Goal: Obtain resource: Download file/media

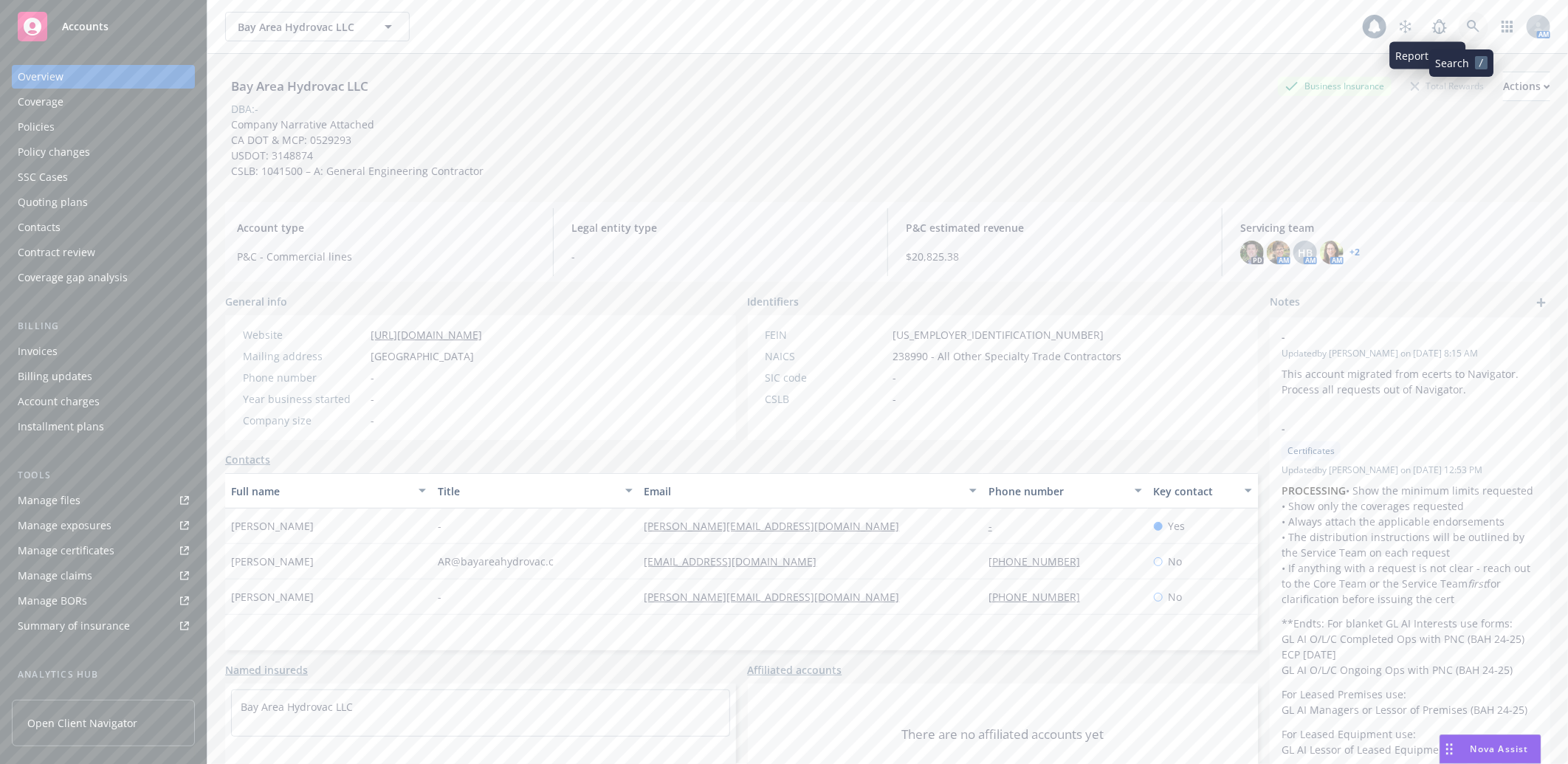
click at [1466, 23] on icon at bounding box center [1472, 26] width 12 height 12
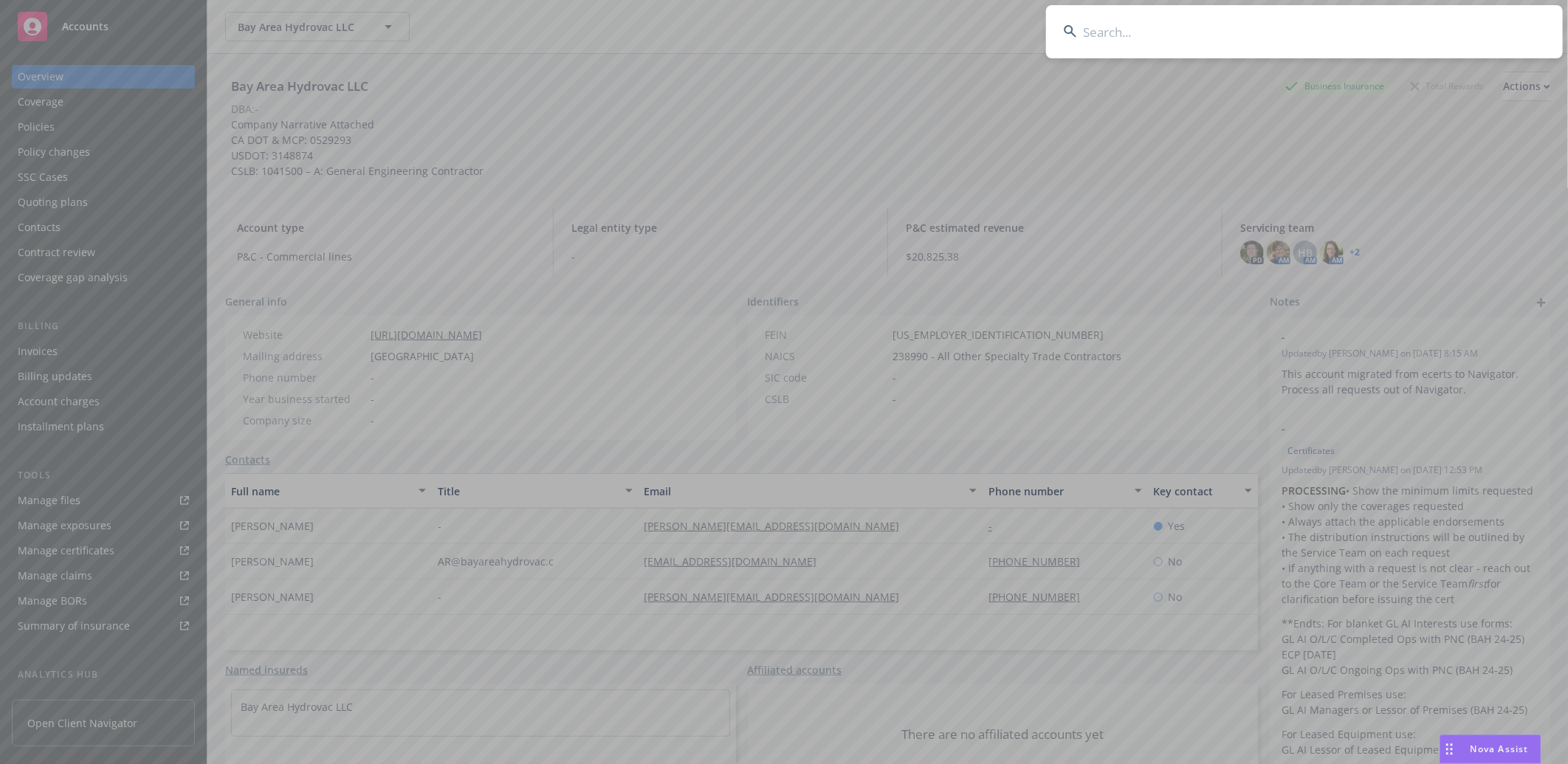
click at [1318, 23] on input at bounding box center [1304, 31] width 516 height 53
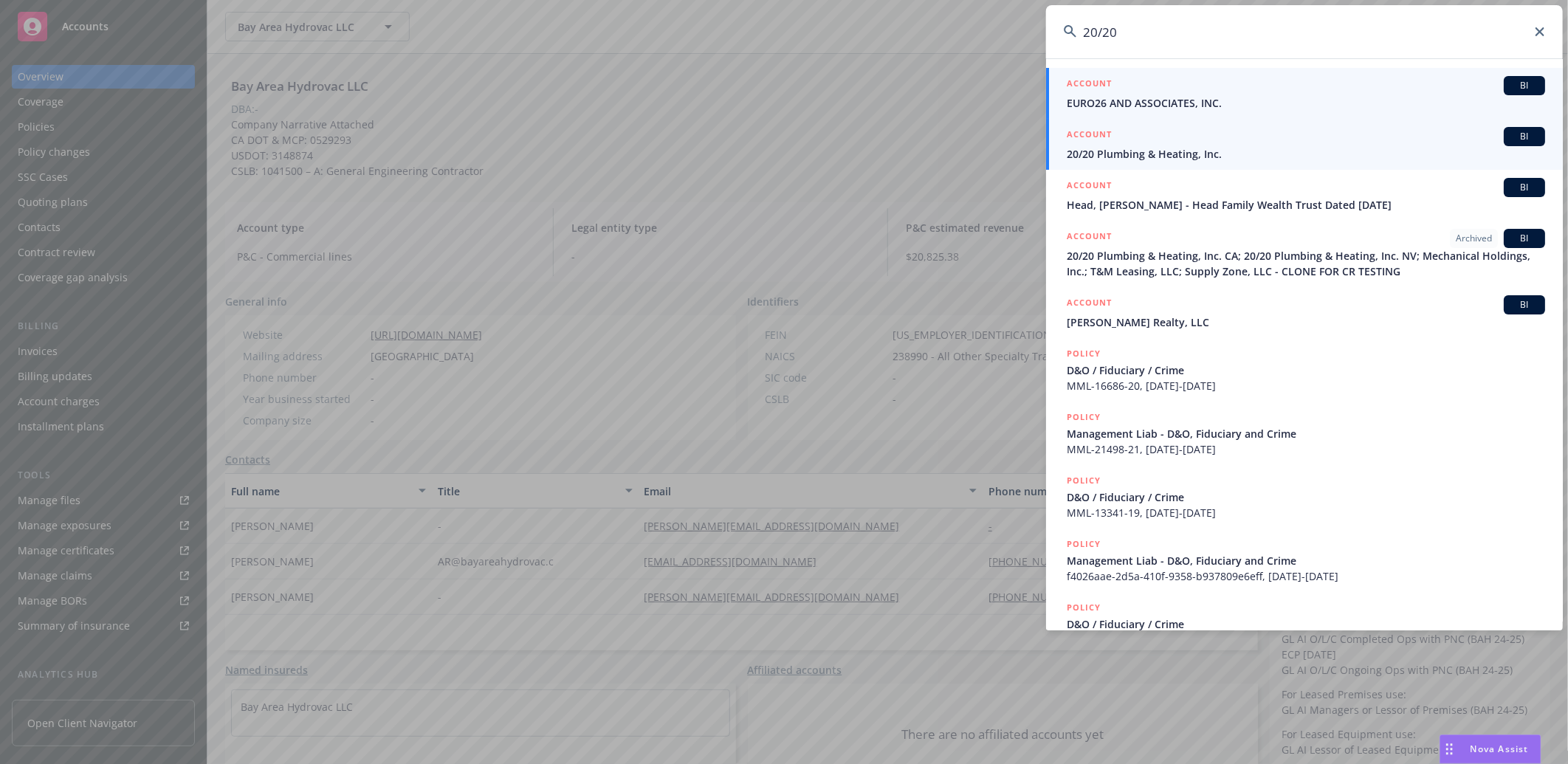
type input "20/20"
click at [1135, 149] on span "20/20 Plumbing & Heating, Inc." at bounding box center [1306, 154] width 478 height 15
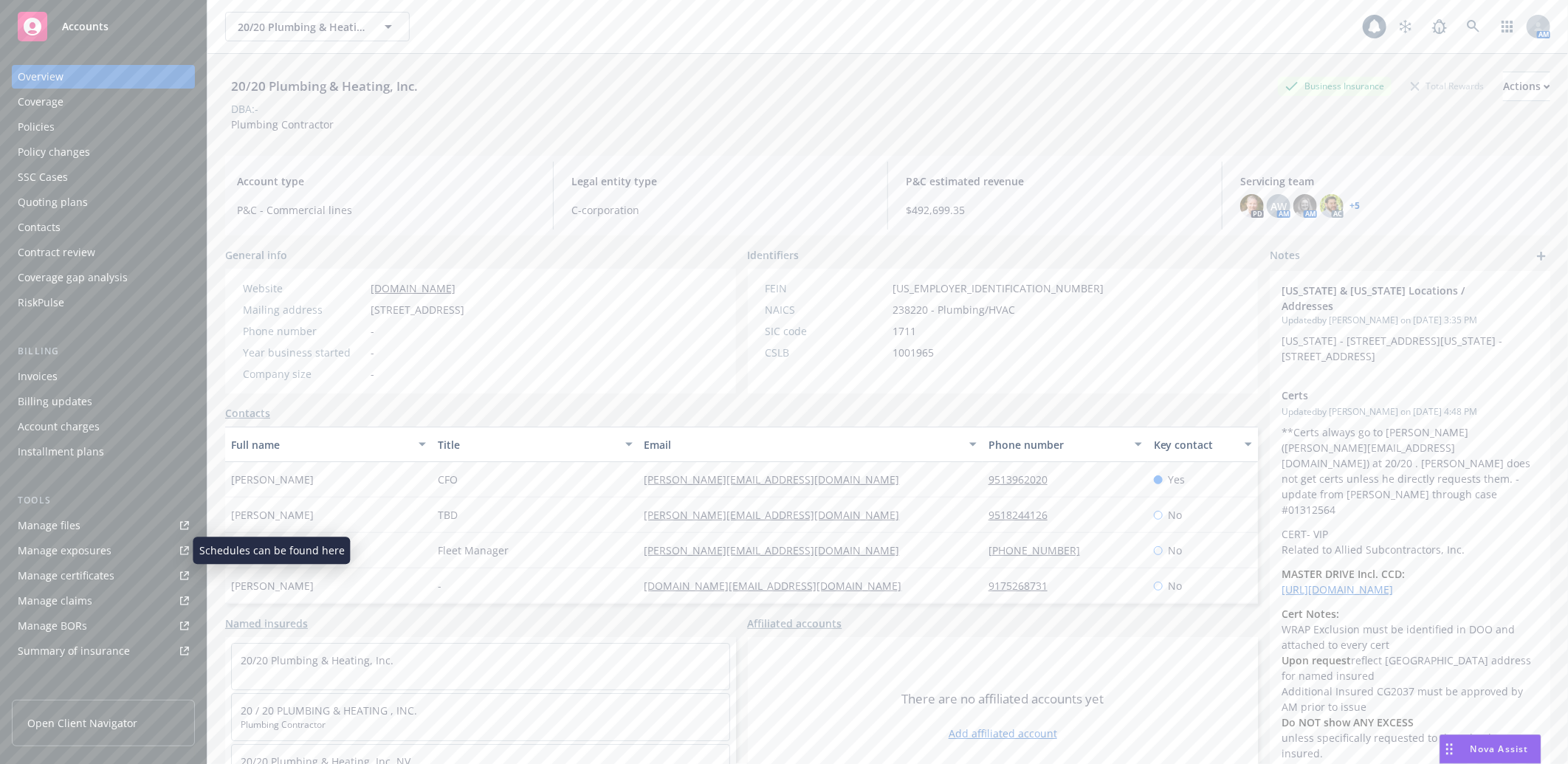
click at [75, 569] on div "Manage certificates" at bounding box center [65, 575] width 97 height 24
click at [1466, 24] on icon at bounding box center [1473, 27] width 13 height 13
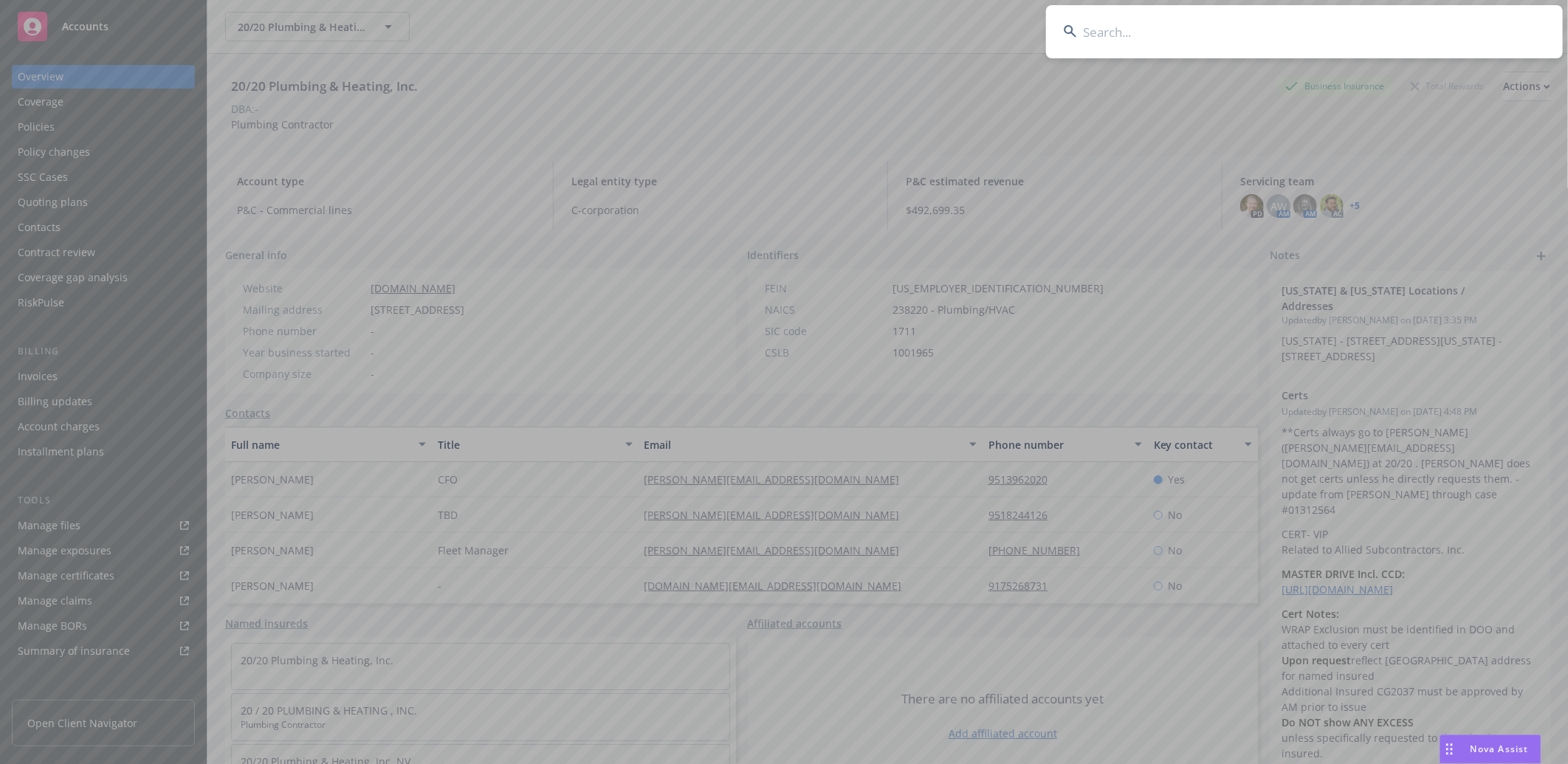
click at [1244, 40] on input at bounding box center [1304, 31] width 516 height 53
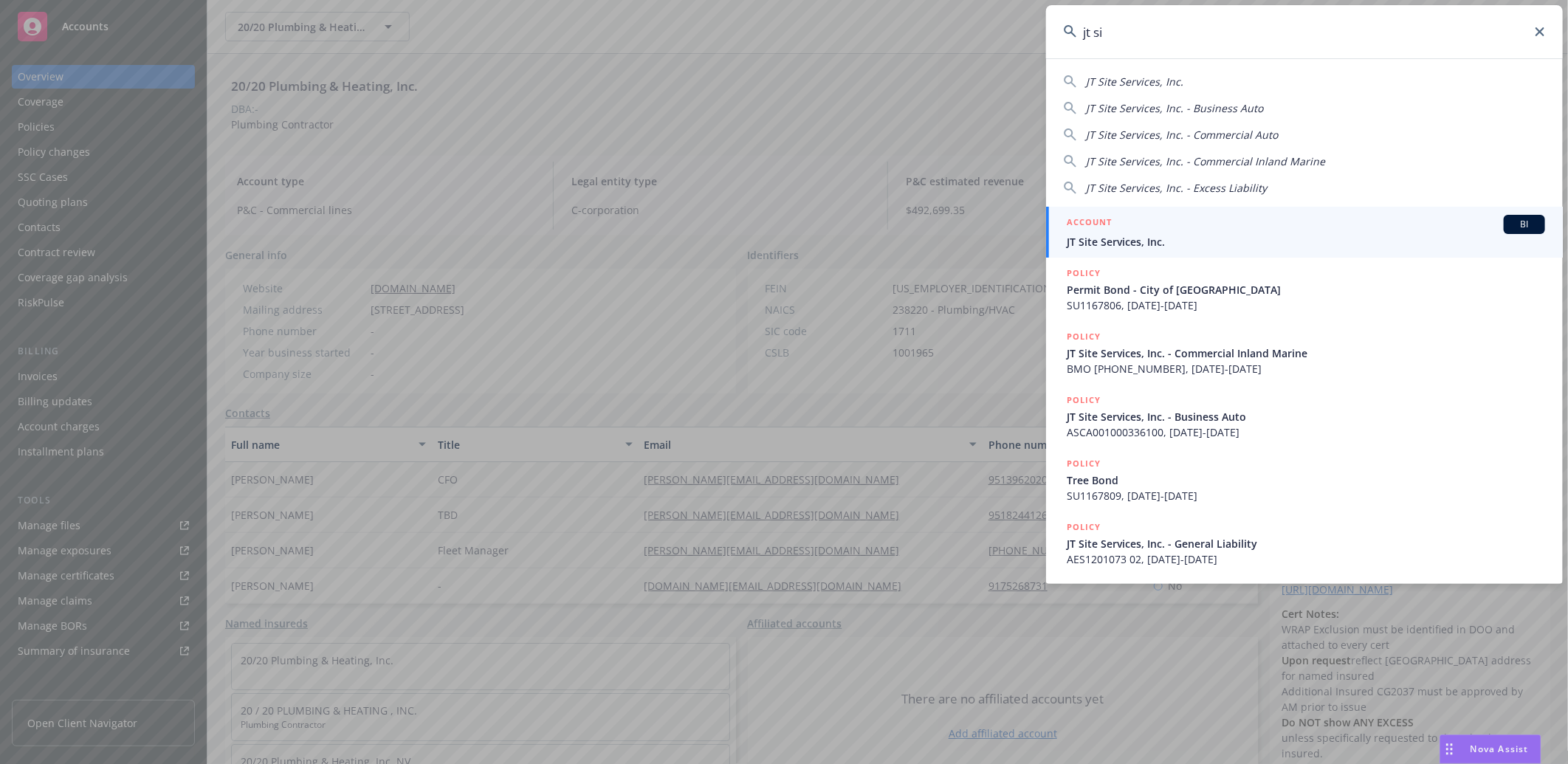
type input "jt si"
click at [1164, 229] on div "ACCOUNT BI" at bounding box center [1306, 224] width 478 height 19
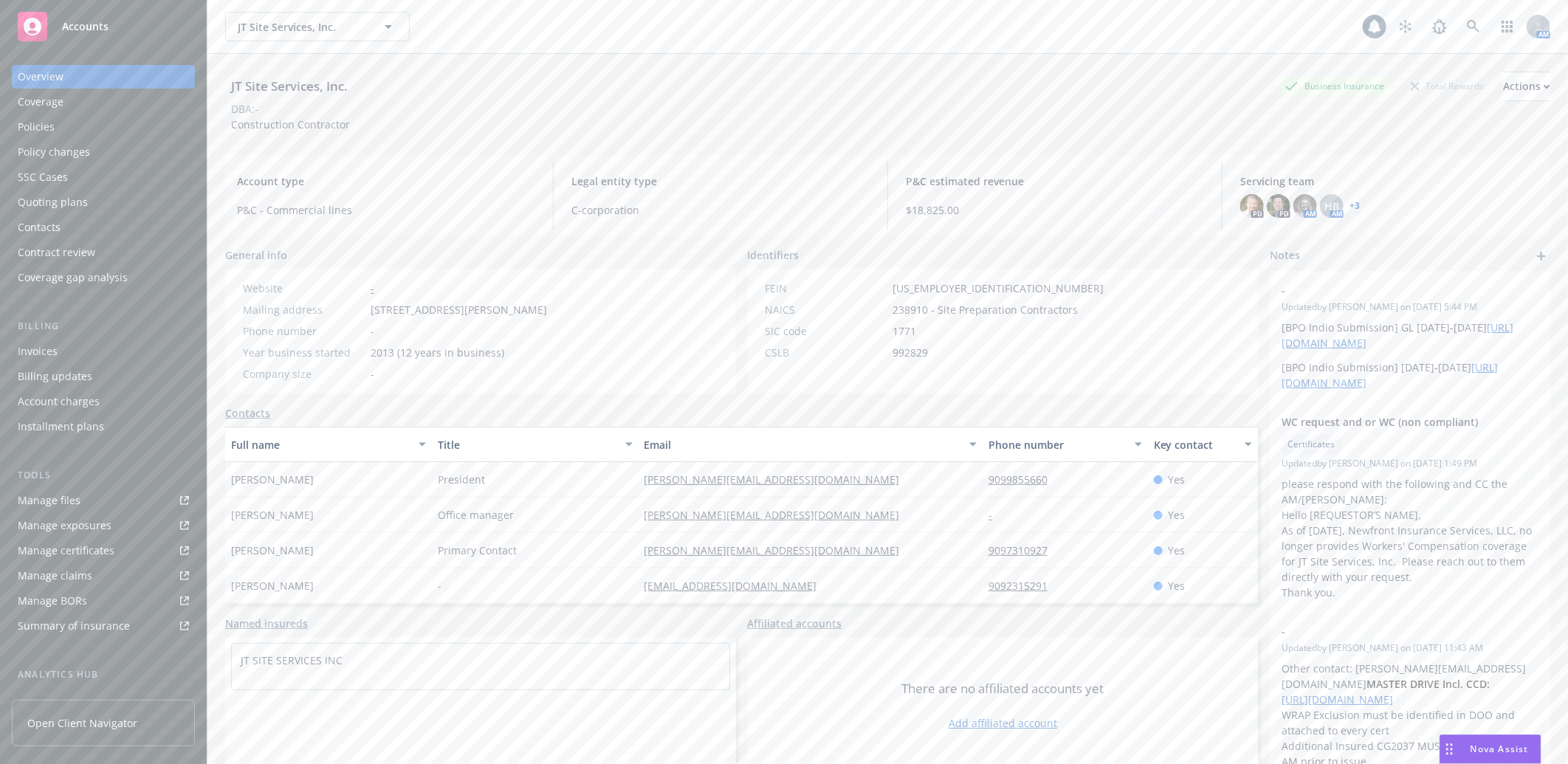
click at [90, 541] on div "Manage certificates" at bounding box center [65, 551] width 97 height 24
click at [86, 522] on div "Manage exposures" at bounding box center [64, 525] width 94 height 24
click at [61, 497] on div "Manage files" at bounding box center [49, 500] width 63 height 24
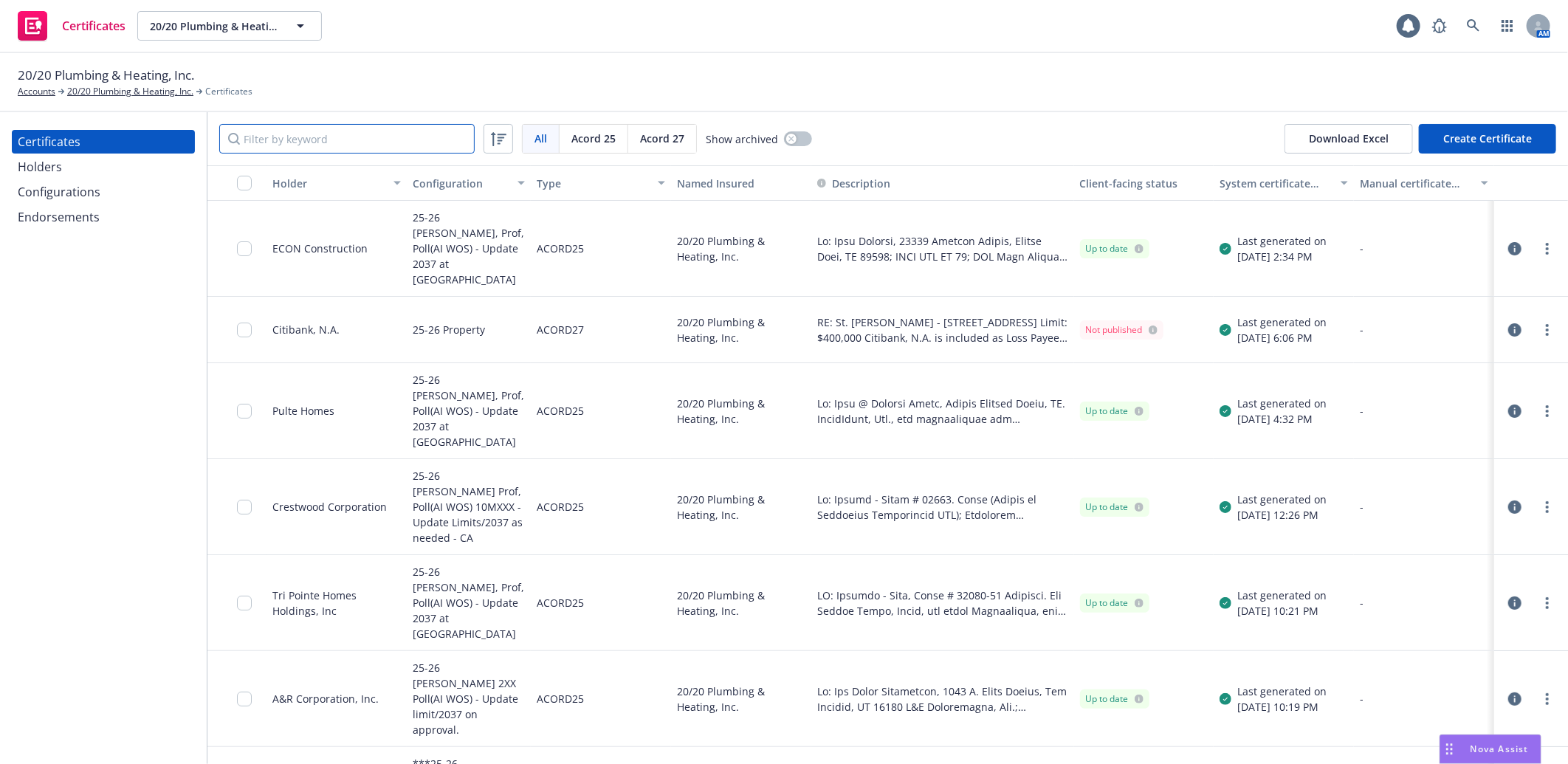
click at [398, 142] on input "Filter by keyword" at bounding box center [347, 138] width 256 height 30
paste input "National Community Renais"
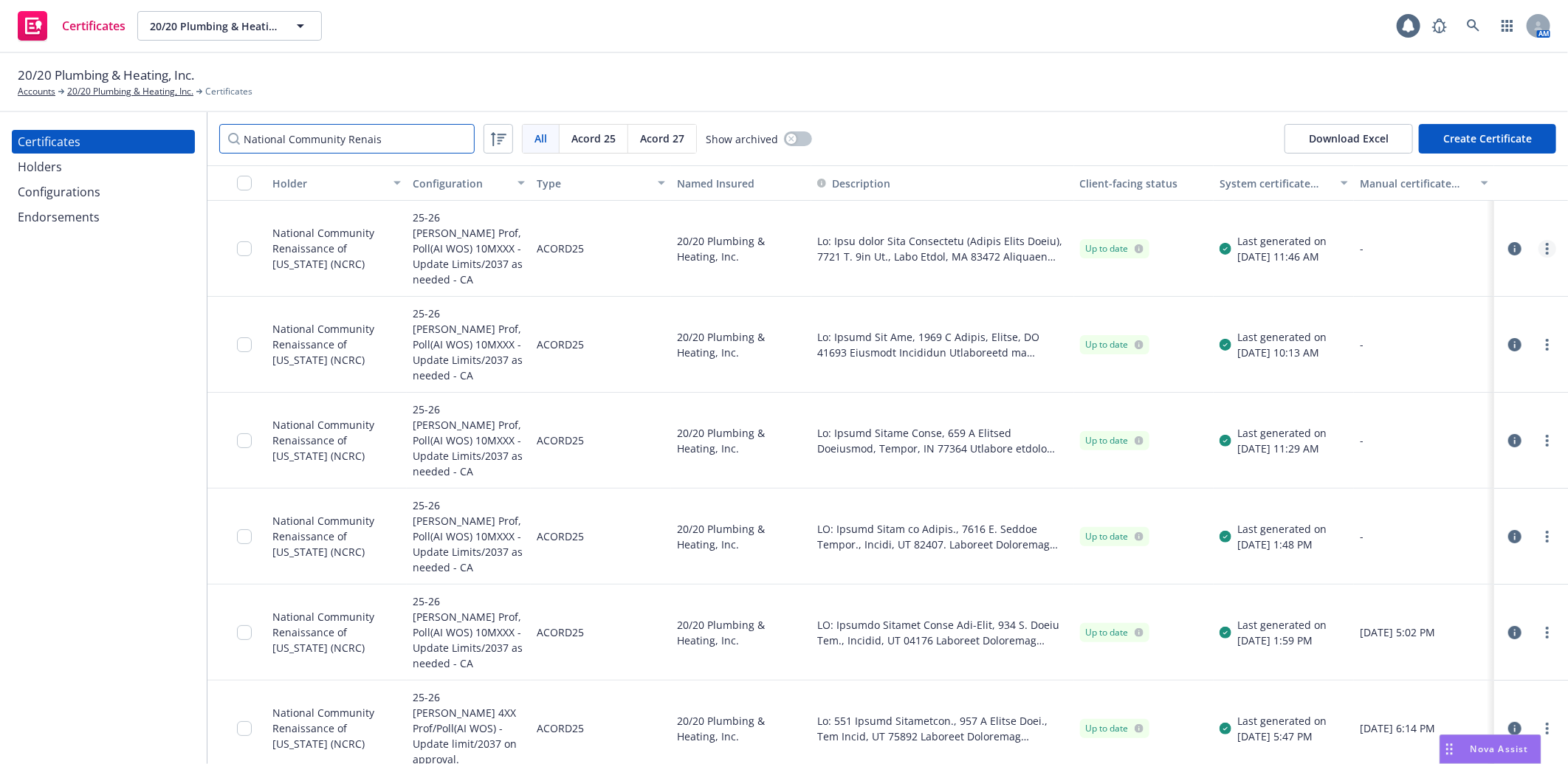
type input "National Community Renais"
click at [1538, 239] on link "more" at bounding box center [1547, 248] width 17 height 17
click at [1420, 442] on link "Download uneditable generated certificate" at bounding box center [1425, 448] width 237 height 30
click at [1488, 133] on button "Create Certificate" at bounding box center [1487, 138] width 137 height 30
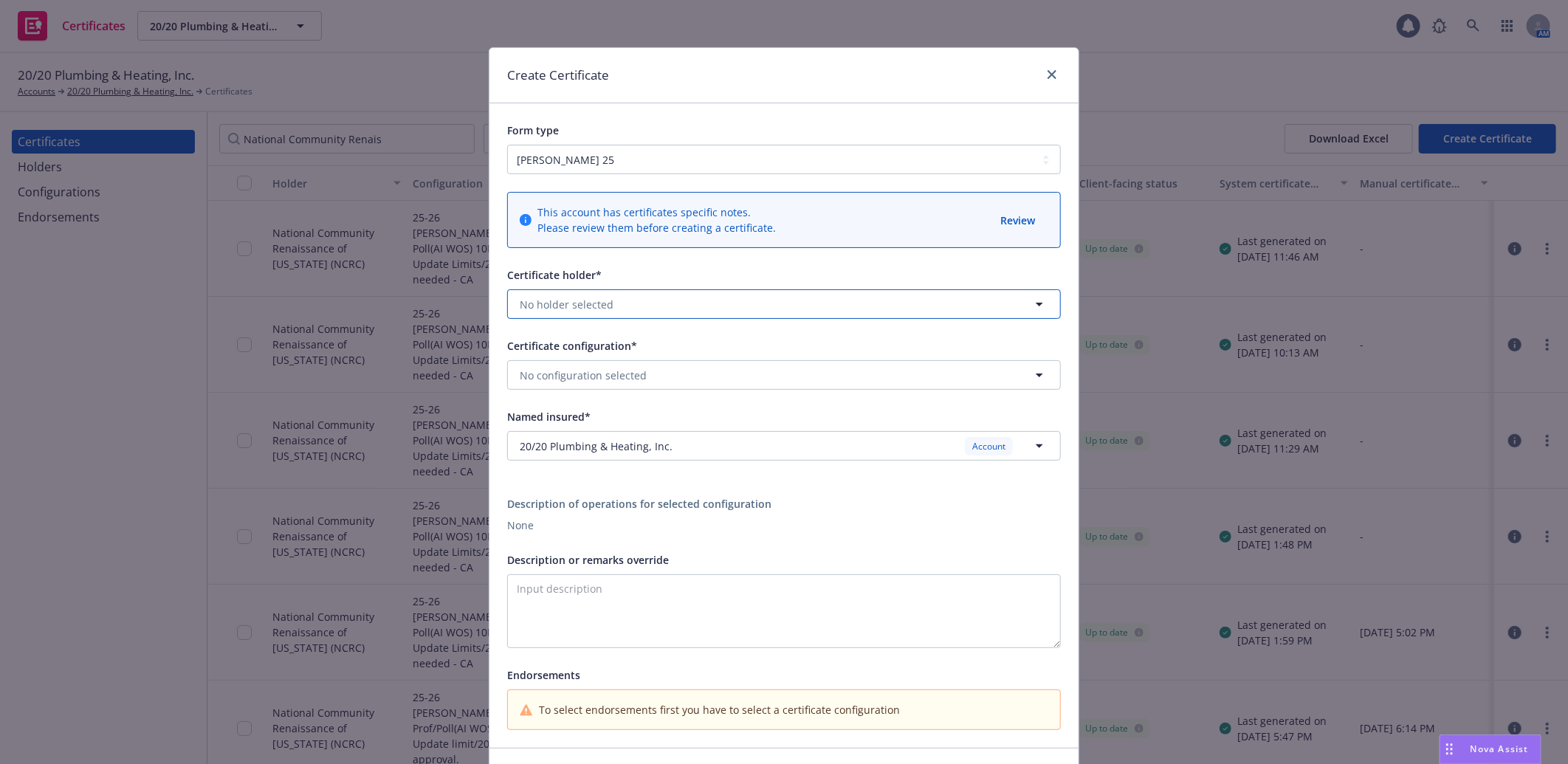
click at [573, 298] on span "No holder selected" at bounding box center [567, 304] width 94 height 15
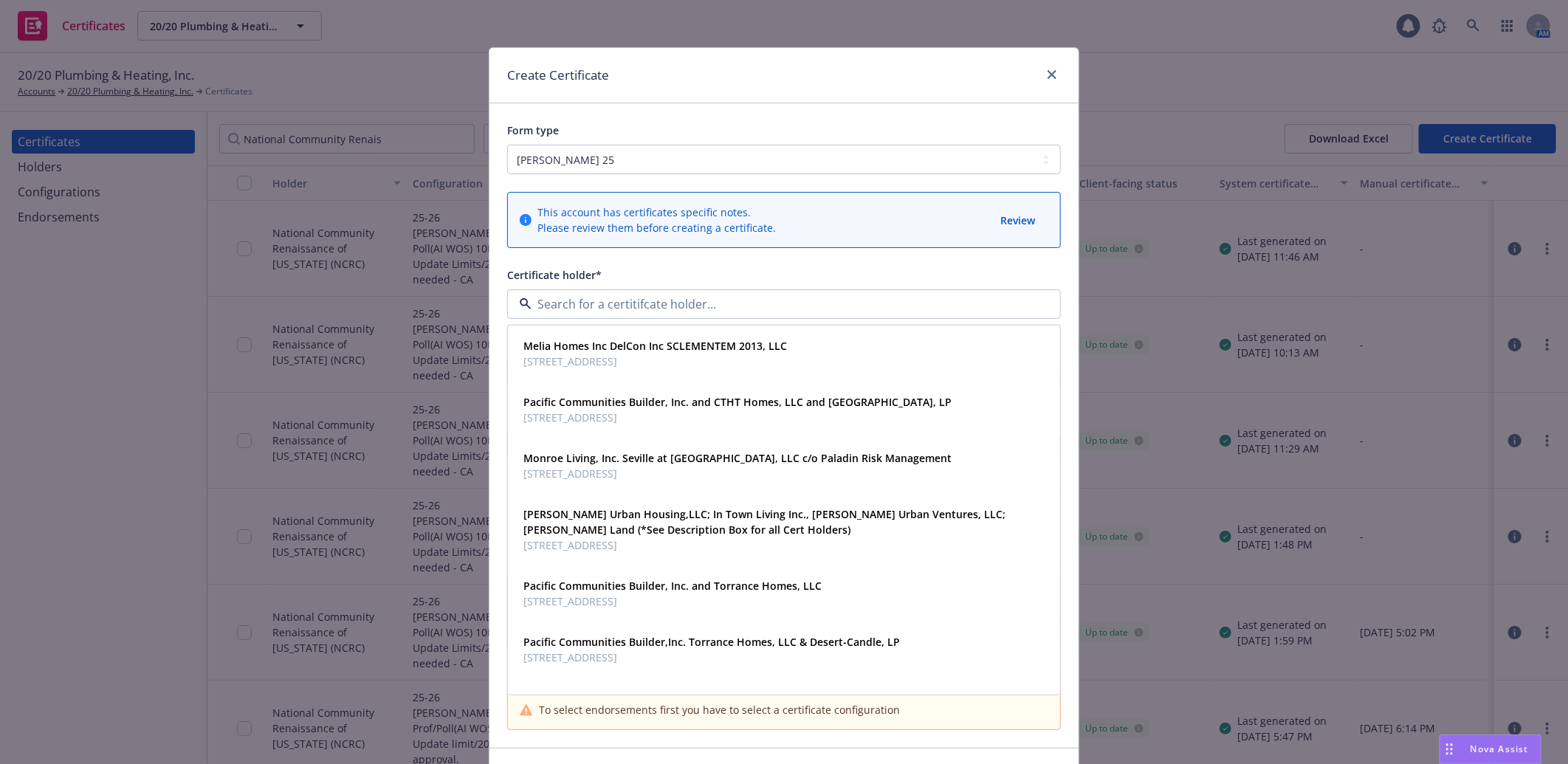
paste input "National Community Renais"
type input "National Community Renais"
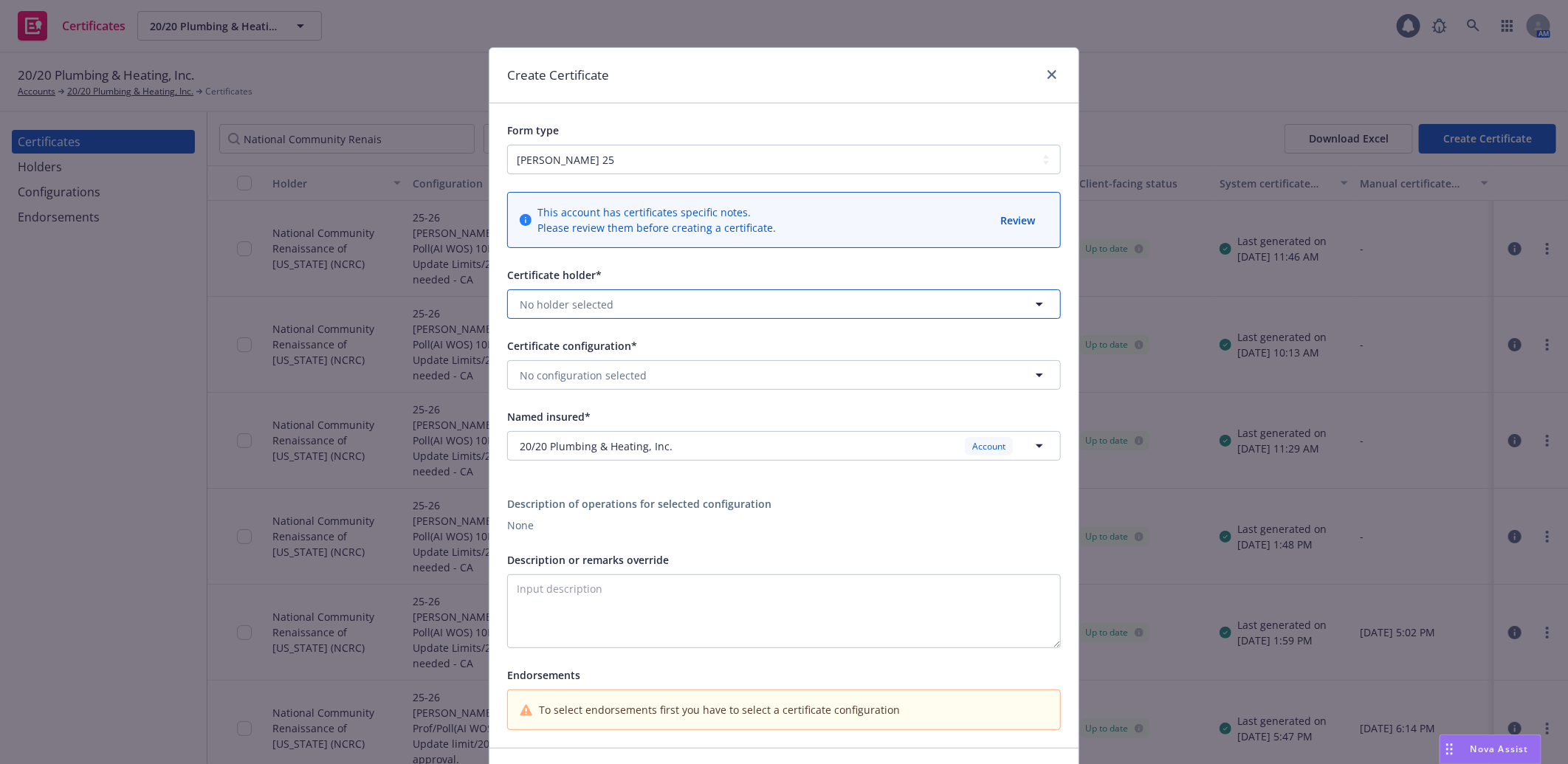
click at [669, 306] on button "No holder selected" at bounding box center [784, 303] width 554 height 30
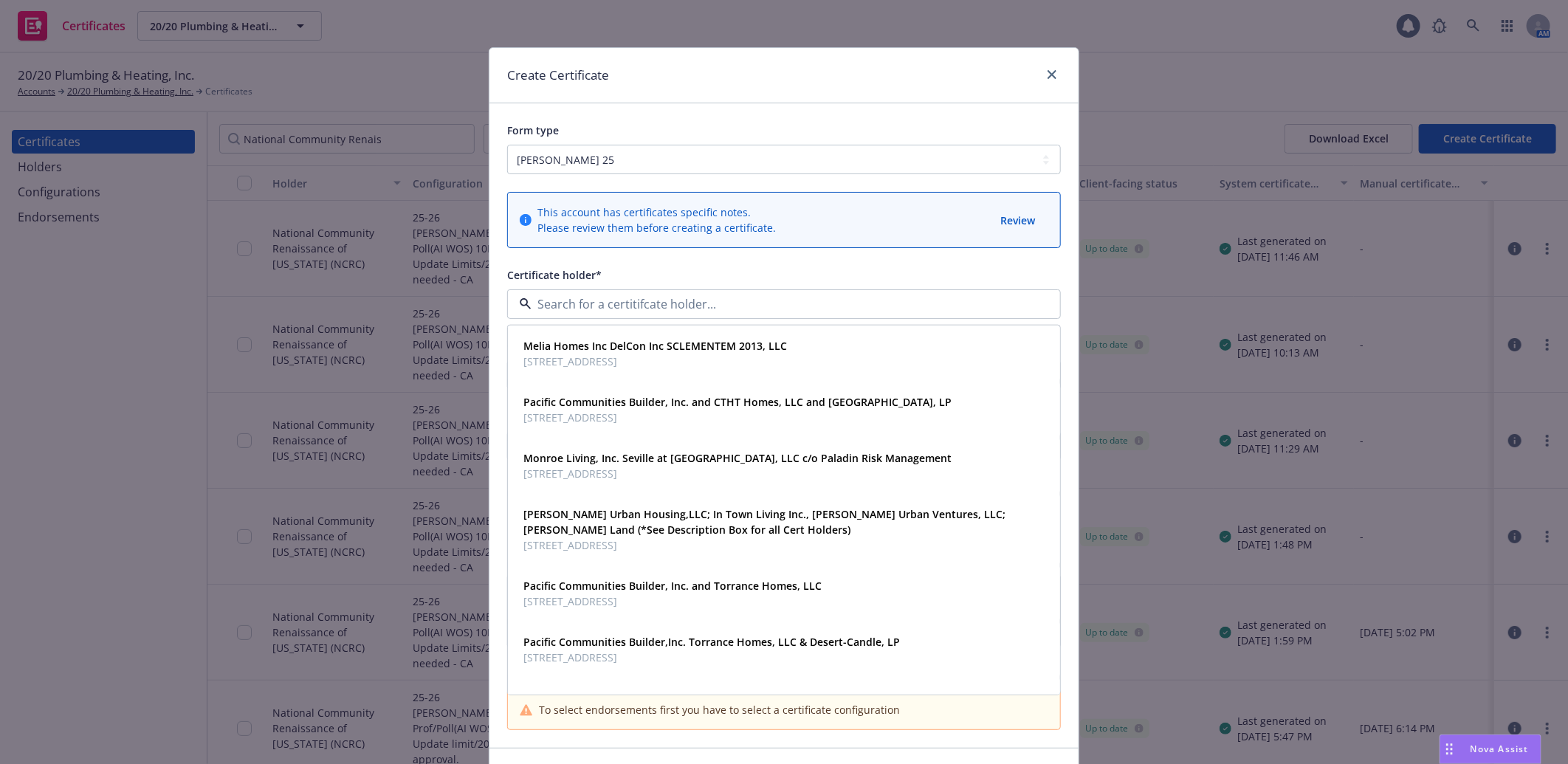
paste input "National Community Renais"
type input "National Community Renais"
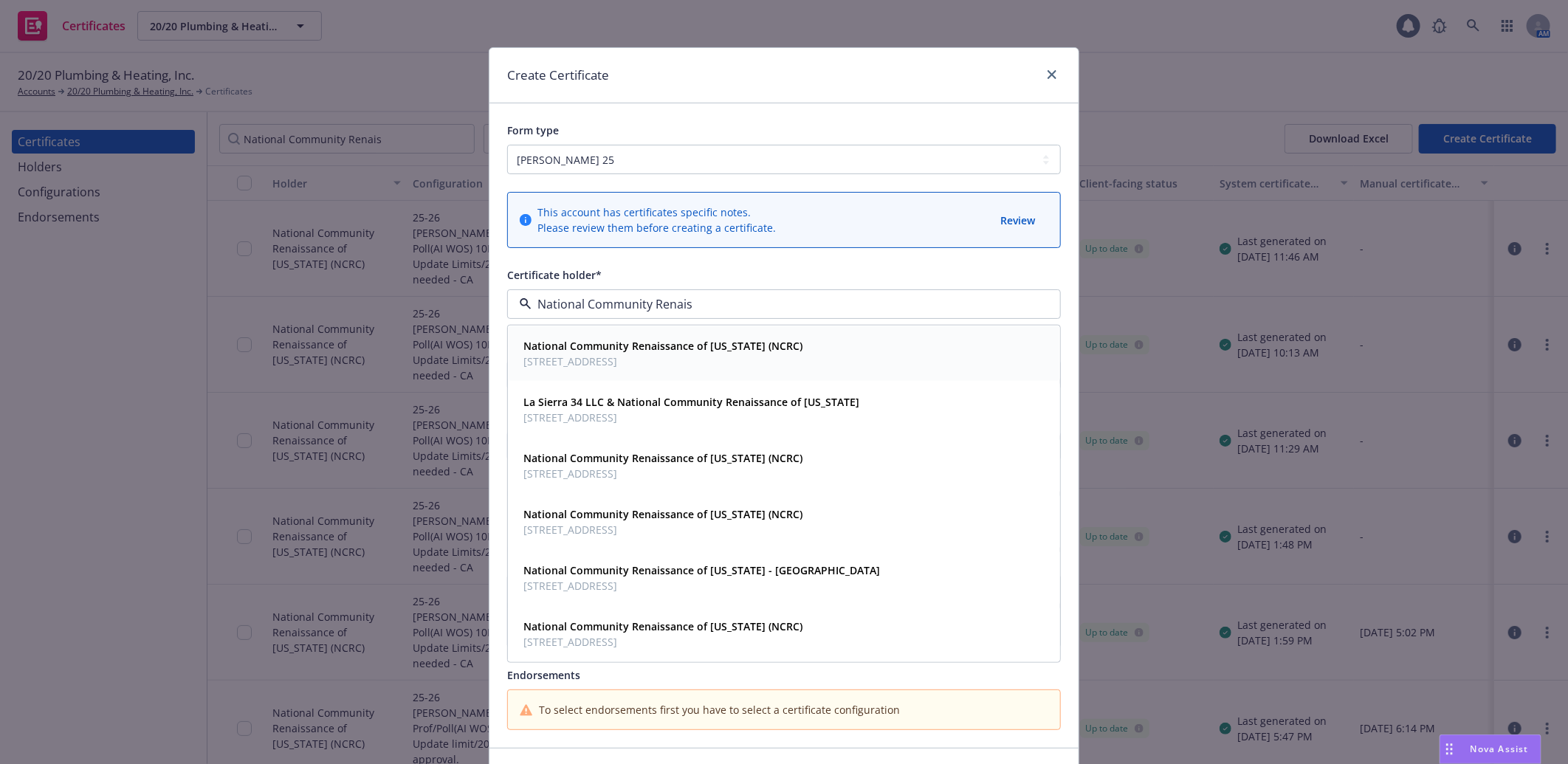
click at [739, 348] on strong "National Community Renaissance of California (NCRC)" at bounding box center [662, 346] width 279 height 14
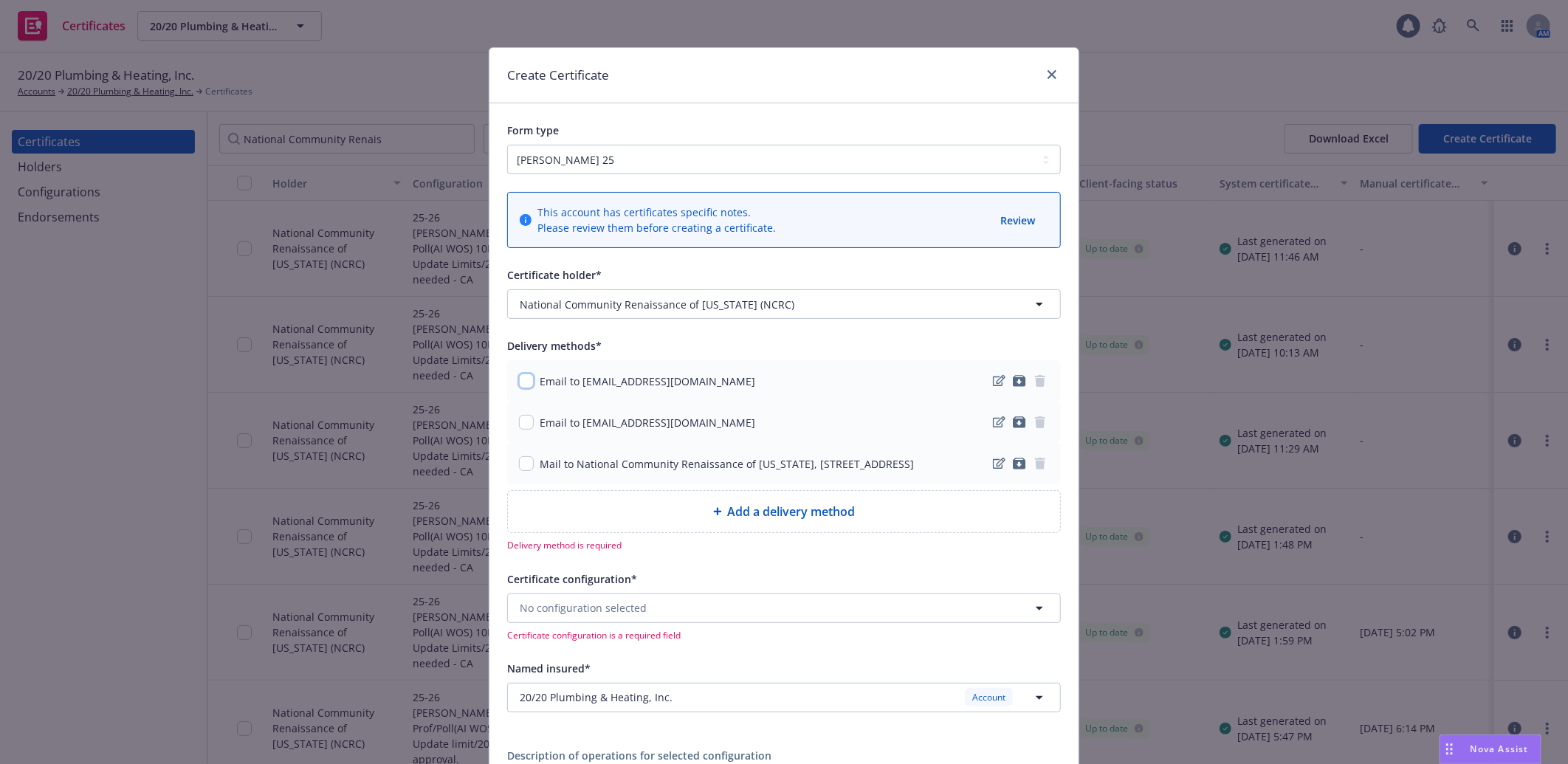
click at [519, 382] on input "checkbox" at bounding box center [526, 380] width 14 height 14
checkbox input "true"
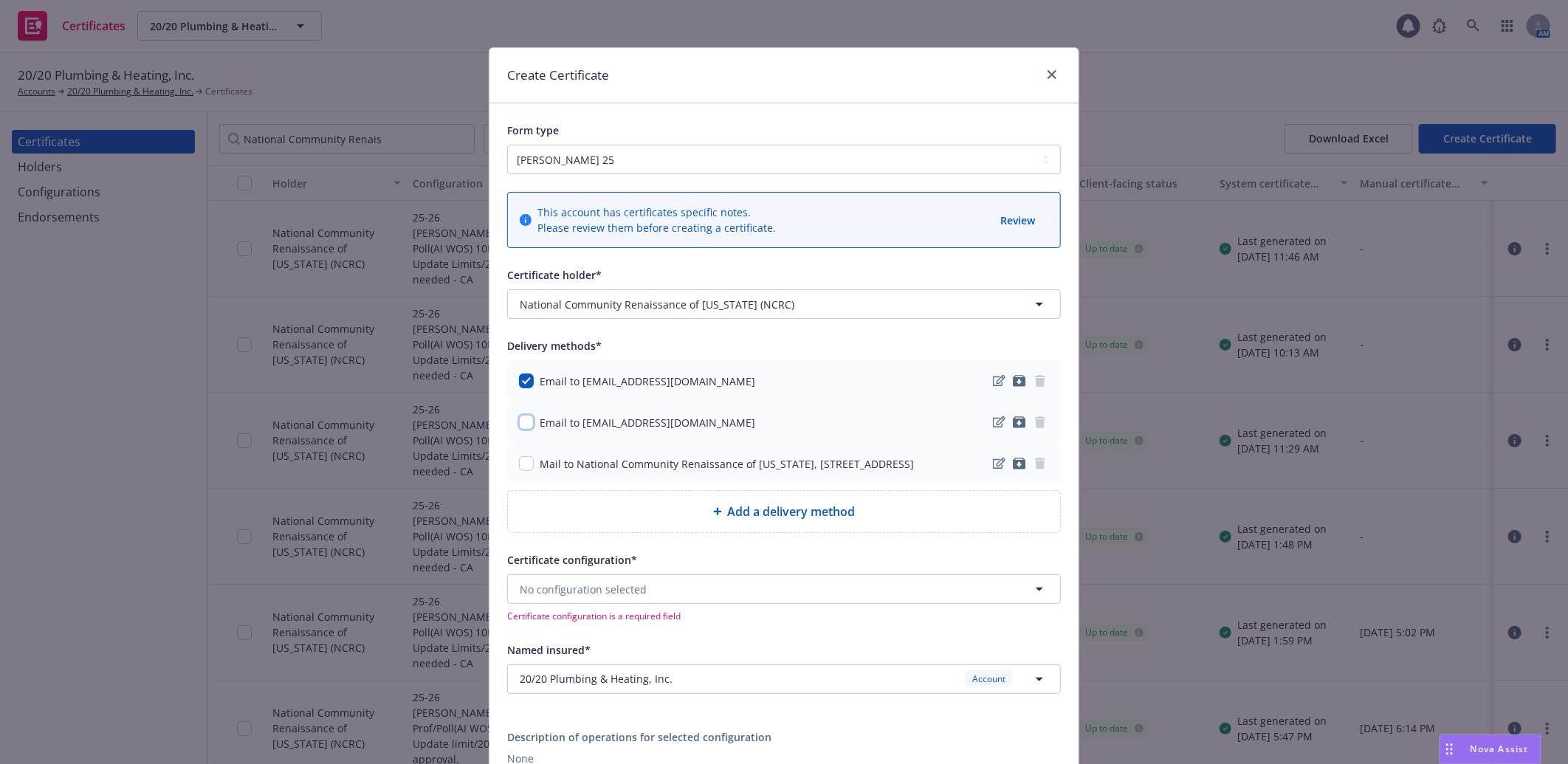
click at [519, 428] on input "checkbox" at bounding box center [526, 421] width 14 height 14
checkbox input "true"
click at [632, 596] on span "No configuration selected" at bounding box center [583, 589] width 127 height 15
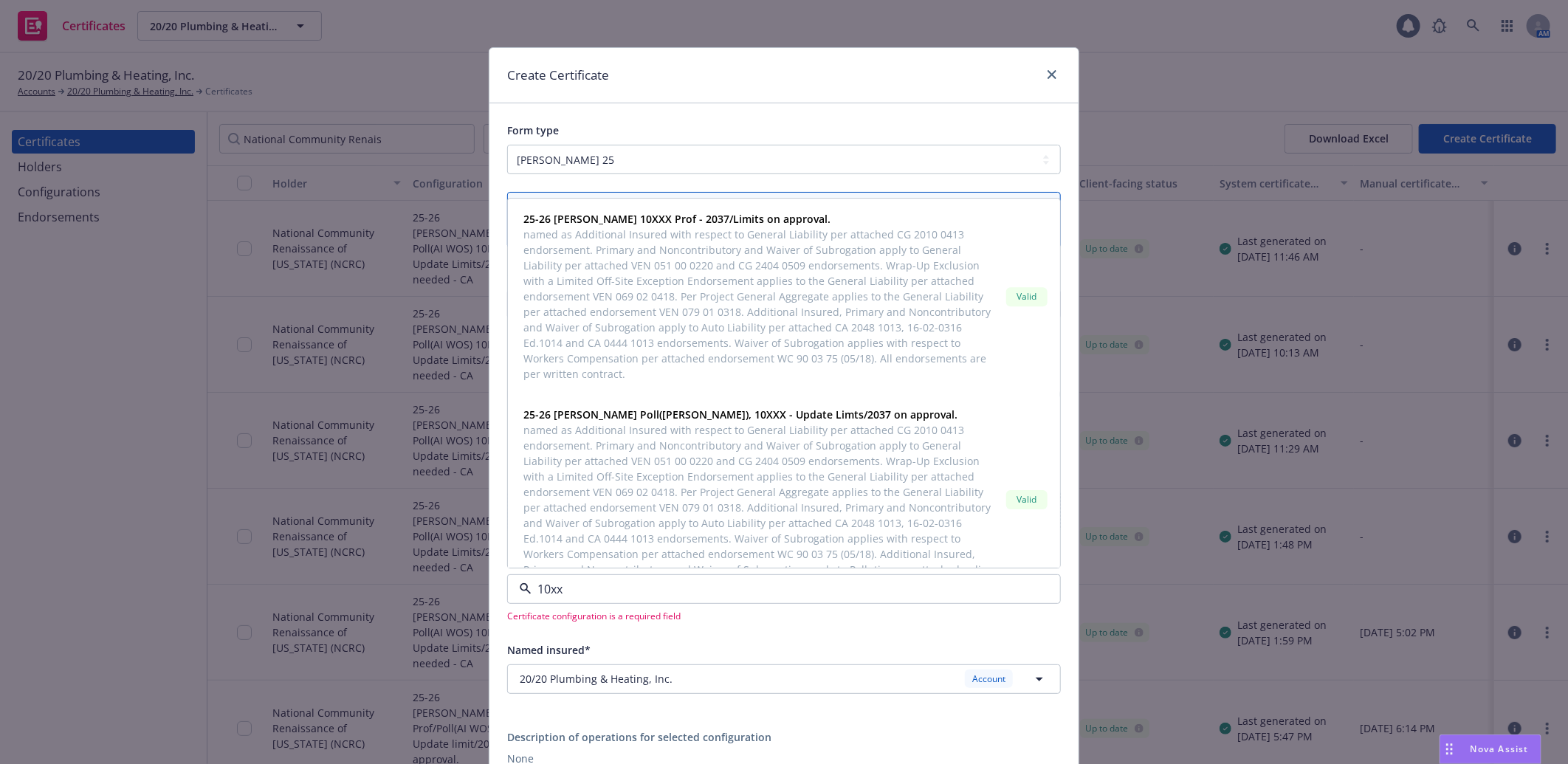
type input "10xxx"
click at [577, 597] on input "10xxx" at bounding box center [781, 589] width 499 height 17
type input "10"
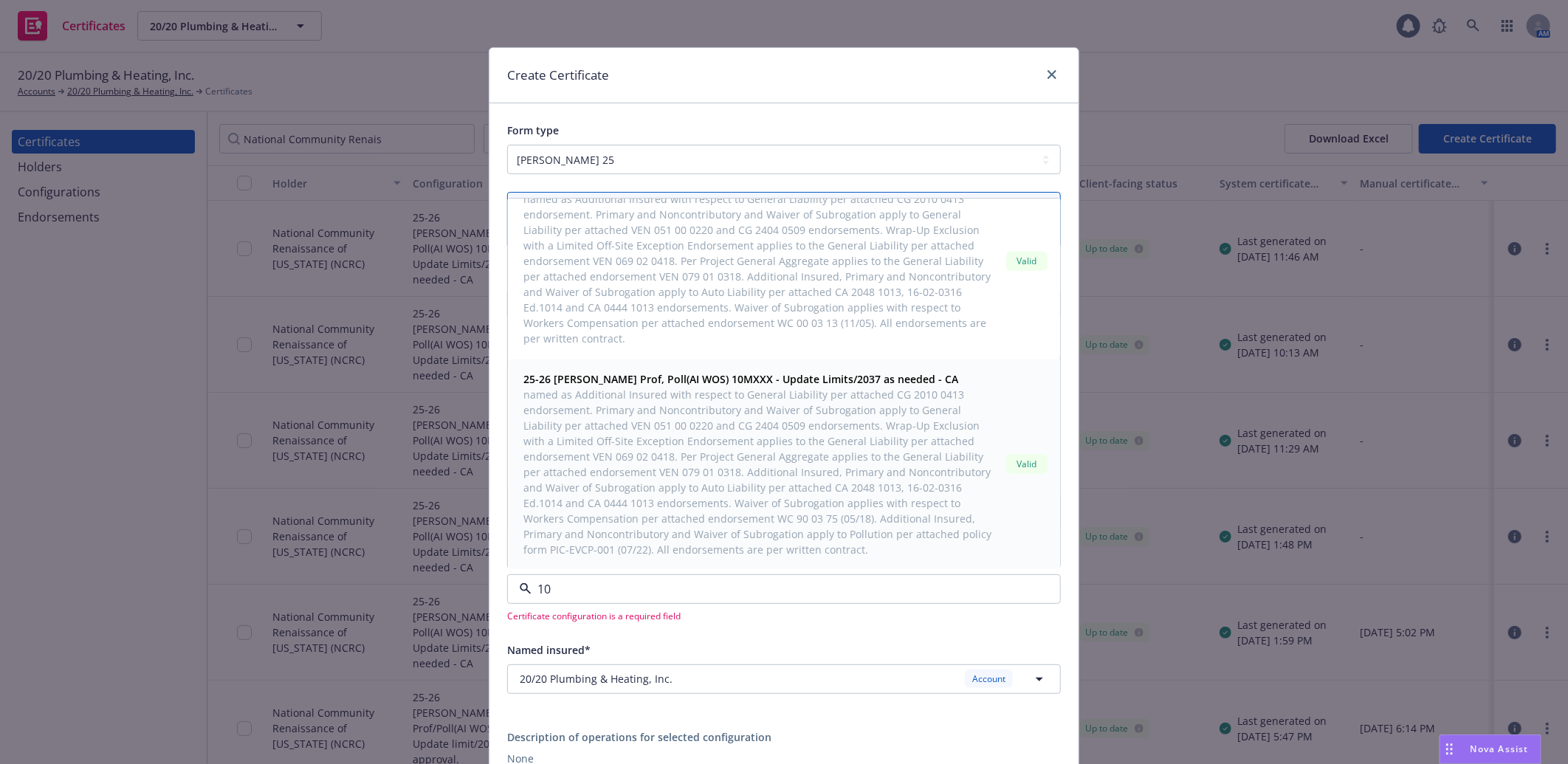
scroll to position [1226, 0]
click at [784, 436] on span "named as Additional Insured with respect to General Liability per attached CG 2…" at bounding box center [761, 470] width 477 height 170
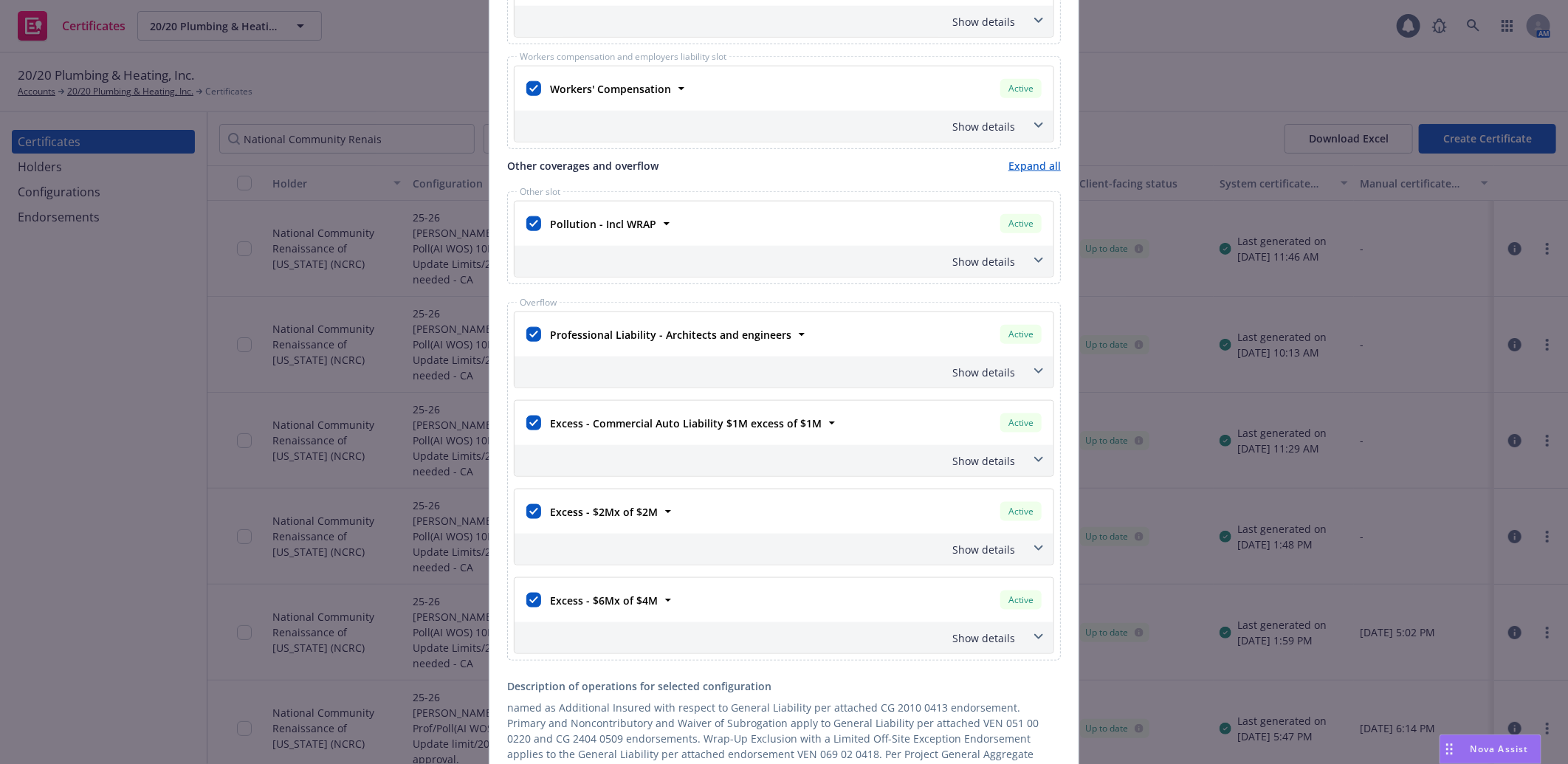
scroll to position [1229, 0]
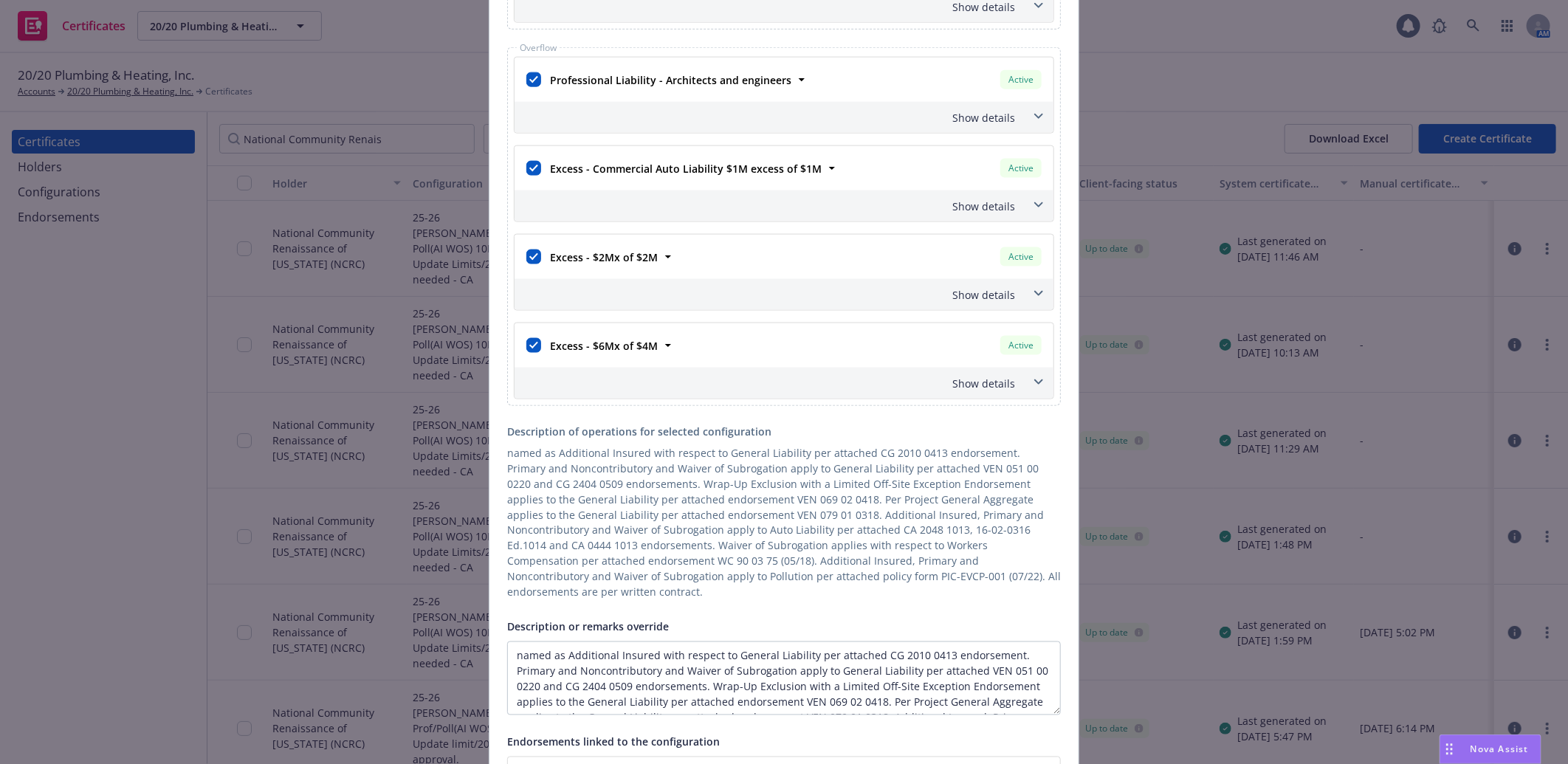
click at [987, 391] on div "Show details" at bounding box center [765, 383] width 497 height 15
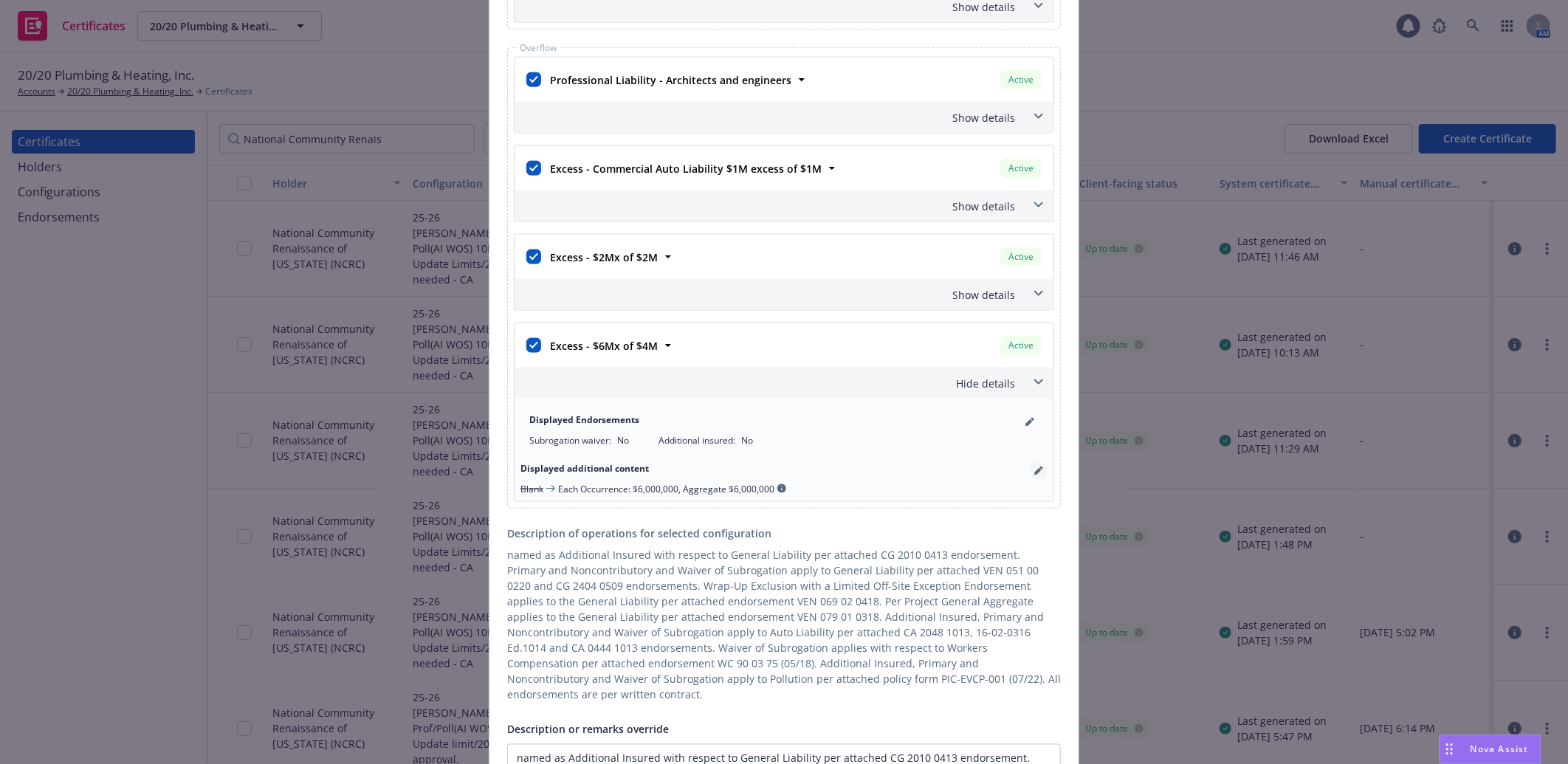
click at [1034, 475] on icon "pencil" at bounding box center [1038, 470] width 9 height 9
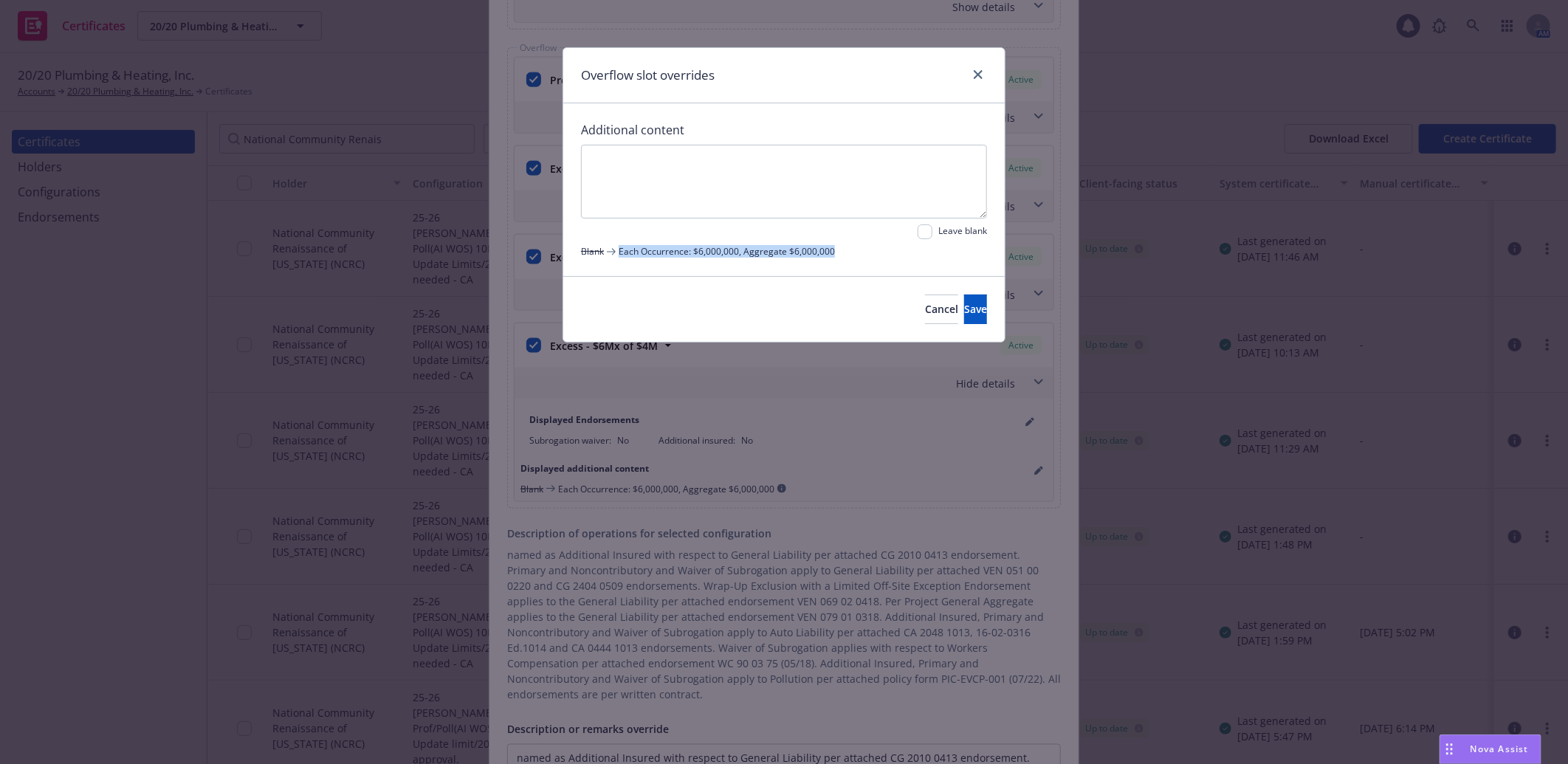
drag, startPoint x: 852, startPoint y: 252, endPoint x: 618, endPoint y: 258, distance: 234.1
click at [618, 258] on div "Additional content Leave blank Blank Each Occurrence: $6,000,000, Aggregate $6,…" at bounding box center [784, 190] width 442 height 172
copy span "Each Occurrence: $6,000,000, Aggregate $6,000,000"
click at [606, 172] on textarea at bounding box center [784, 181] width 406 height 74
paste textarea "Each Occurrence: $6,000,000, Aggregate $6,000,000"
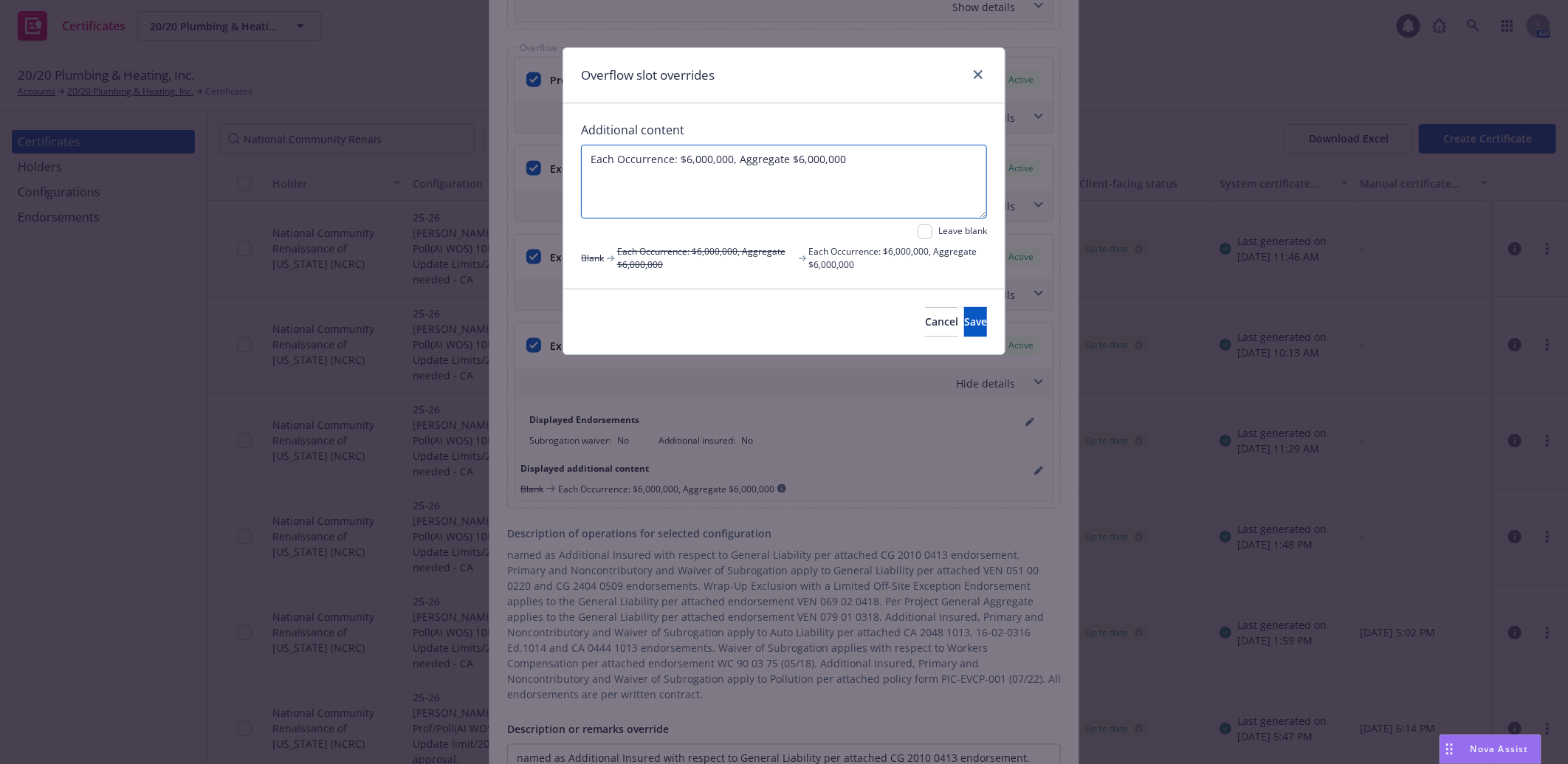
click at [687, 156] on textarea "Each Occurrence: $6,000,000, Aggregate $6,000,000" at bounding box center [784, 181] width 406 height 74
click at [798, 156] on textarea "Each Occurrence: $1,000,000, Aggregate $6,000,000" at bounding box center [784, 181] width 406 height 74
type textarea "Each Occurrence: $1,000,000, Aggregate $1,000,000"
click at [964, 320] on span "Save" at bounding box center [975, 321] width 23 height 14
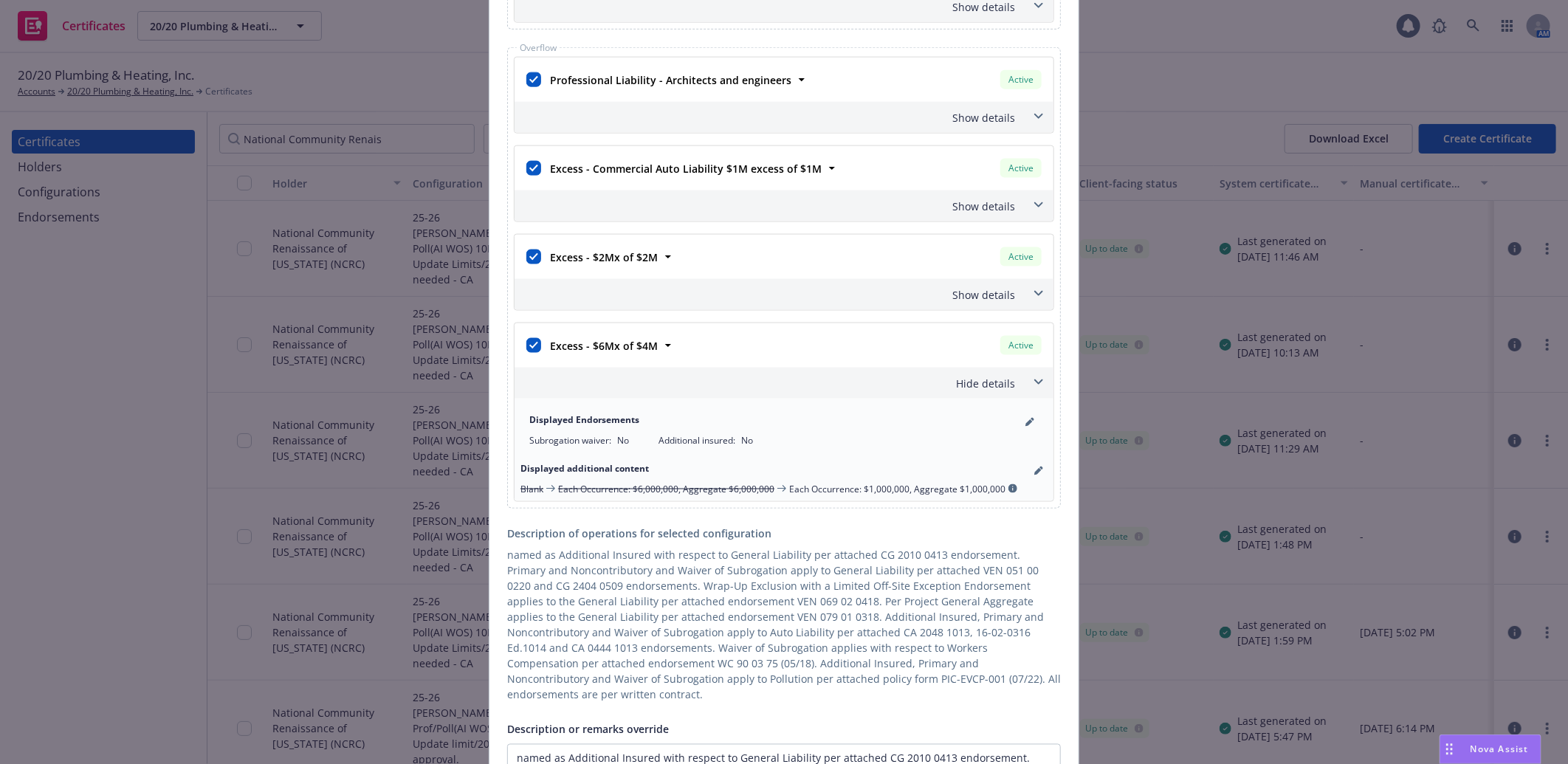
scroll to position [1639, 0]
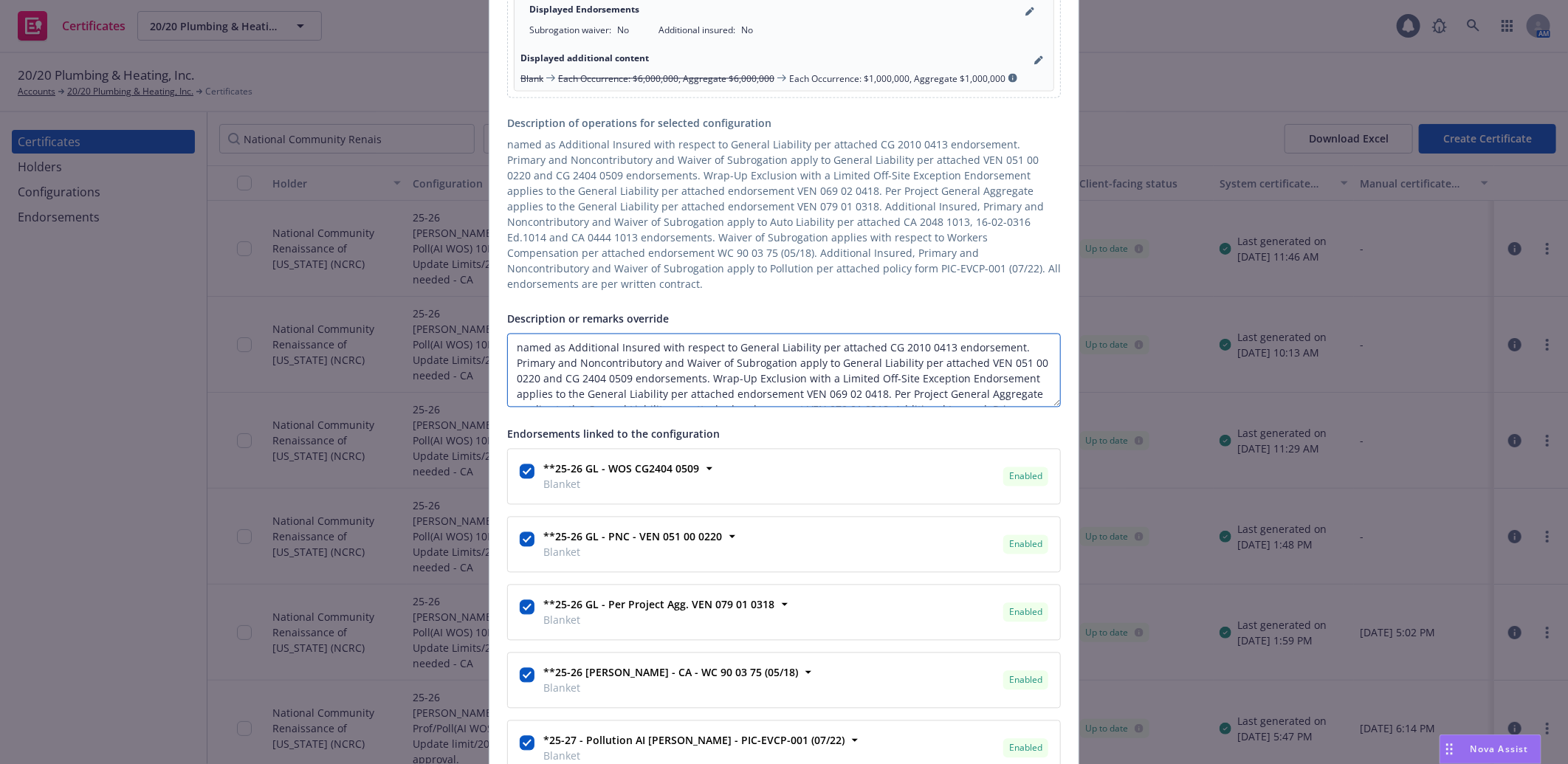
click at [510, 349] on textarea "named as Additional Insured with respect to General Liability per attached CG 2…" at bounding box center [784, 370] width 554 height 74
click at [545, 344] on textarea "Re: named as Additional Insured with respect to General Liability per attached …" at bounding box center [784, 370] width 554 height 74
paste textarea "Ontario Airport Hotel Model Room"
click at [769, 348] on textarea "Re: Ontario Airport Hotel Model Room named as Additional Insured with respect t…" at bounding box center [784, 370] width 554 height 74
paste textarea "700 N. Haven Ave., Ontario, CA 91764"
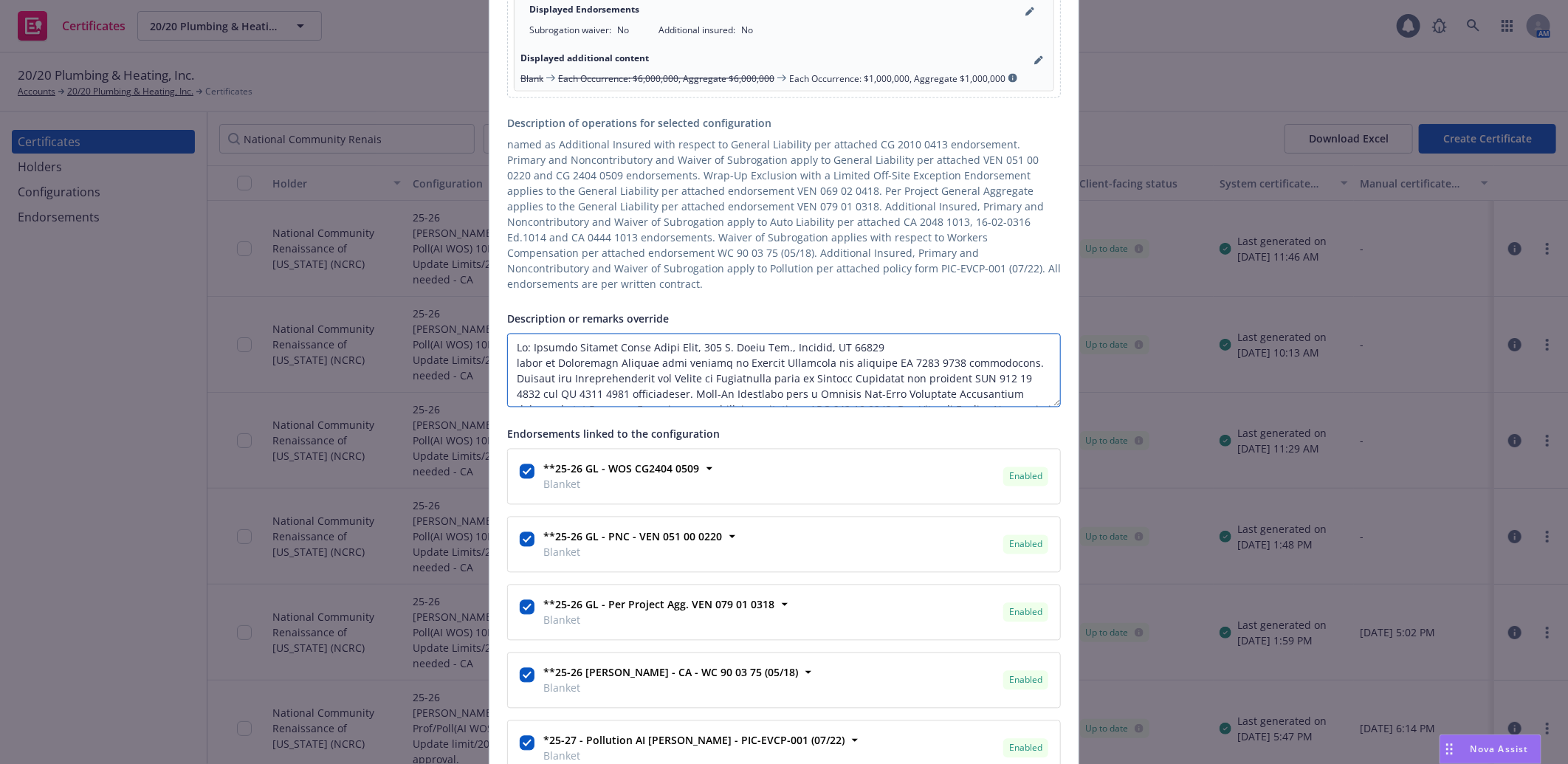
click at [942, 363] on textarea "Description or remarks override" at bounding box center [784, 370] width 554 height 74
click at [575, 384] on textarea "Description or remarks override" at bounding box center [784, 370] width 554 height 74
click at [1015, 386] on textarea "Description or remarks override" at bounding box center [784, 370] width 554 height 74
click at [510, 364] on textarea "Description or remarks override" at bounding box center [784, 370] width 554 height 74
paste textarea "National Community Renaissance of California/Development Corporation and all th…"
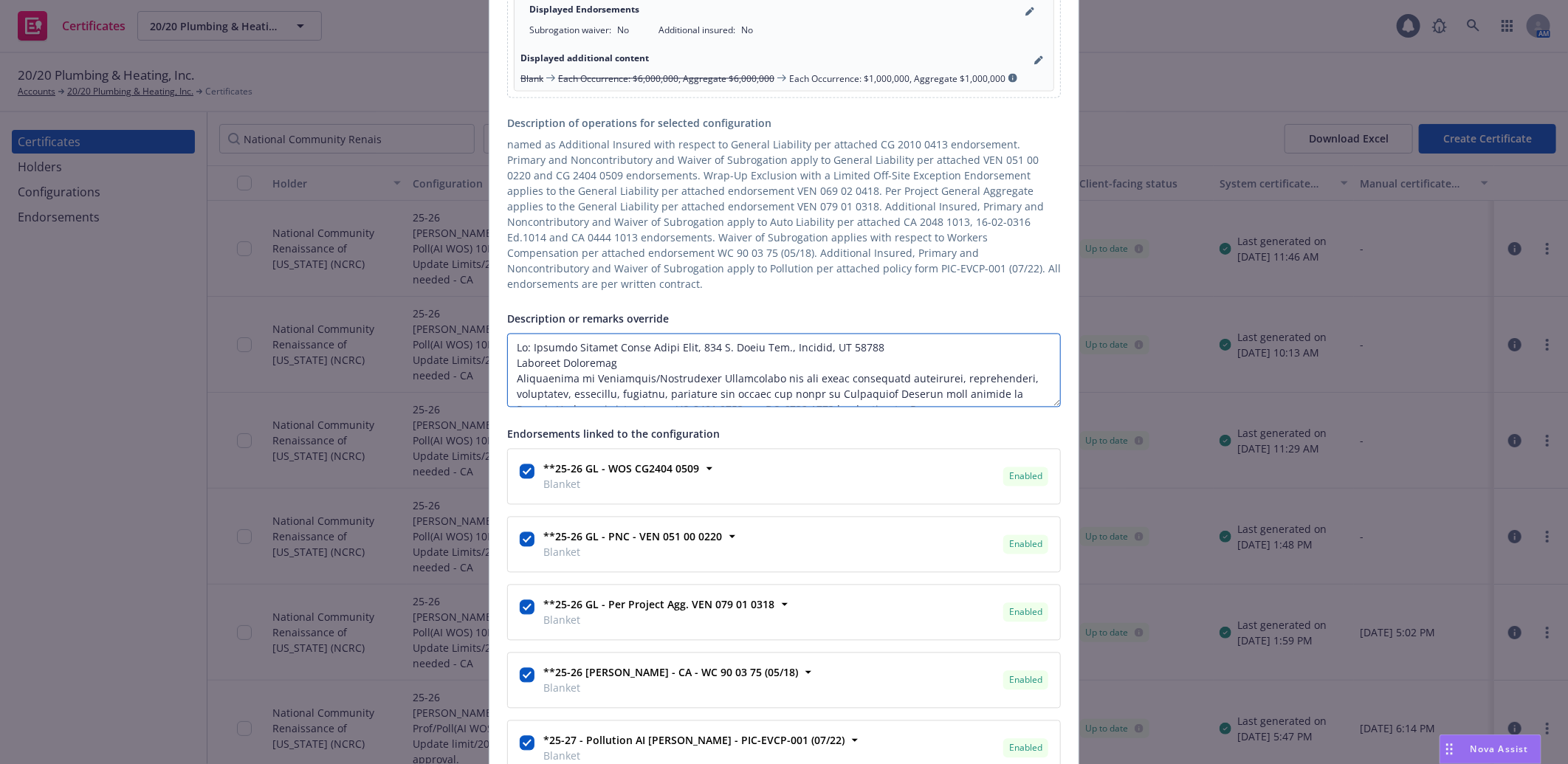
click at [658, 362] on textarea "Description or remarks override" at bounding box center [784, 370] width 554 height 74
click at [616, 379] on textarea "Description or remarks override" at bounding box center [784, 370] width 554 height 74
type textarea "Re: Ontario Airport Hotel Model Room, 700 N. Haven Ave., Ontario, CA 91764 Nati…"
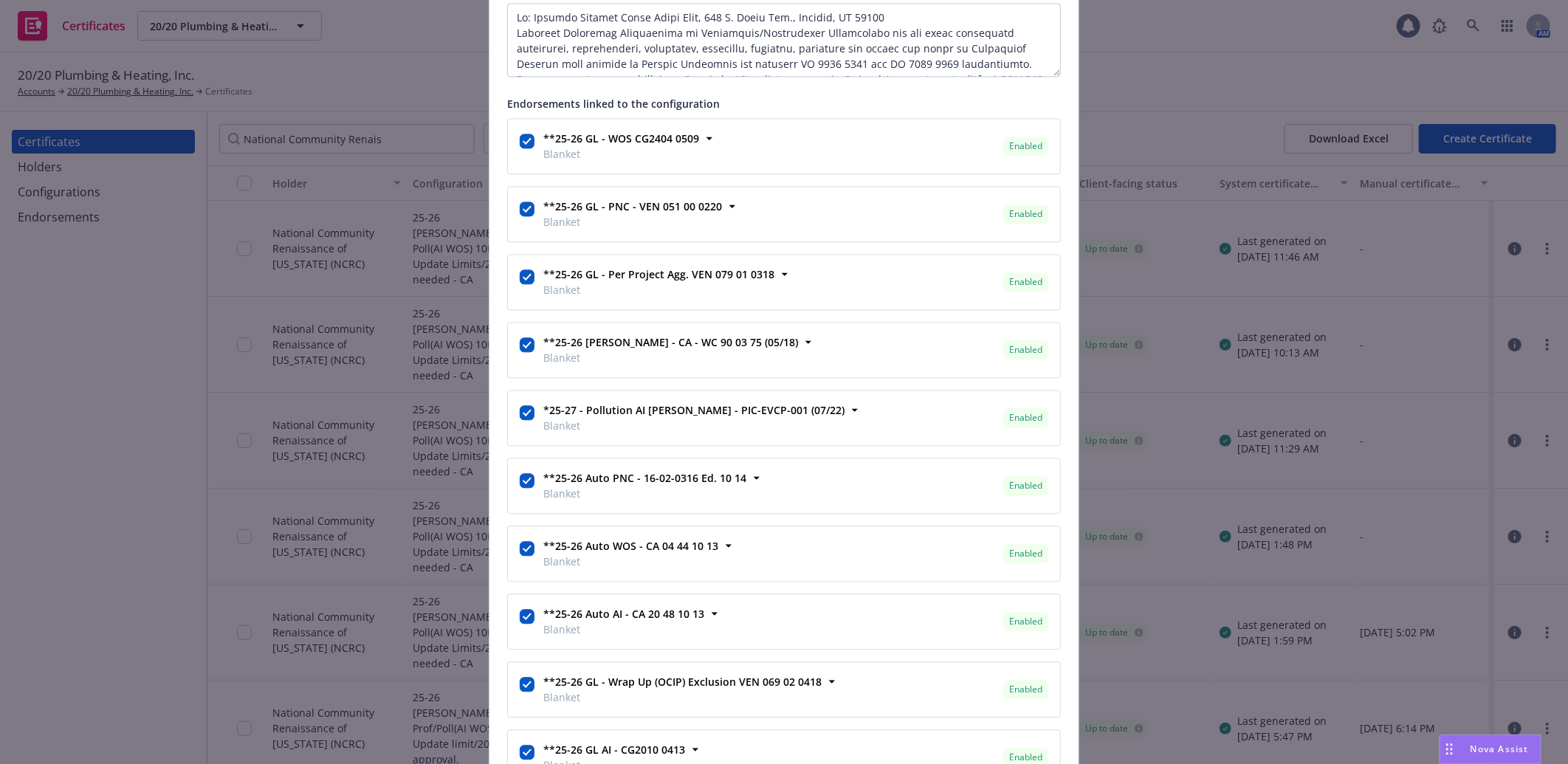
scroll to position [2213, 0]
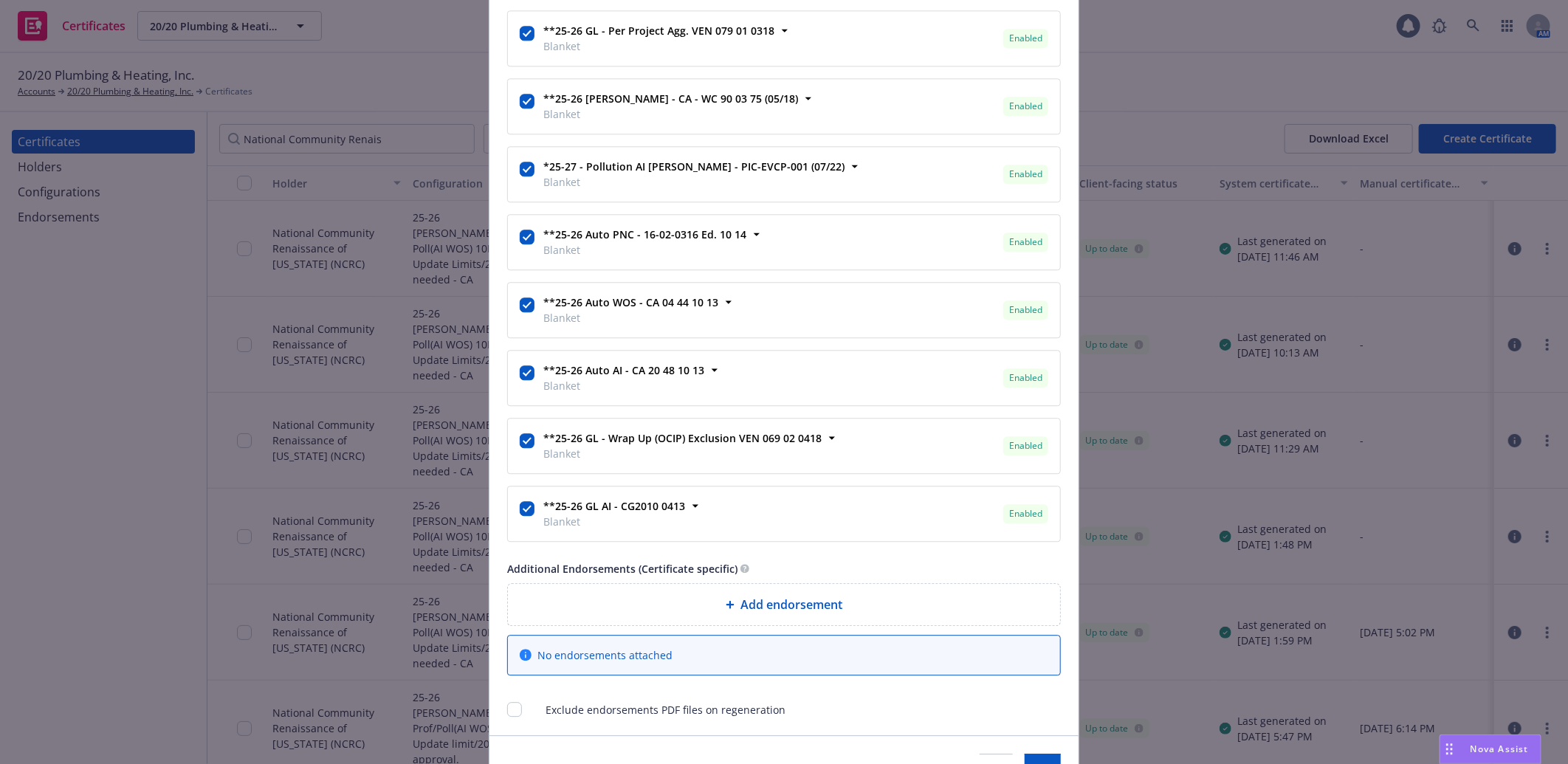
click at [778, 610] on span "Add endorsement" at bounding box center [791, 604] width 102 height 17
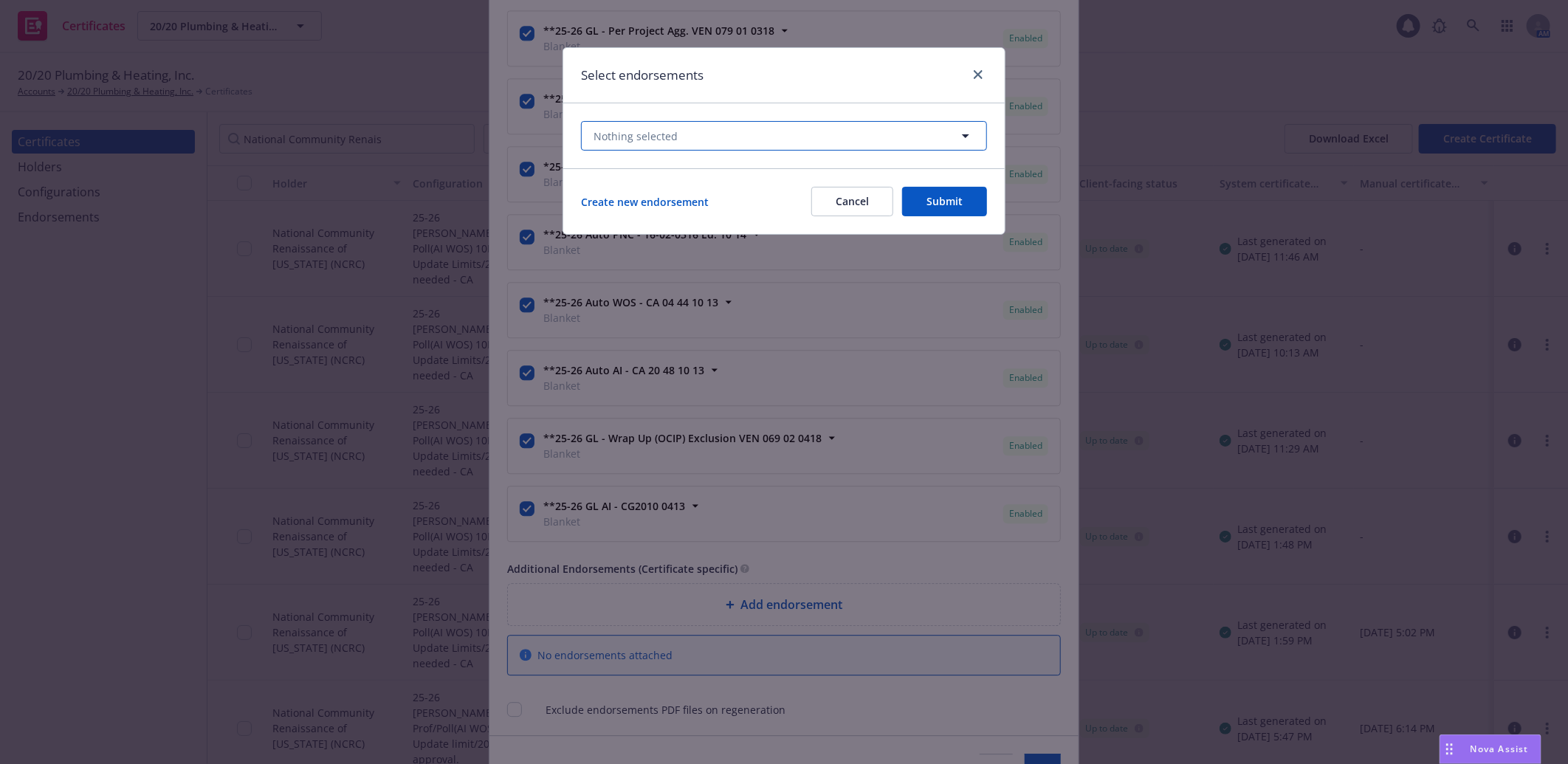
click at [739, 131] on button "Nothing selected" at bounding box center [784, 135] width 406 height 30
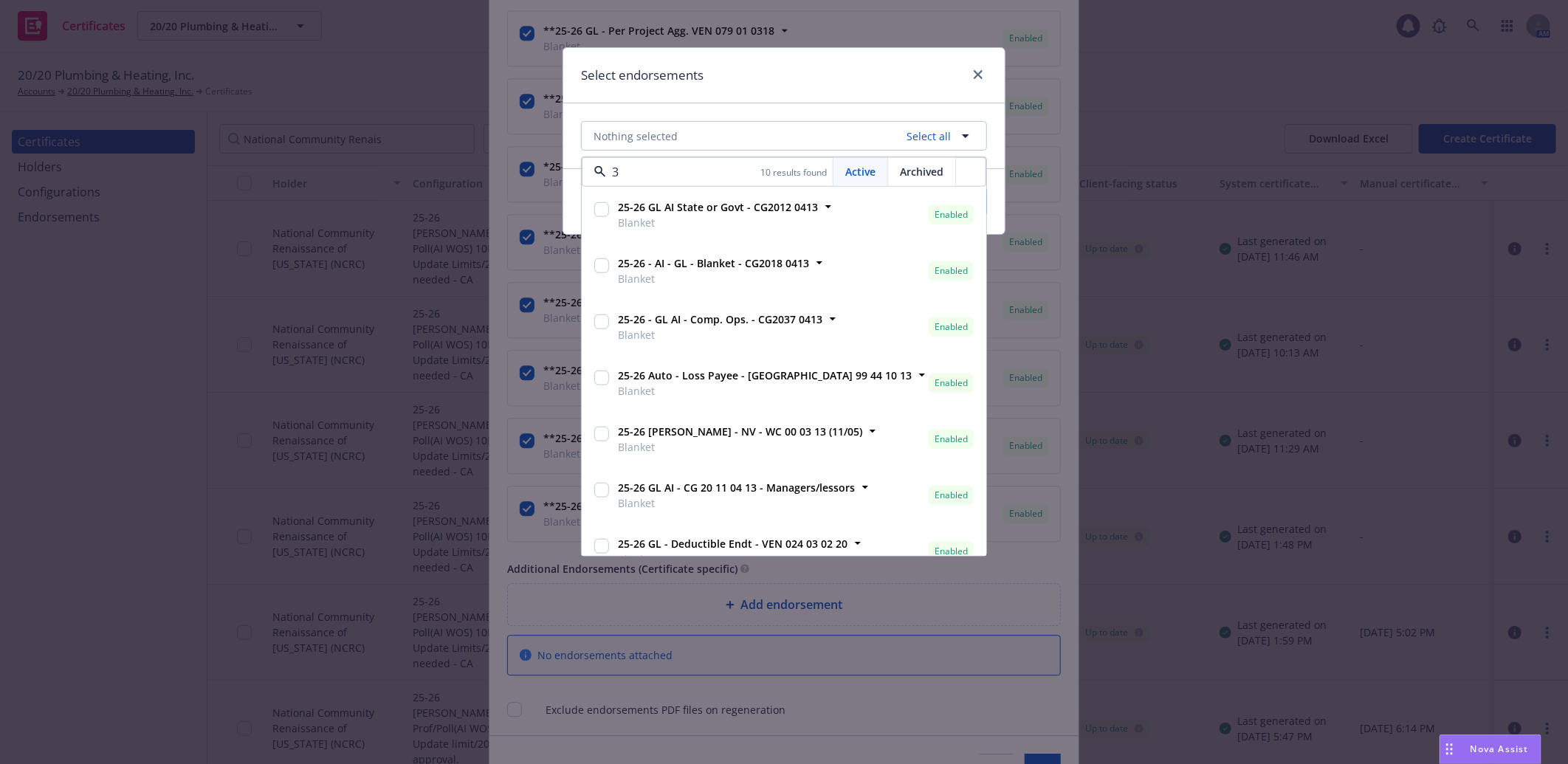
type input "37"
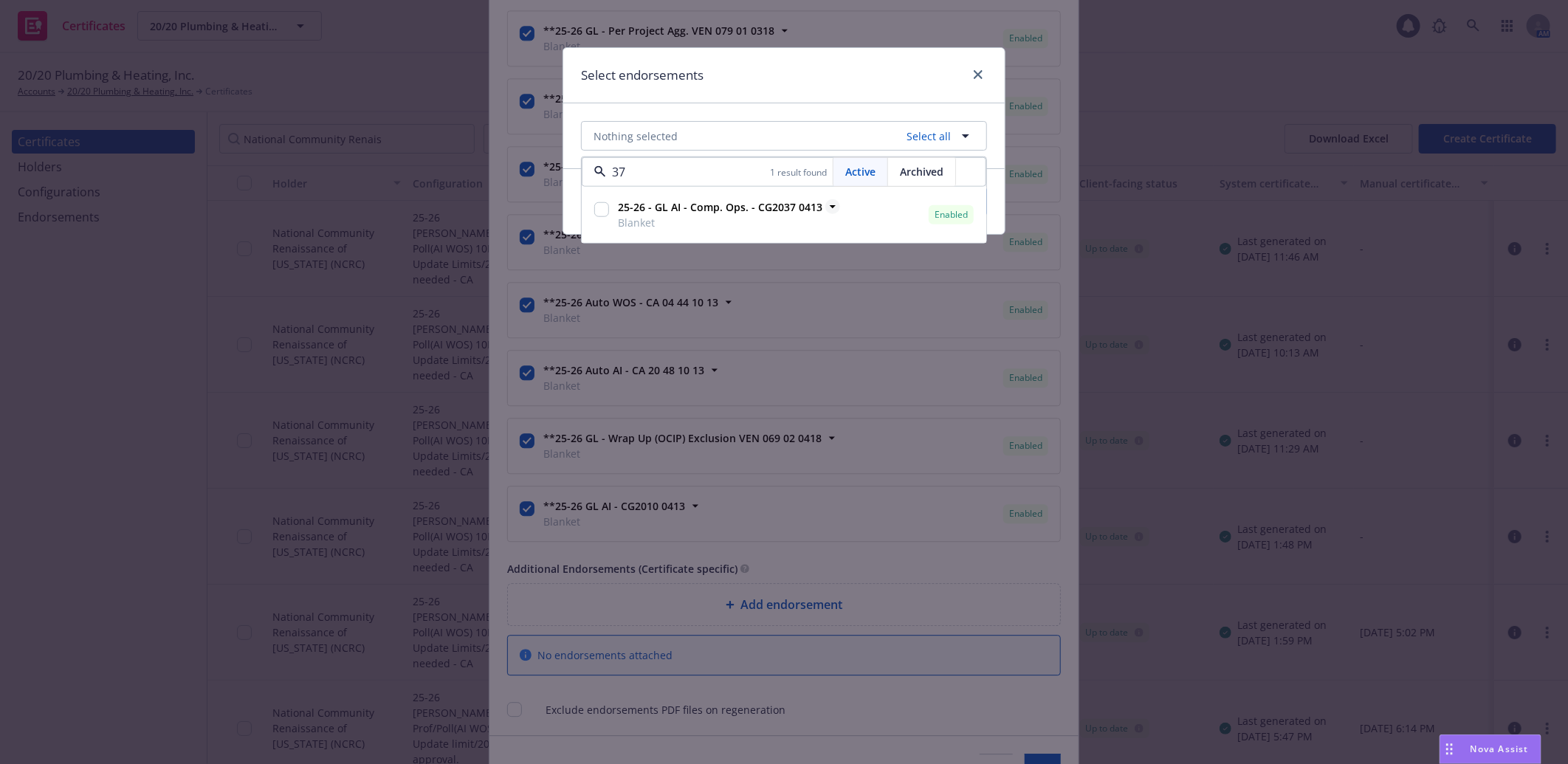
click at [713, 203] on strong "25-26 - GL AI - Comp. Ops. - CG2037 0413" at bounding box center [719, 207] width 204 height 14
checkbox input "true"
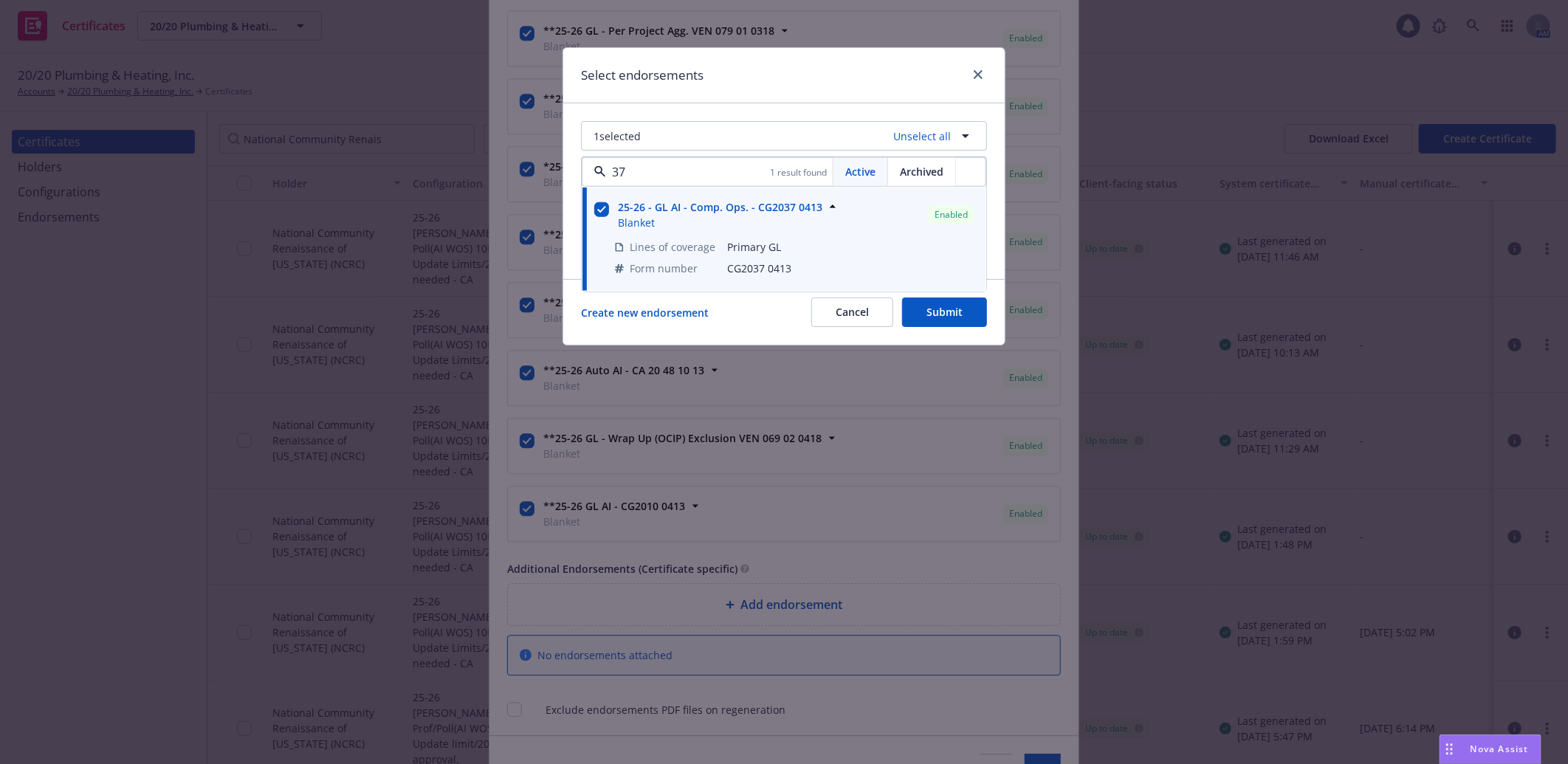
type input "37"
click at [840, 84] on div "Select endorsements" at bounding box center [784, 76] width 442 height 56
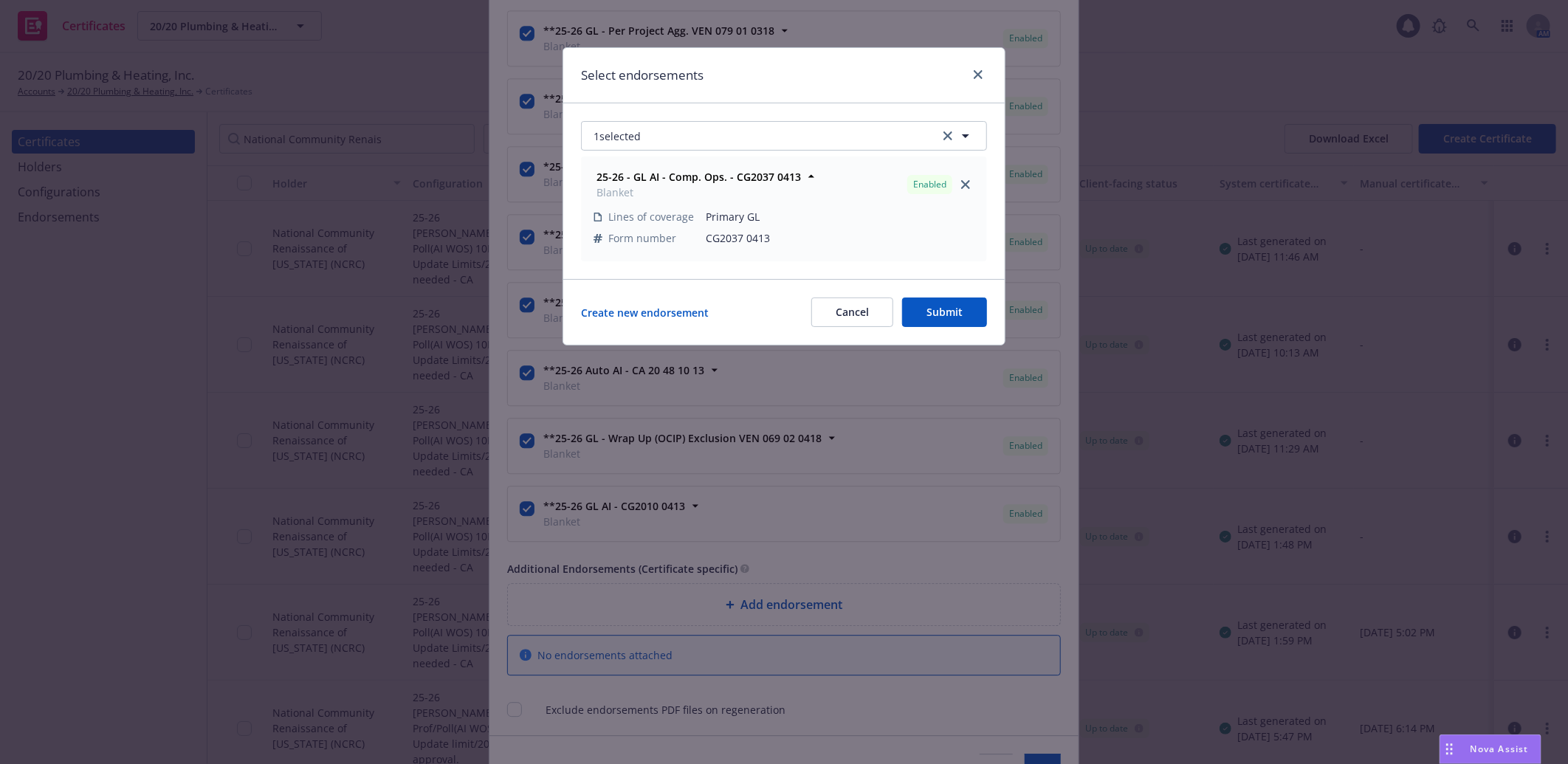
click at [936, 308] on button "Submit" at bounding box center [944, 312] width 85 height 30
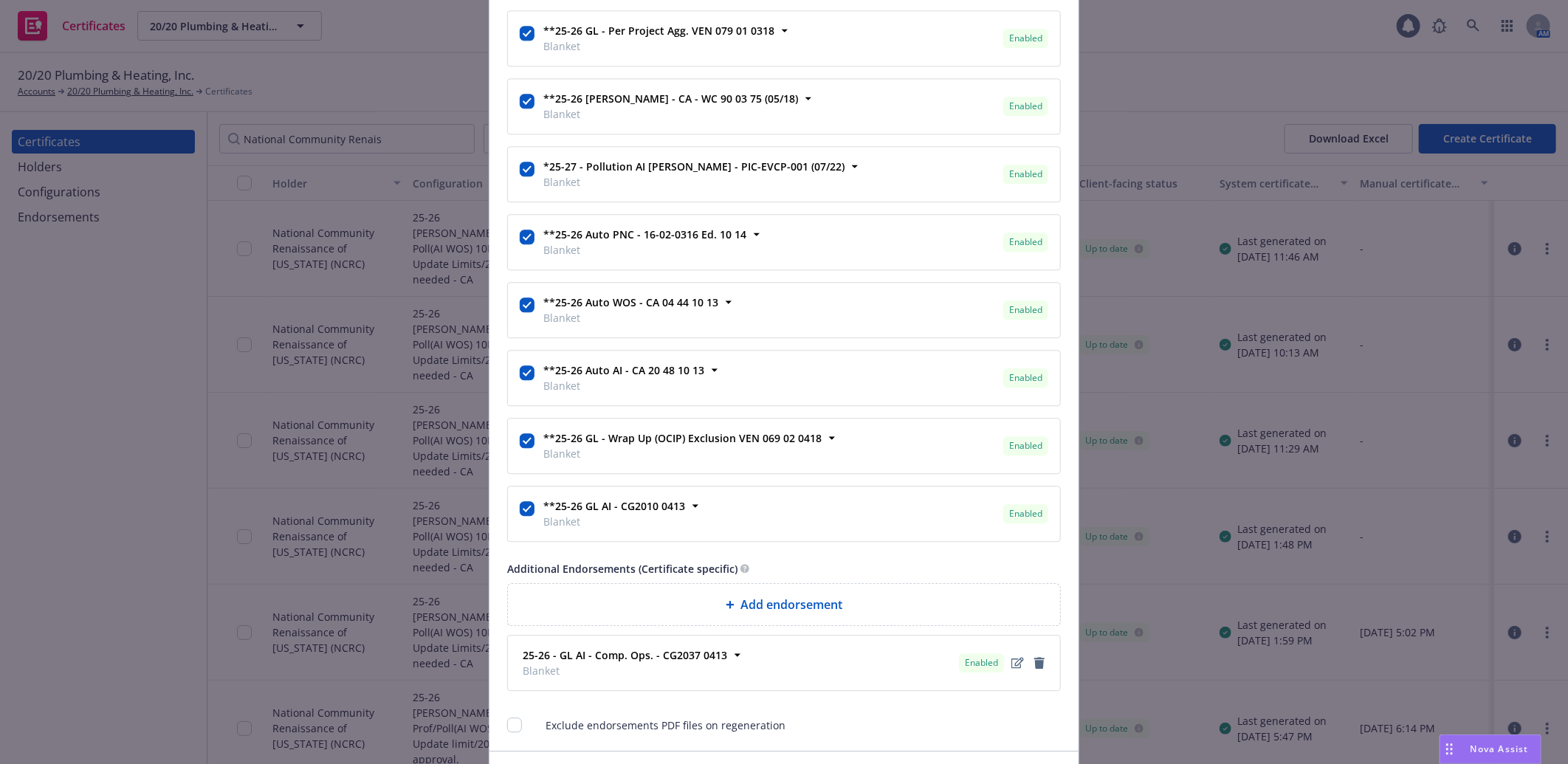
scroll to position [2317, 0]
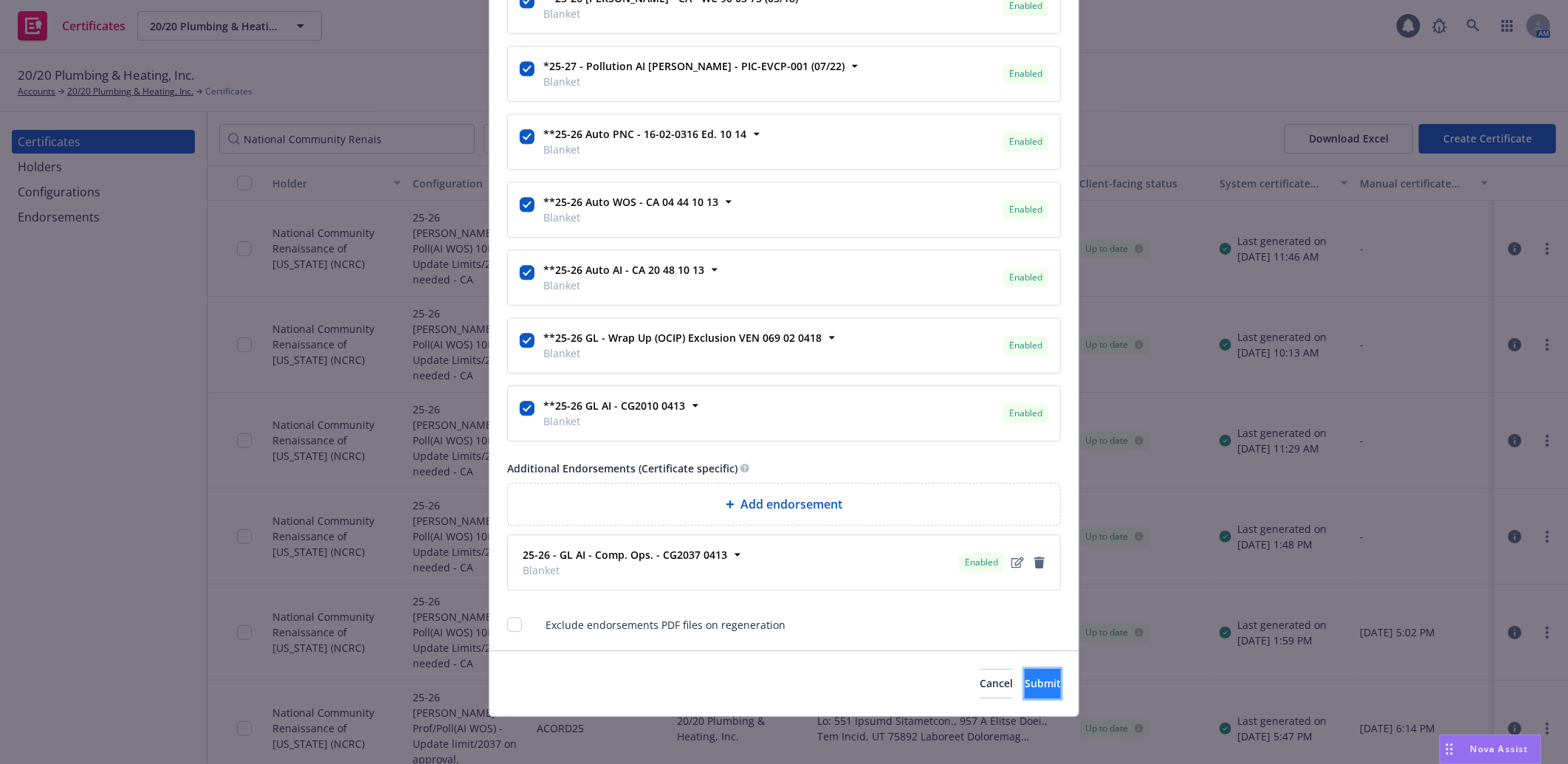
click at [1025, 684] on span "Submit" at bounding box center [1043, 683] width 36 height 14
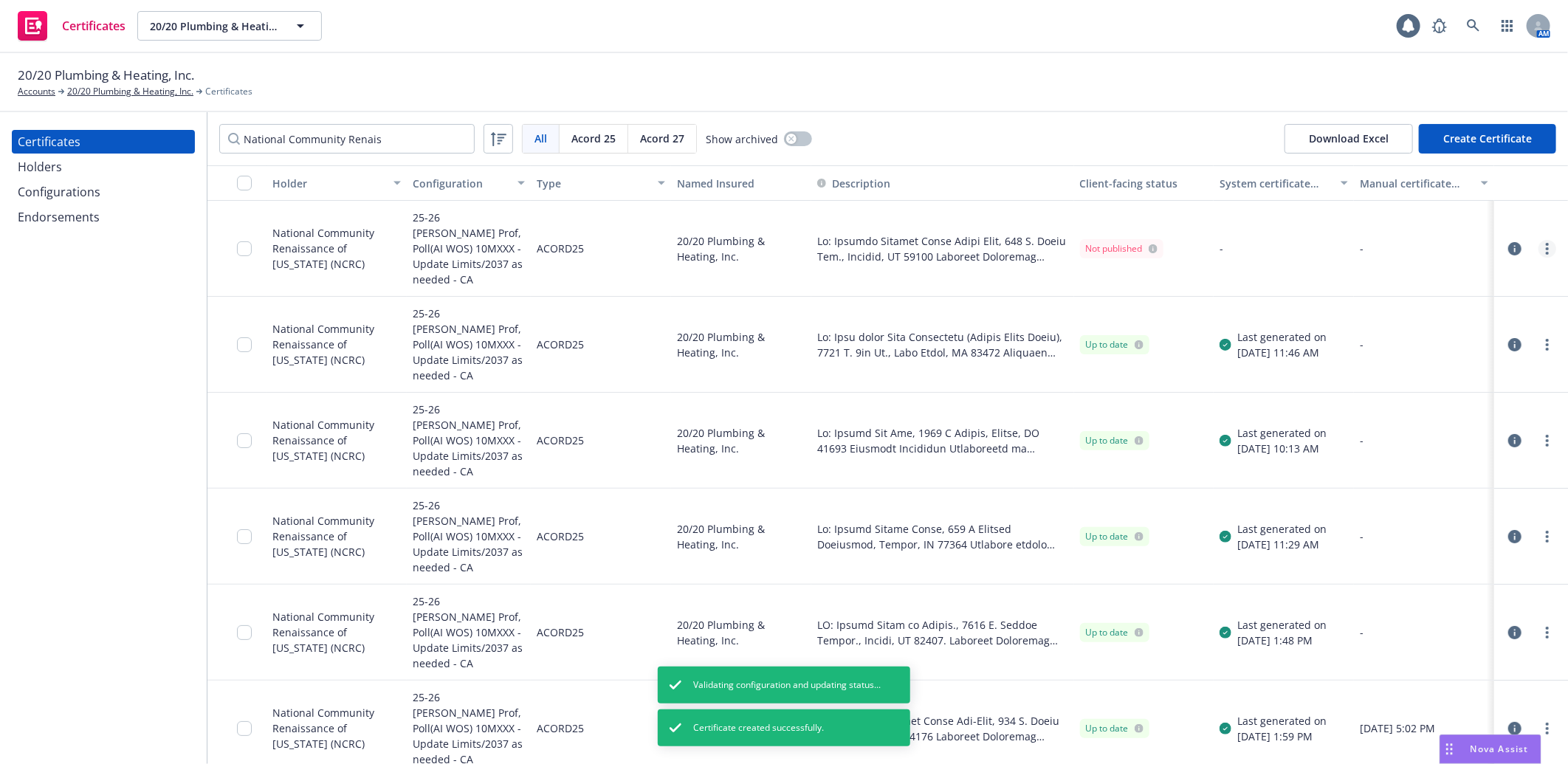
click at [1538, 239] on link "more" at bounding box center [1547, 248] width 17 height 17
click at [1358, 330] on link "Regenerate" at bounding box center [1425, 330] width 237 height 30
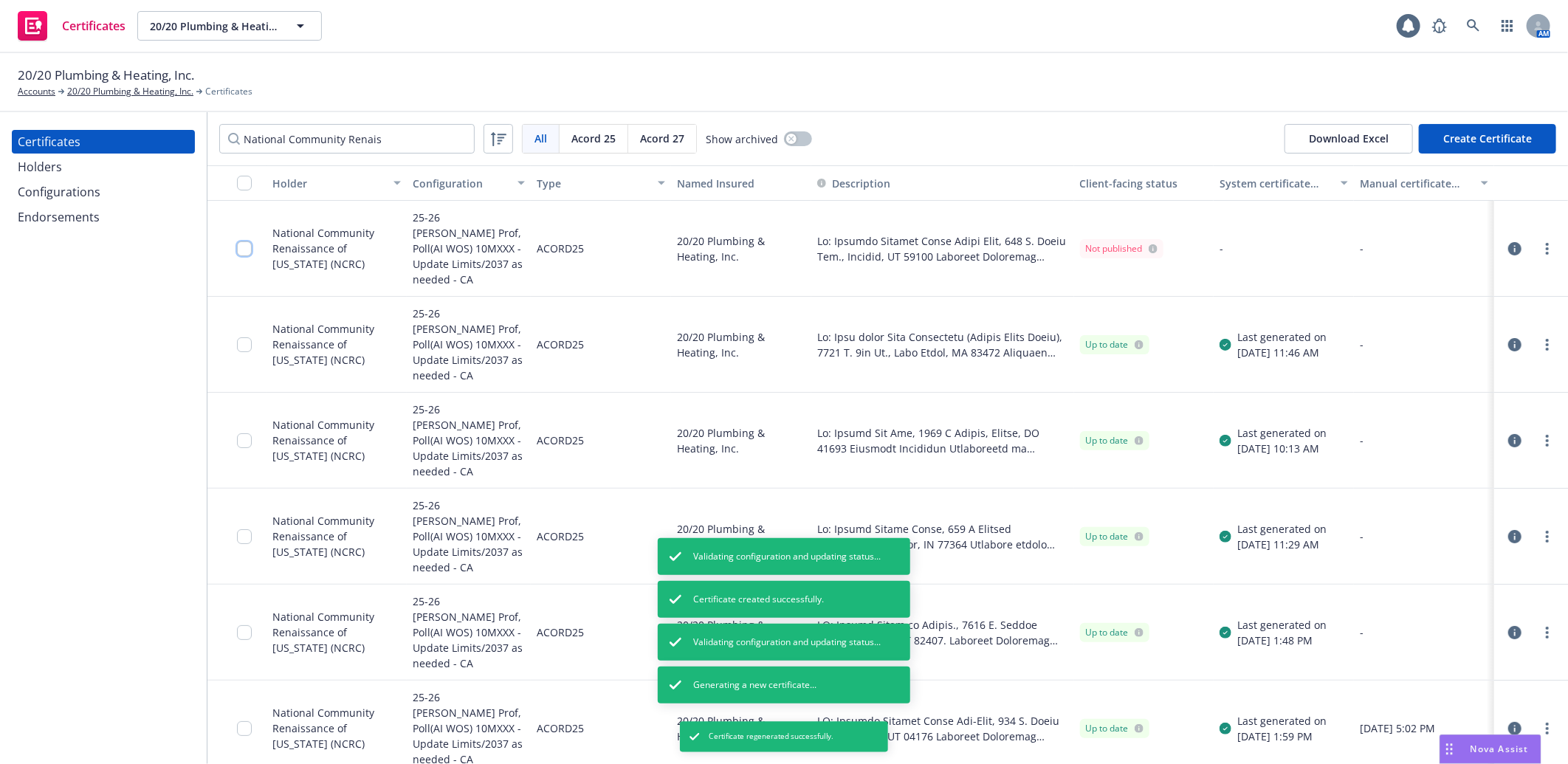
click at [246, 243] on input "checkbox" at bounding box center [243, 248] width 14 height 14
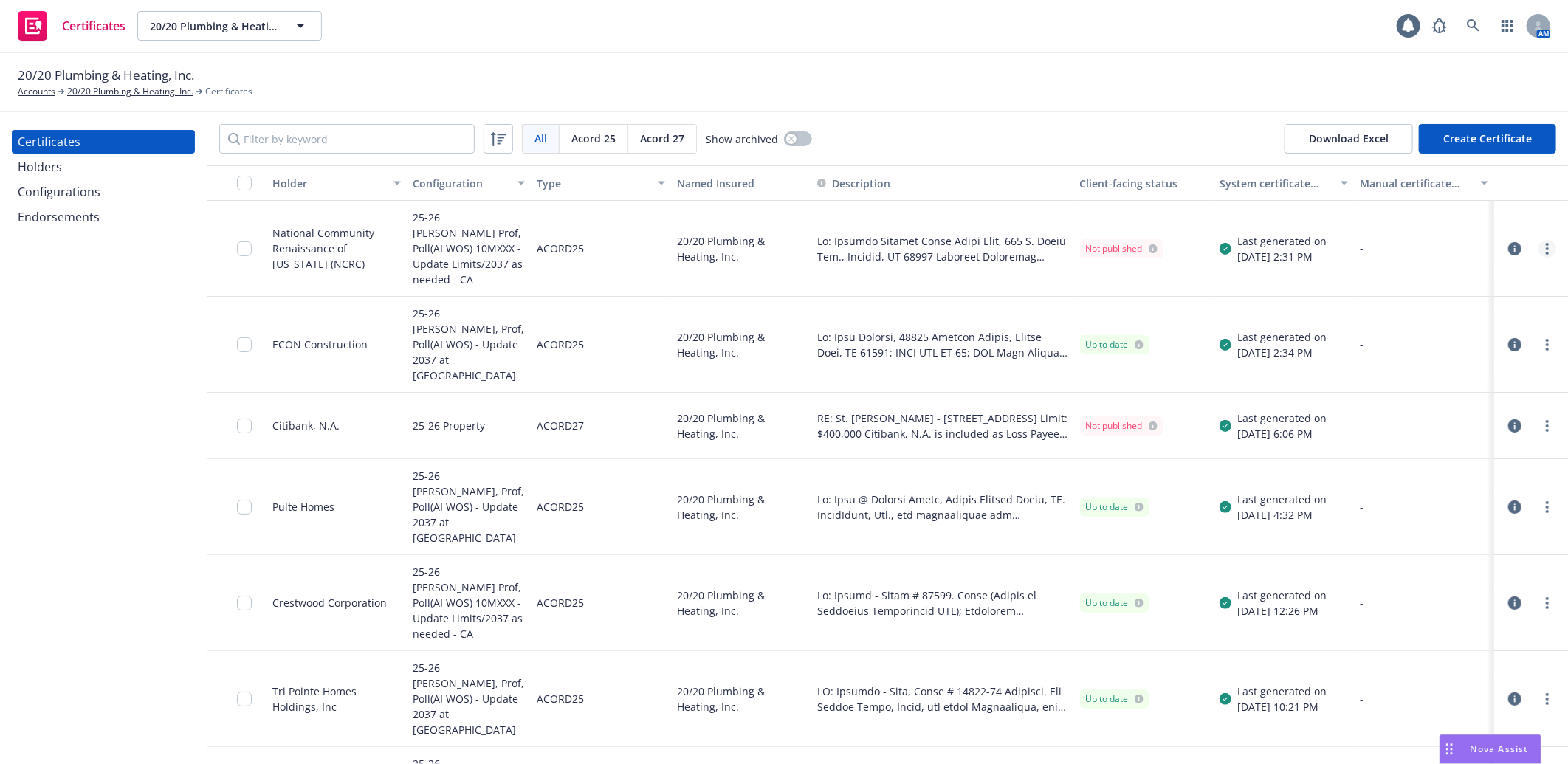
click at [1538, 239] on link "more" at bounding box center [1547, 248] width 17 height 17
drag, startPoint x: 1440, startPoint y: 447, endPoint x: 1373, endPoint y: 397, distance: 83.6
click at [1441, 447] on link "Download uneditable generated certificate" at bounding box center [1425, 448] width 237 height 30
click at [246, 241] on input "checkbox" at bounding box center [243, 248] width 14 height 14
click at [245, 418] on input "checkbox" at bounding box center [243, 425] width 14 height 14
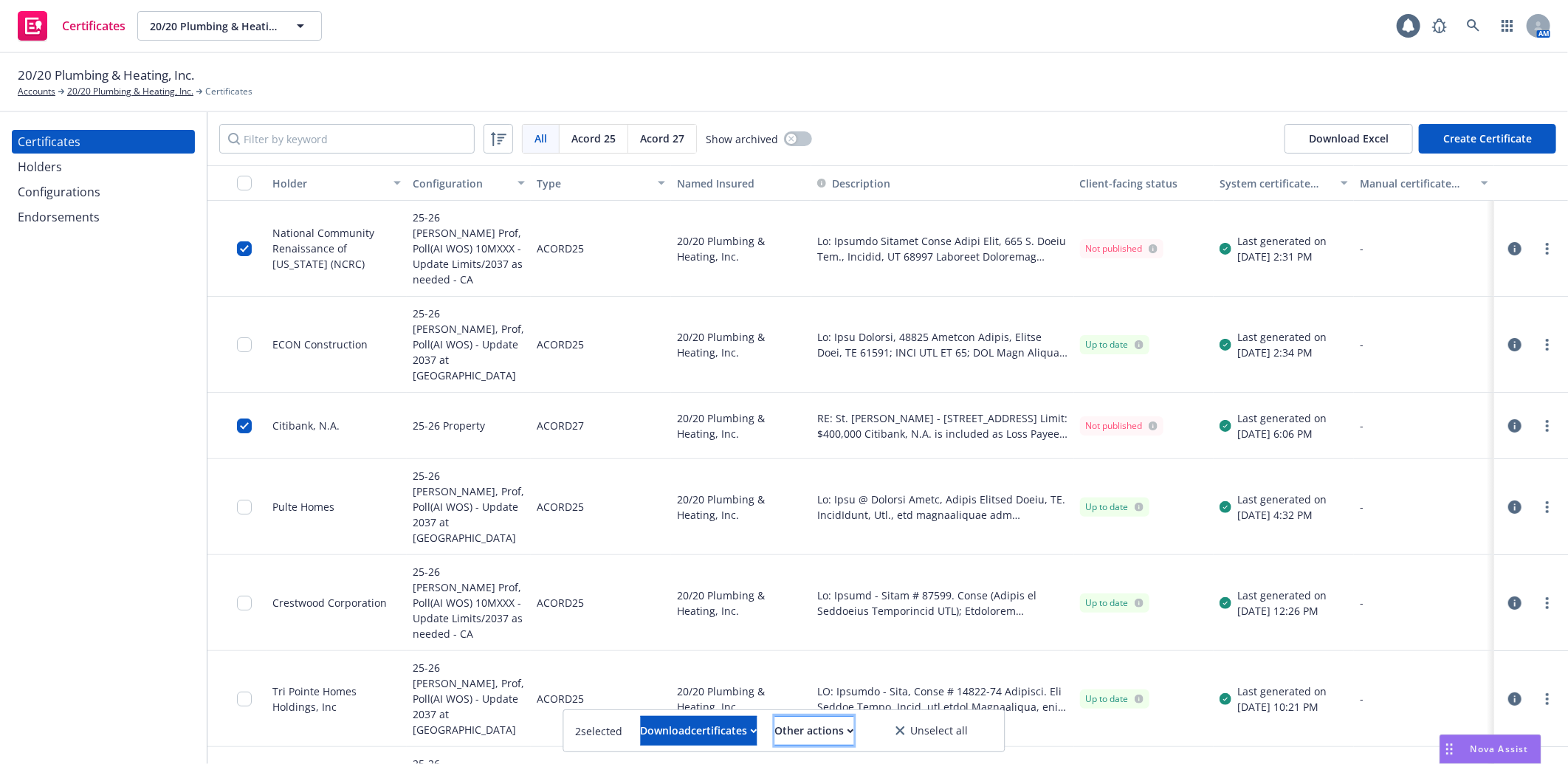
click at [839, 725] on div "Other actions" at bounding box center [814, 730] width 79 height 28
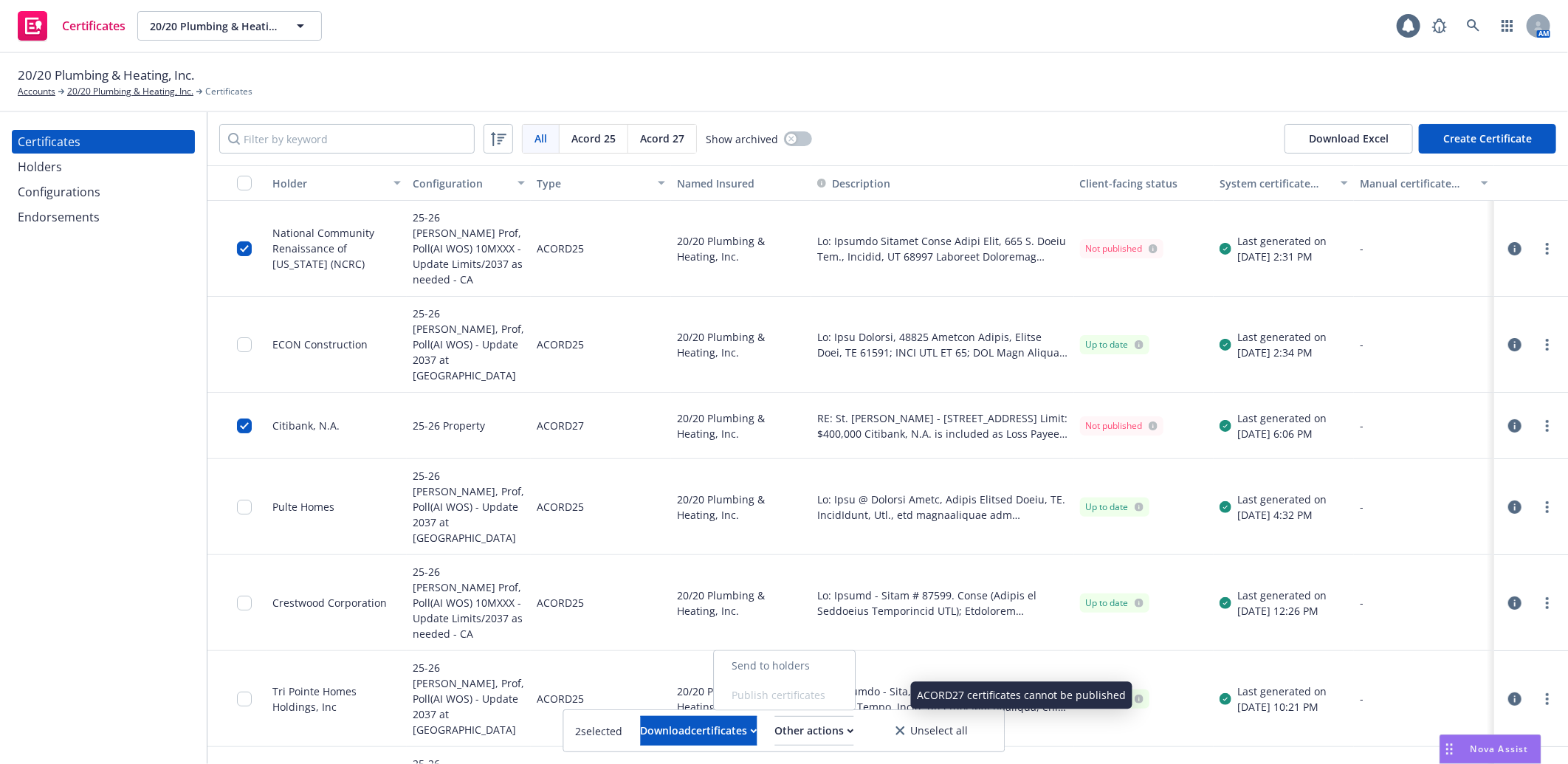
drag, startPoint x: 843, startPoint y: 695, endPoint x: 867, endPoint y: 670, distance: 34.7
click at [845, 694] on span "Publish certificates" at bounding box center [784, 695] width 141 height 30
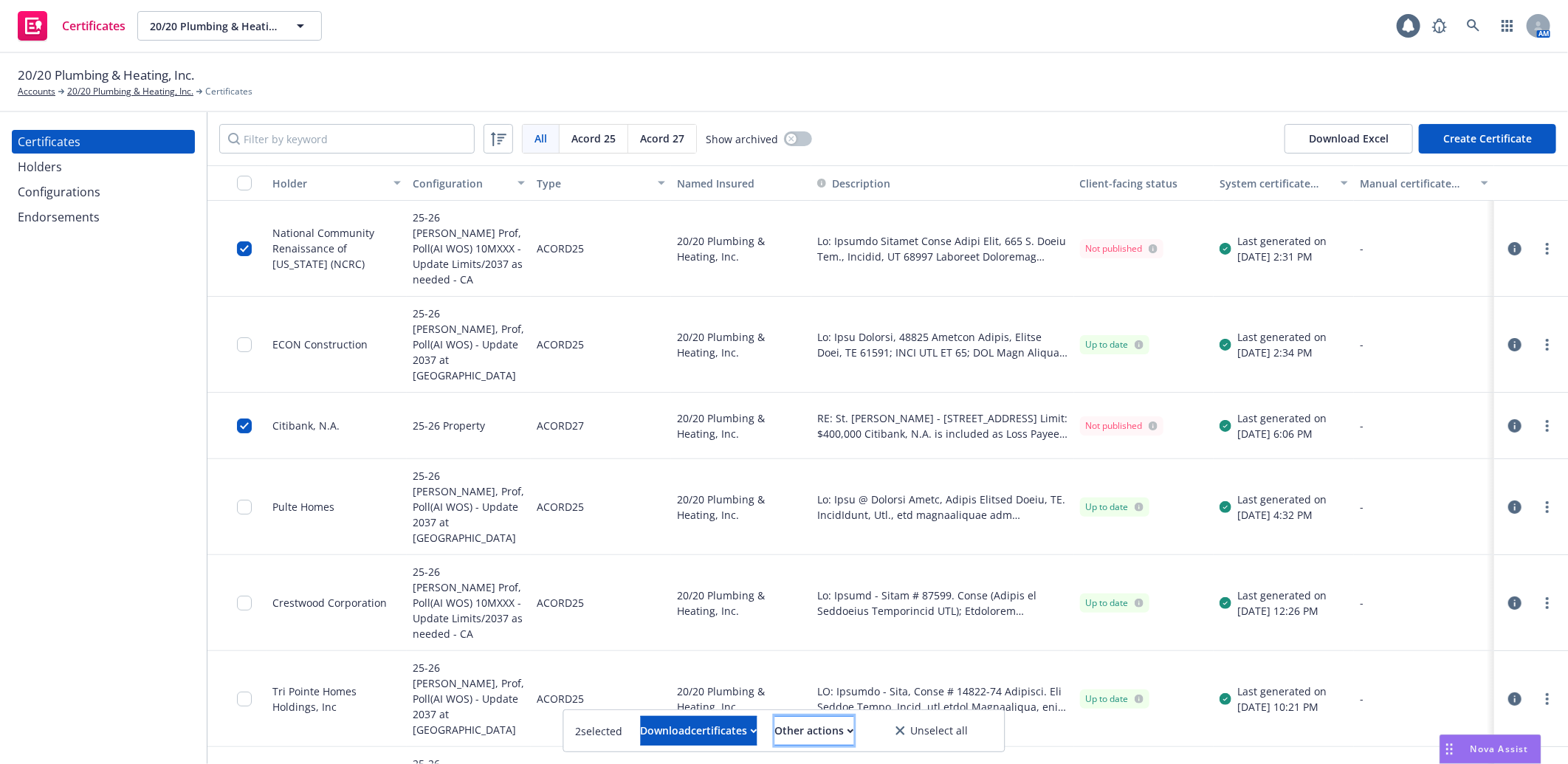
click at [820, 726] on div "Other actions" at bounding box center [814, 730] width 79 height 28
click at [854, 728] on div "Other actions" at bounding box center [814, 730] width 79 height 28
click at [822, 725] on div "Other actions" at bounding box center [814, 730] width 79 height 28
click at [241, 241] on input "checkbox" at bounding box center [243, 248] width 14 height 14
click at [239, 418] on input "checkbox" at bounding box center [243, 425] width 14 height 14
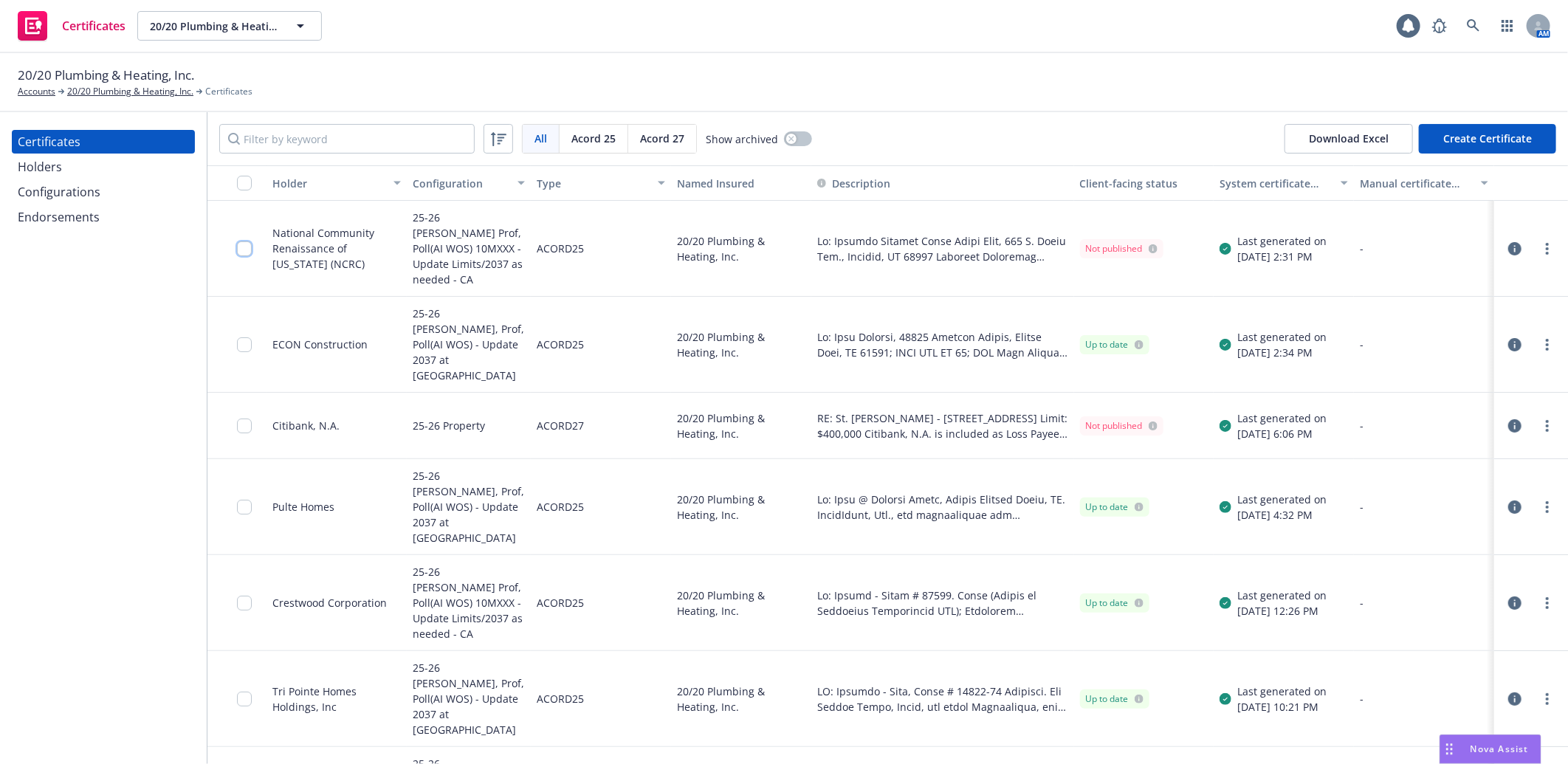
click at [246, 241] on input "checkbox" at bounding box center [243, 248] width 14 height 14
click at [243, 401] on div at bounding box center [248, 425] width 24 height 48
click at [845, 731] on div "Other actions" at bounding box center [811, 730] width 79 height 28
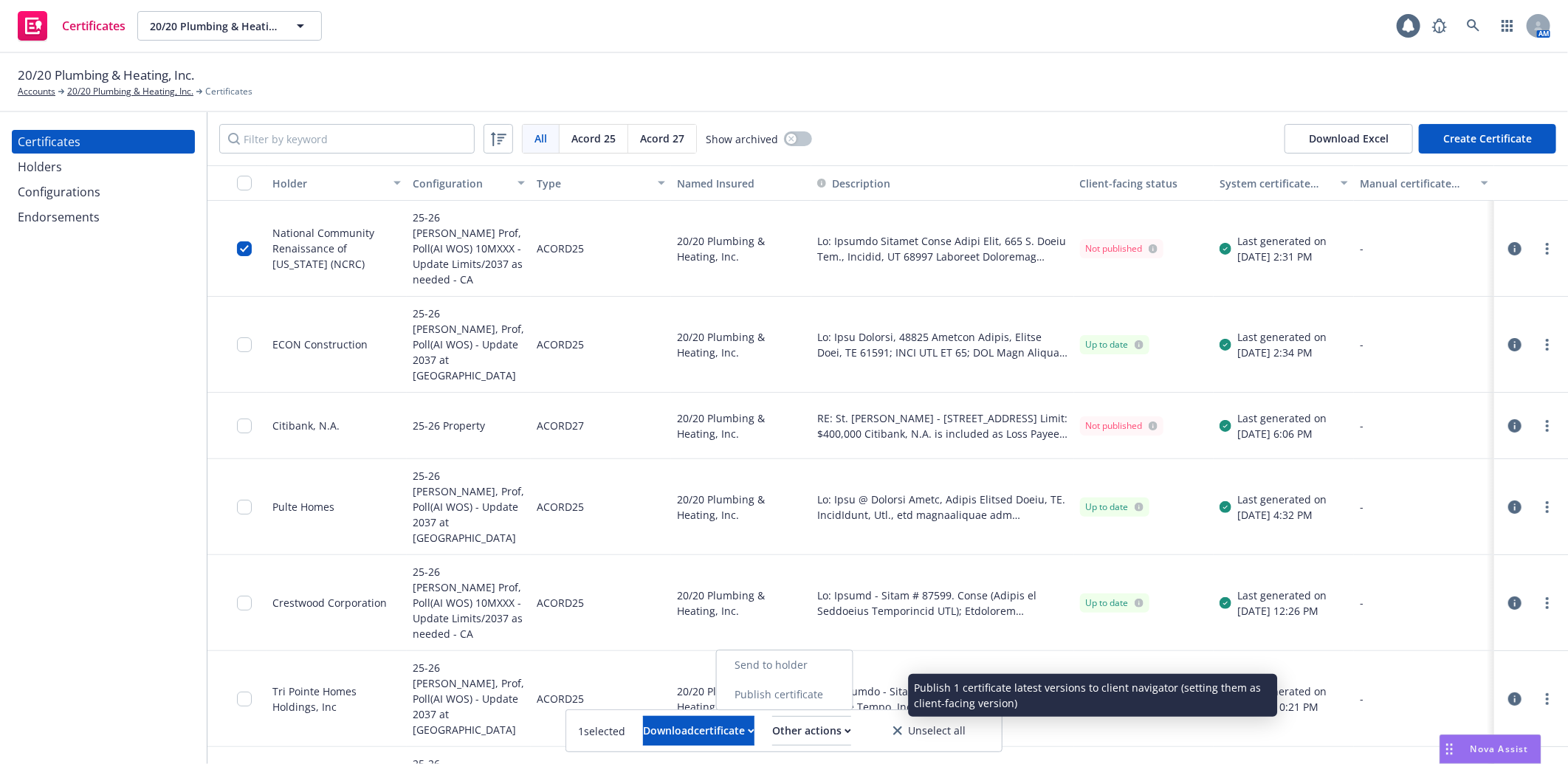
click at [835, 682] on link "Publish certificate" at bounding box center [784, 694] width 136 height 30
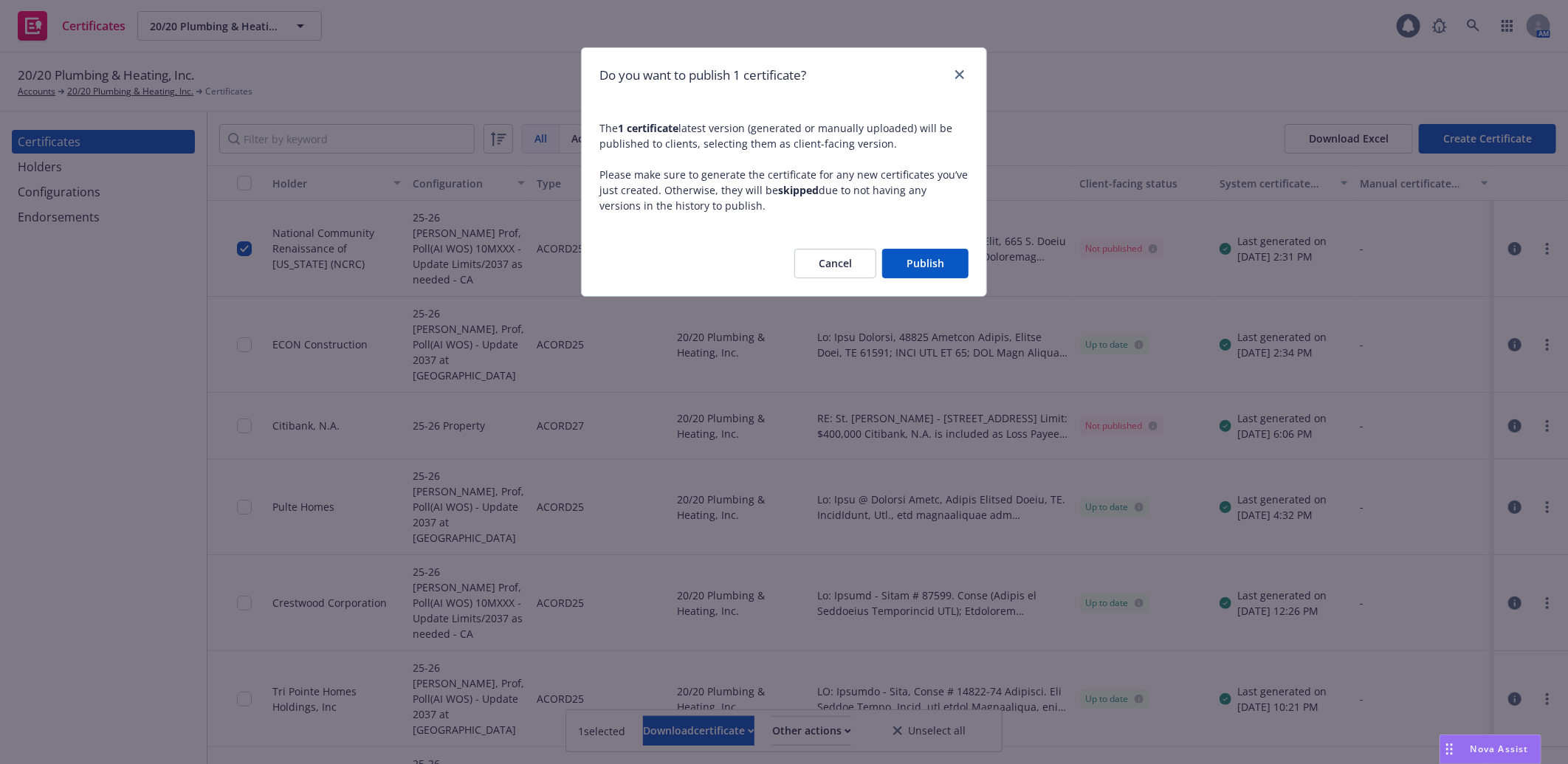
click at [928, 265] on button "Publish" at bounding box center [925, 263] width 86 height 30
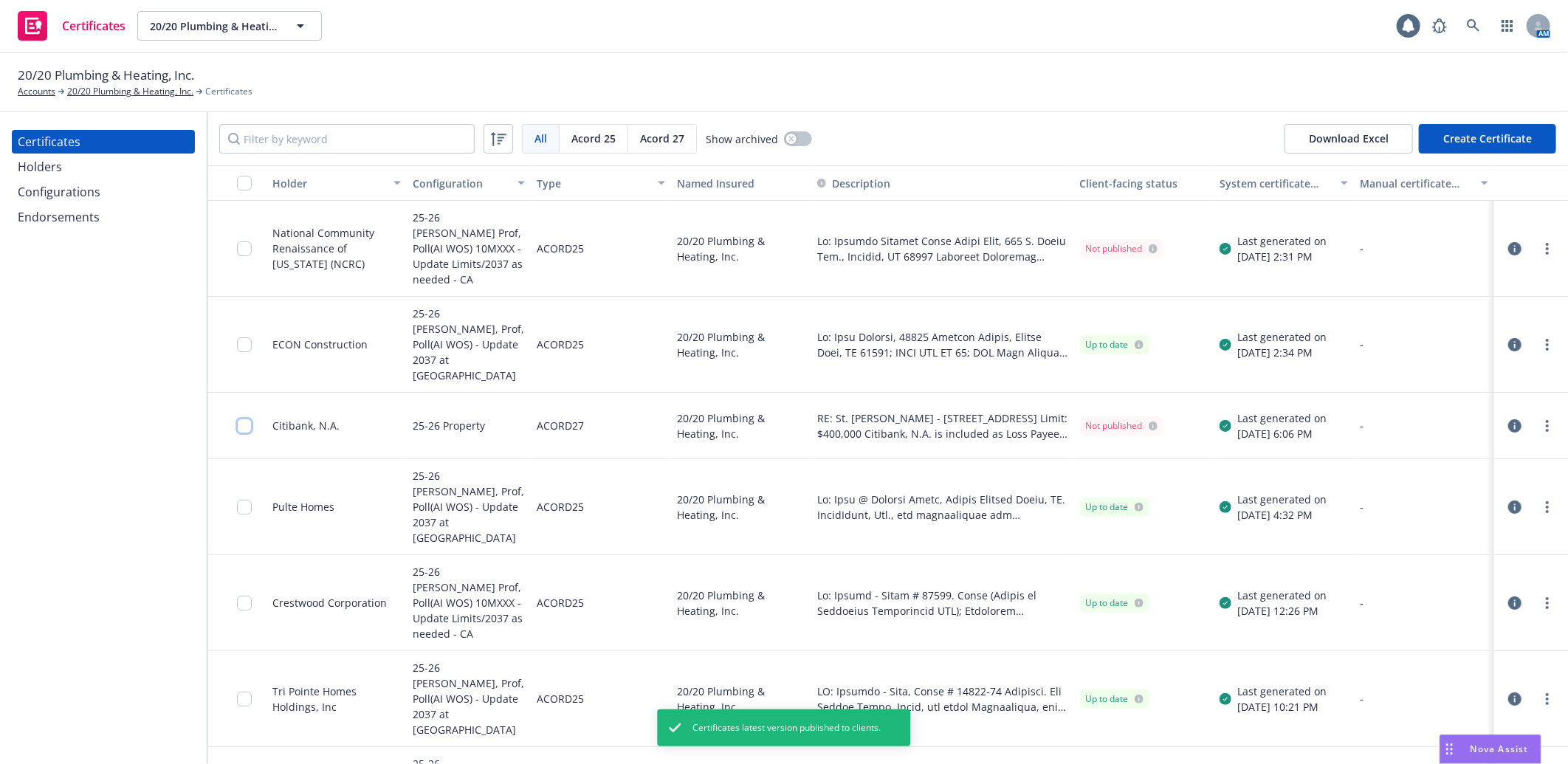
click at [249, 418] on input "checkbox" at bounding box center [243, 425] width 14 height 14
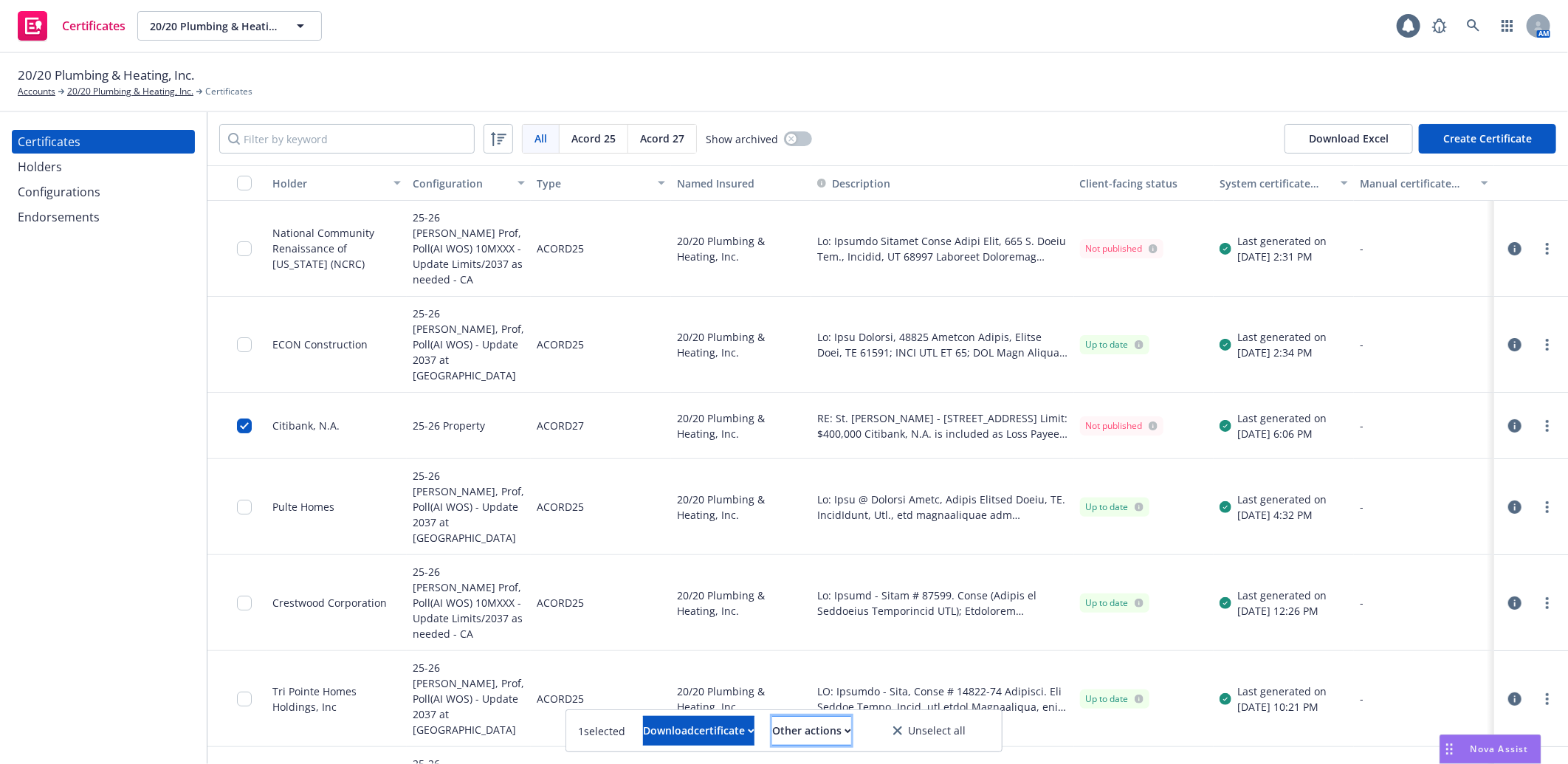
click at [830, 729] on div "Other actions" at bounding box center [811, 730] width 79 height 28
drag, startPoint x: 156, startPoint y: 288, endPoint x: 174, endPoint y: 259, distance: 34.1
click at [156, 288] on div "Certificates Holders Configurations Endorsements" at bounding box center [103, 438] width 207 height 651
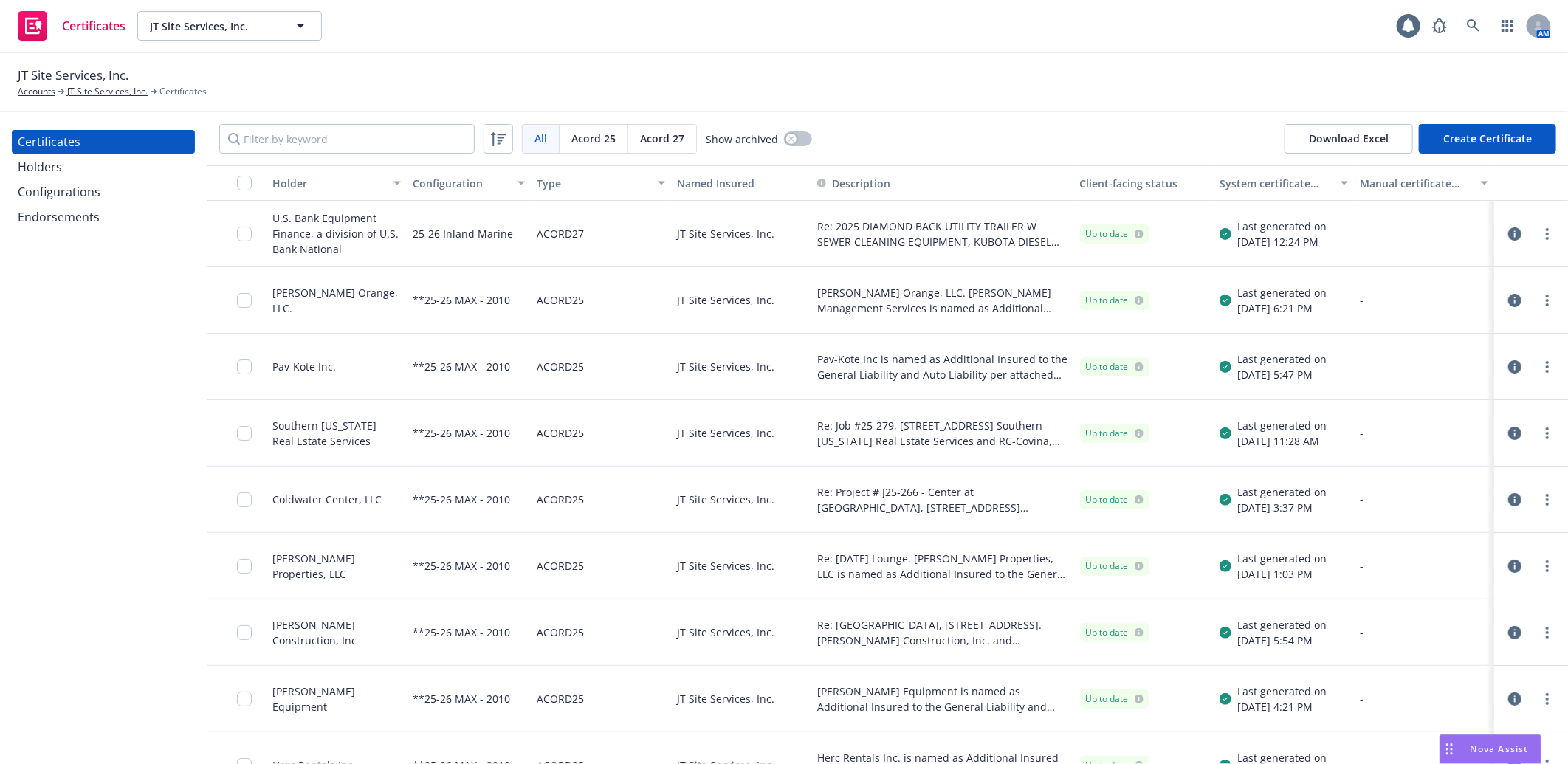
click at [1508, 232] on icon "button" at bounding box center [1514, 234] width 13 height 13
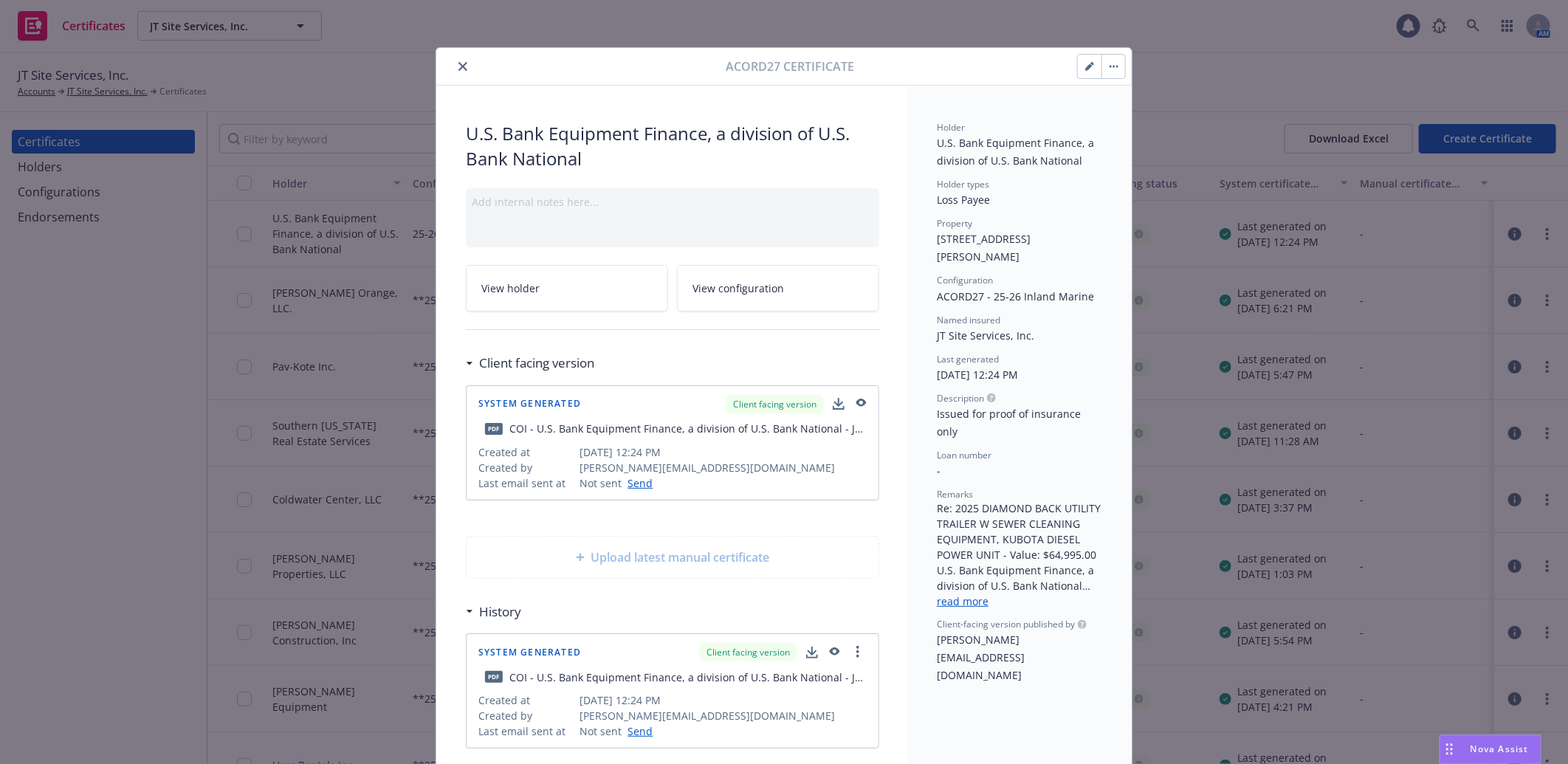
click at [1087, 68] on icon "button" at bounding box center [1089, 66] width 9 height 9
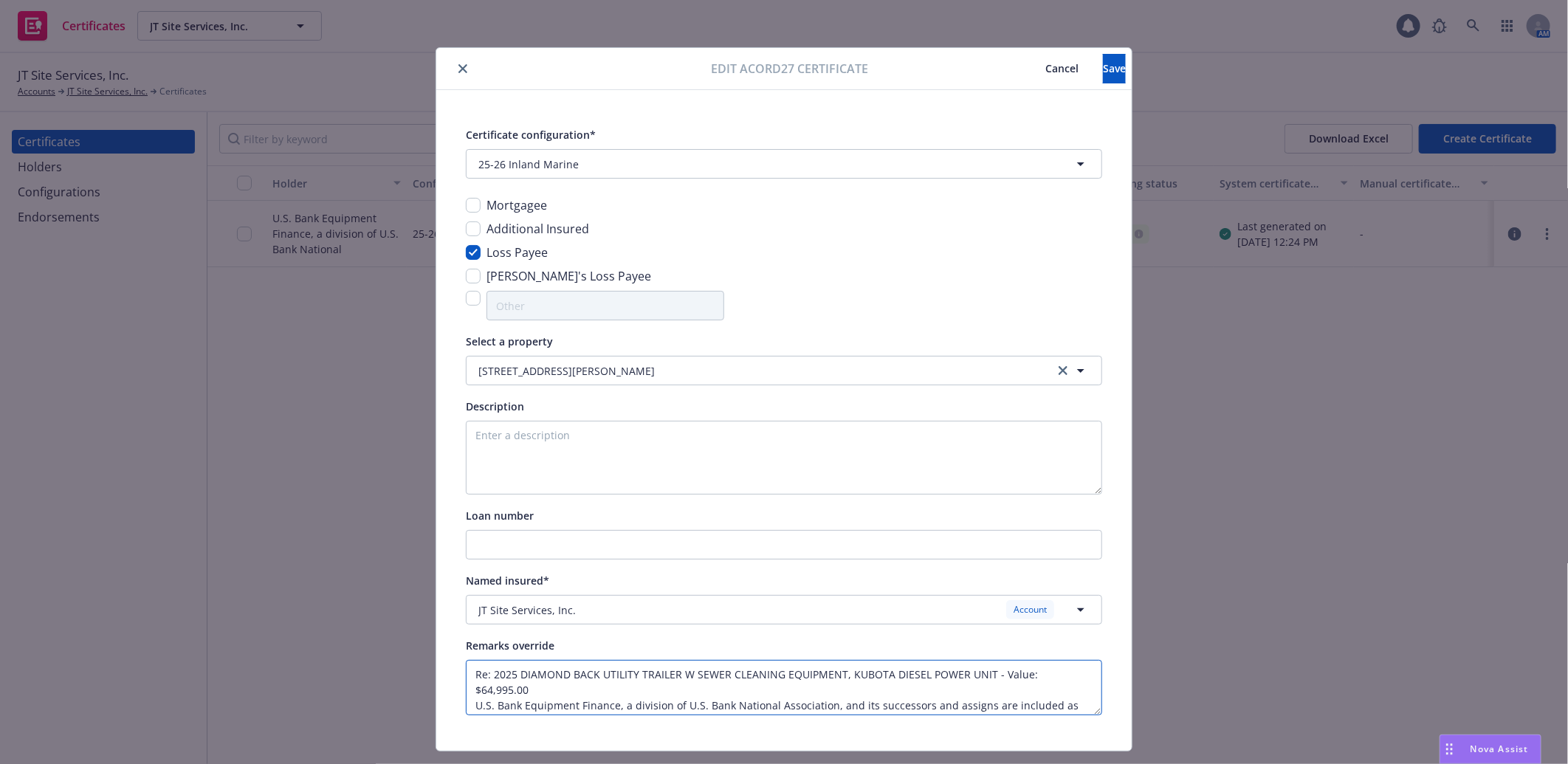
click at [490, 675] on textarea "Re: 2025 DIAMOND BACK UTILITY TRAILER W SEWER CLEANING EQUIPMENT, KUBOTA DIESEL…" at bounding box center [784, 687] width 636 height 56
click at [488, 671] on textarea "Re: 2025 DIAMOND BACK UTILITY TRAILER W SEWER CLEANING EQUIPMENT, KUBOTA DIESEL…" at bounding box center [784, 687] width 636 height 56
click at [555, 676] on textarea "Re: Agreement # 2025 DIAMOND BACK UTILITY TRAILER W SEWER CLEANING EQUIPMENT, K…" at bounding box center [784, 687] width 636 height 56
paste textarea "3218316"
type textarea "Re: Agreement # 3218316 - 2025 DIAMOND BACK UTILITY TRAILER W SEWER CLEANING EQ…"
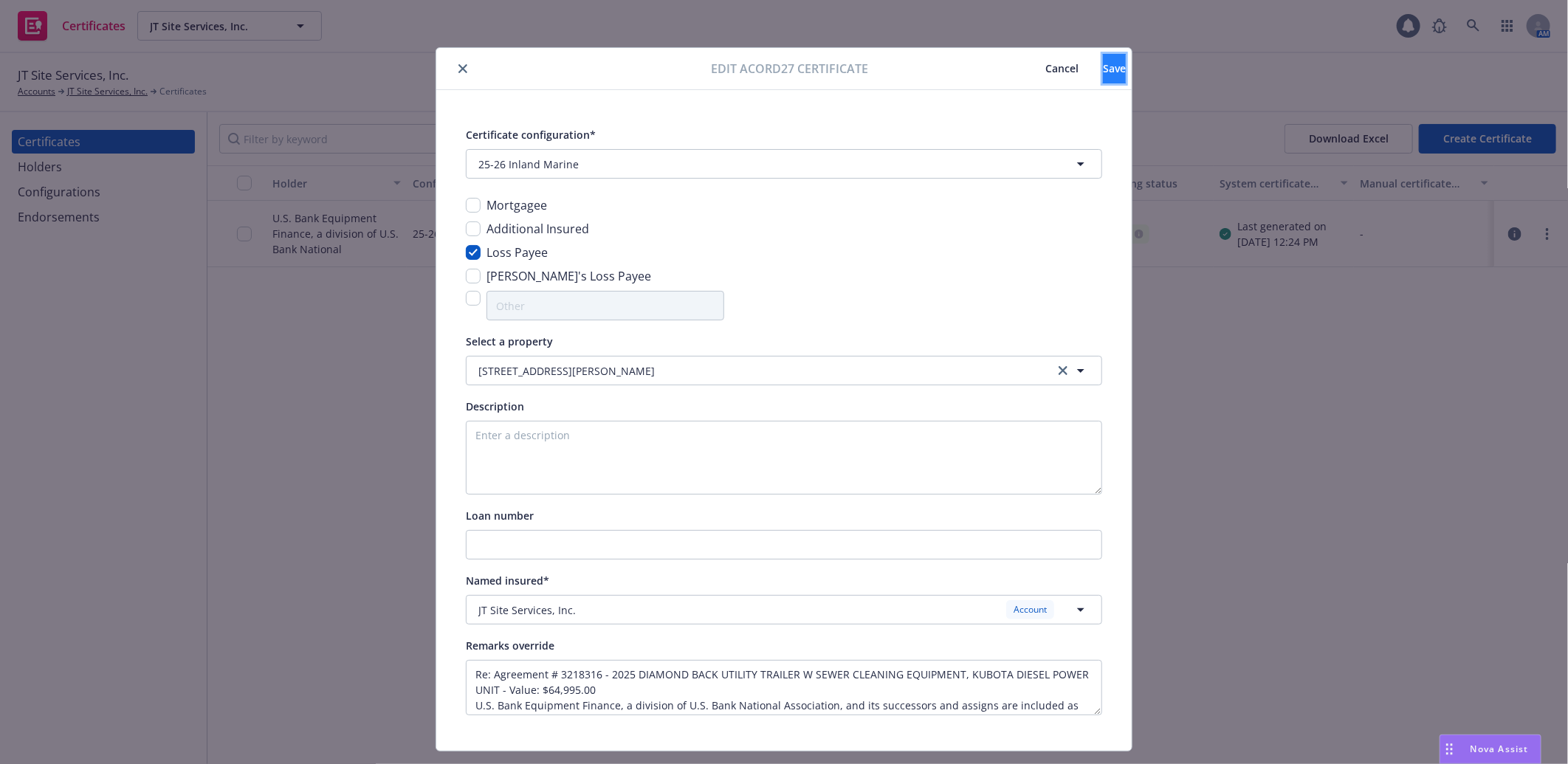
click at [1102, 64] on button "Save" at bounding box center [1114, 68] width 23 height 30
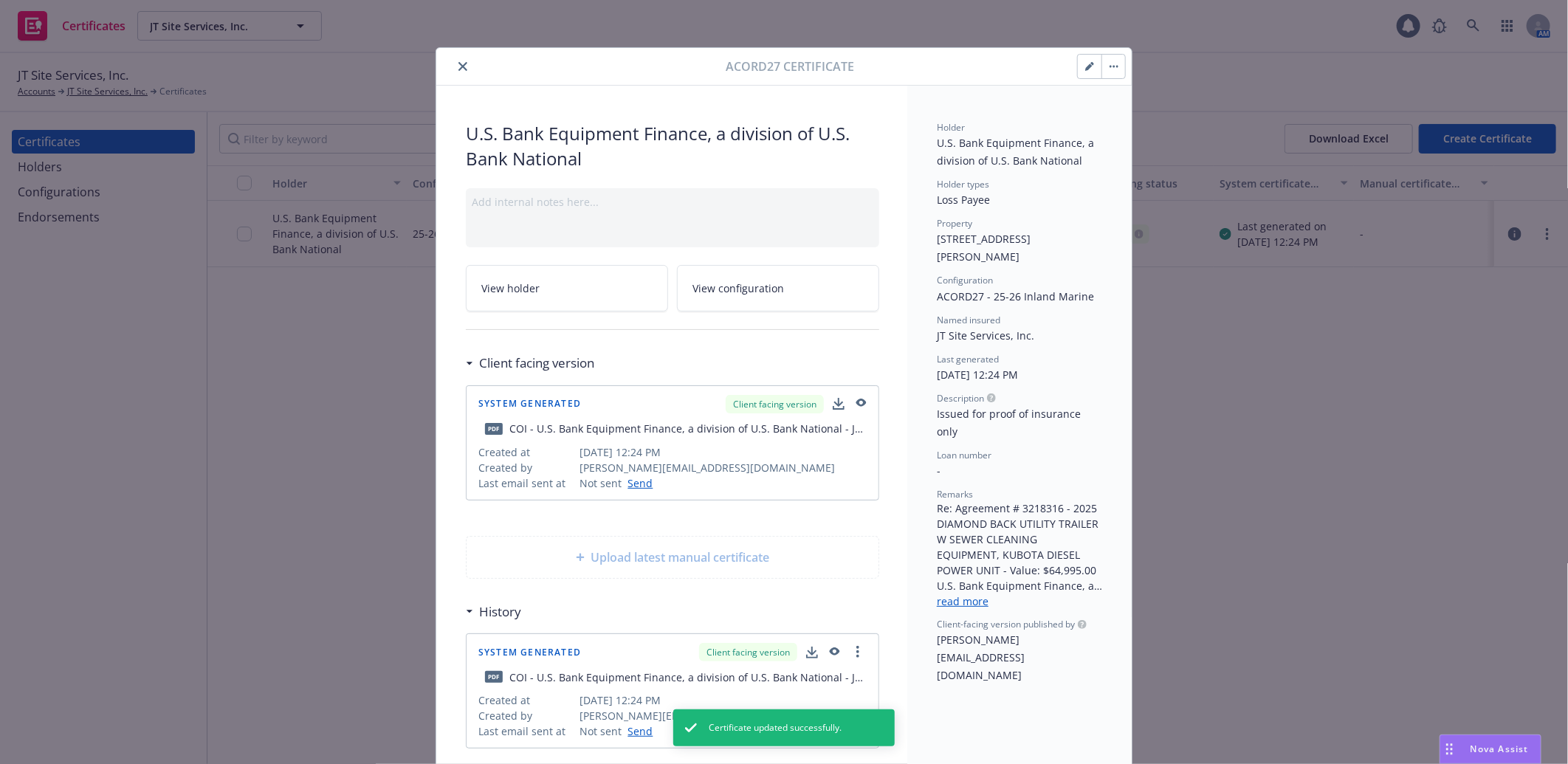
click at [1105, 63] on button "button" at bounding box center [1113, 66] width 24 height 24
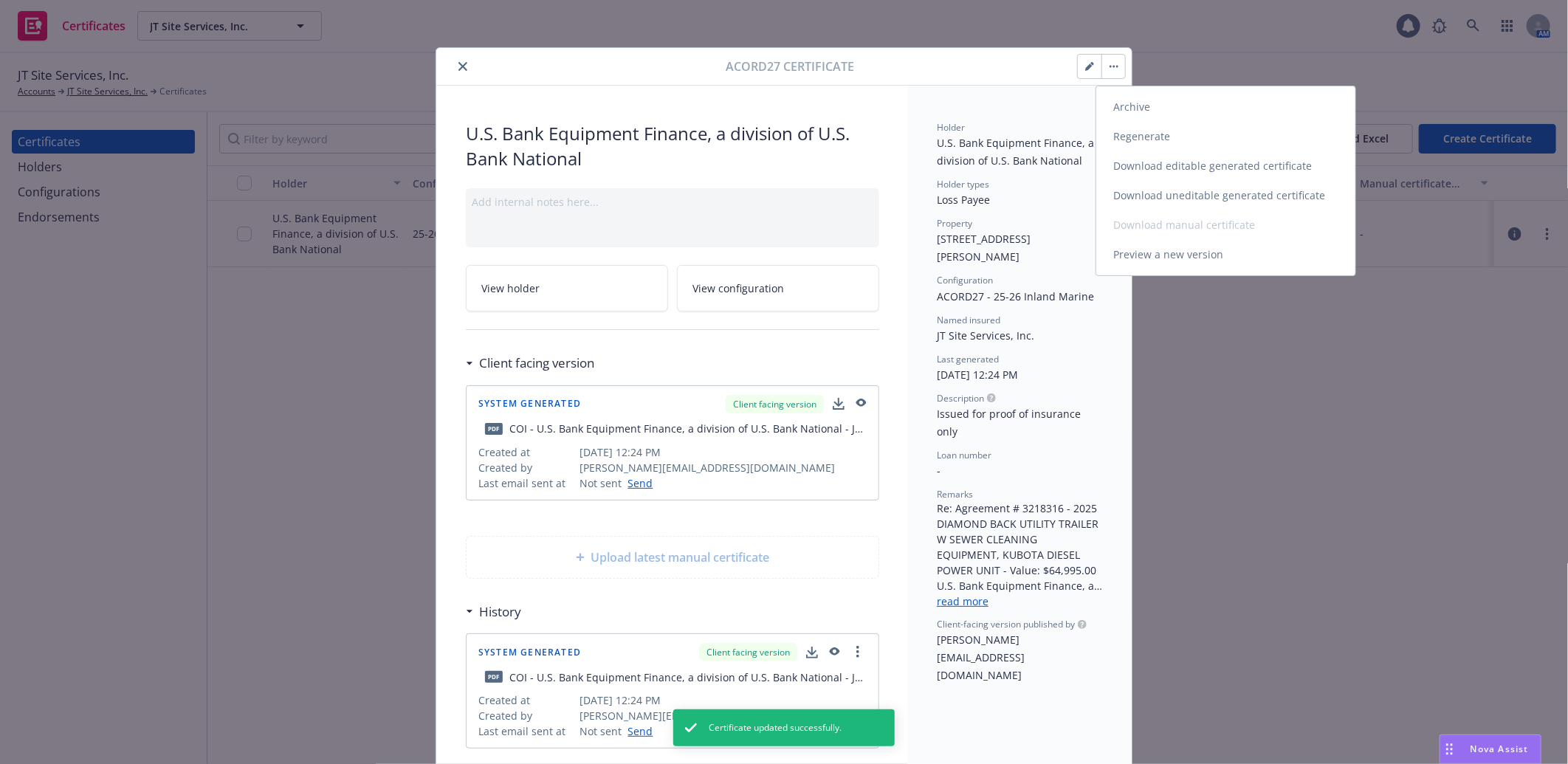
click at [1144, 138] on link "Regenerate" at bounding box center [1225, 136] width 259 height 30
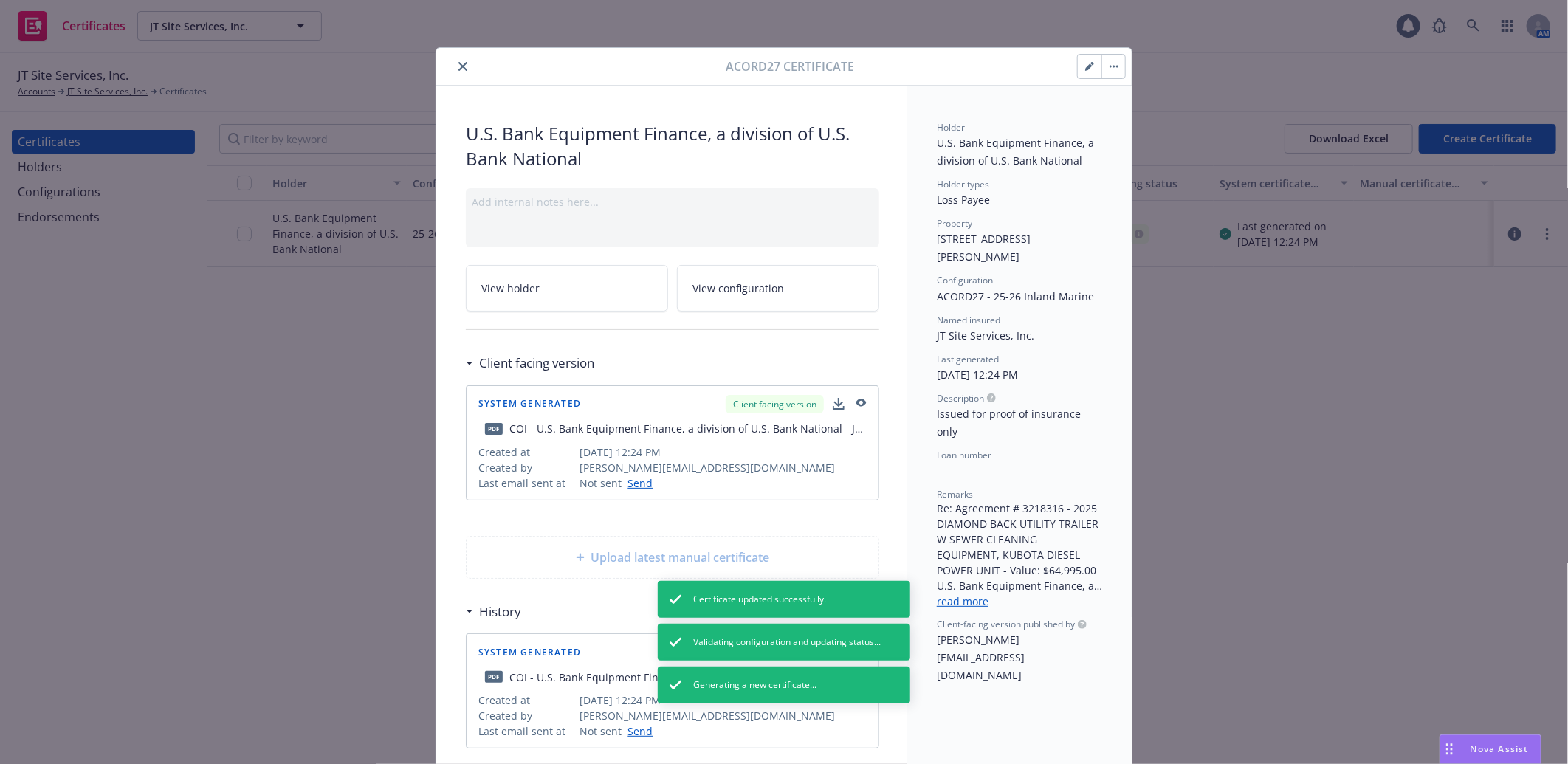
click at [459, 65] on icon "close" at bounding box center [463, 66] width 9 height 9
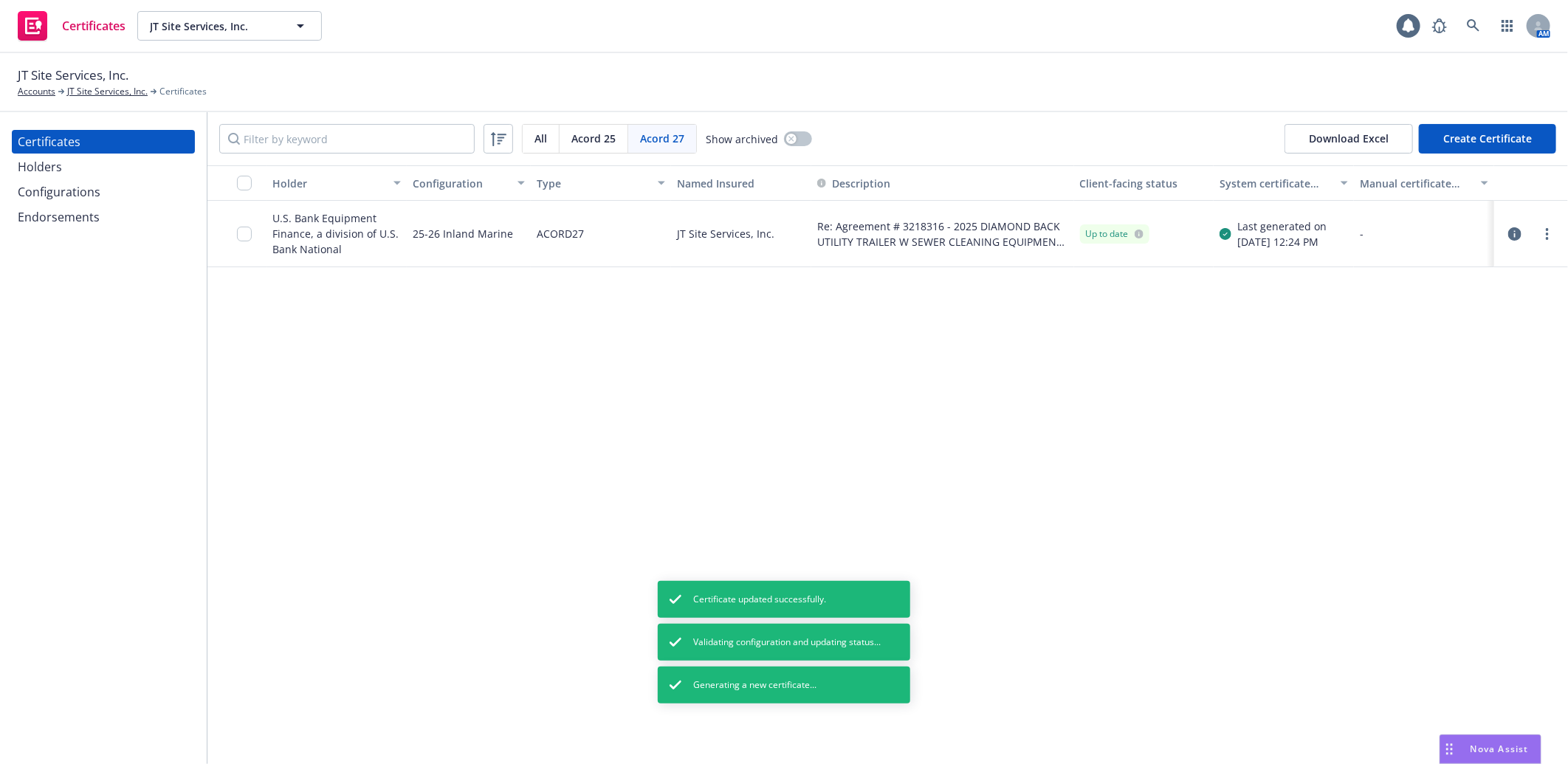
drag, startPoint x: 253, startPoint y: 416, endPoint x: 259, endPoint y: 315, distance: 101.2
click at [253, 396] on div "Holder Configuration Type Named Insured Description Client-facing status System…" at bounding box center [888, 464] width 1360 height 598
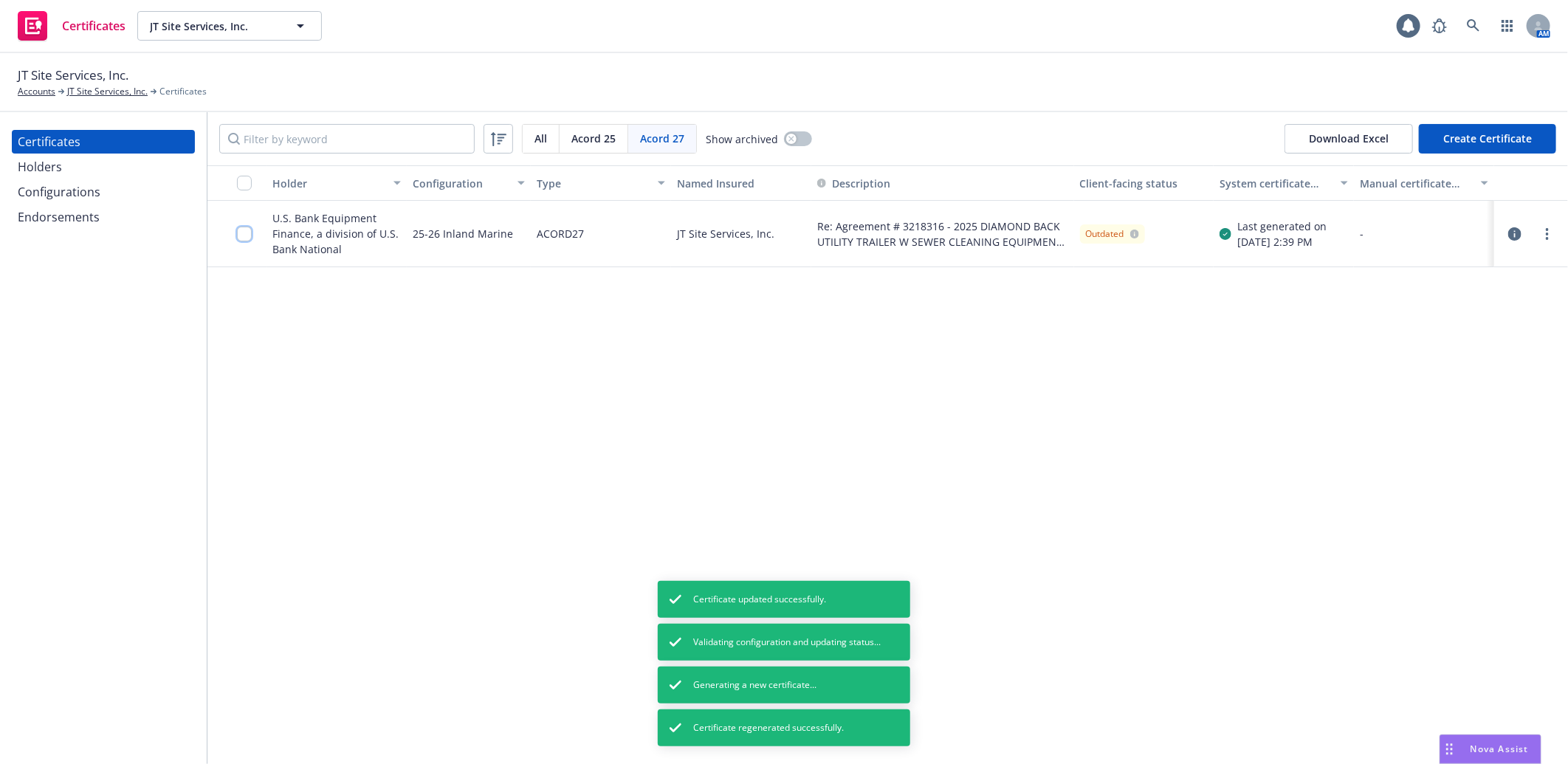
click at [242, 232] on input "checkbox" at bounding box center [243, 234] width 14 height 14
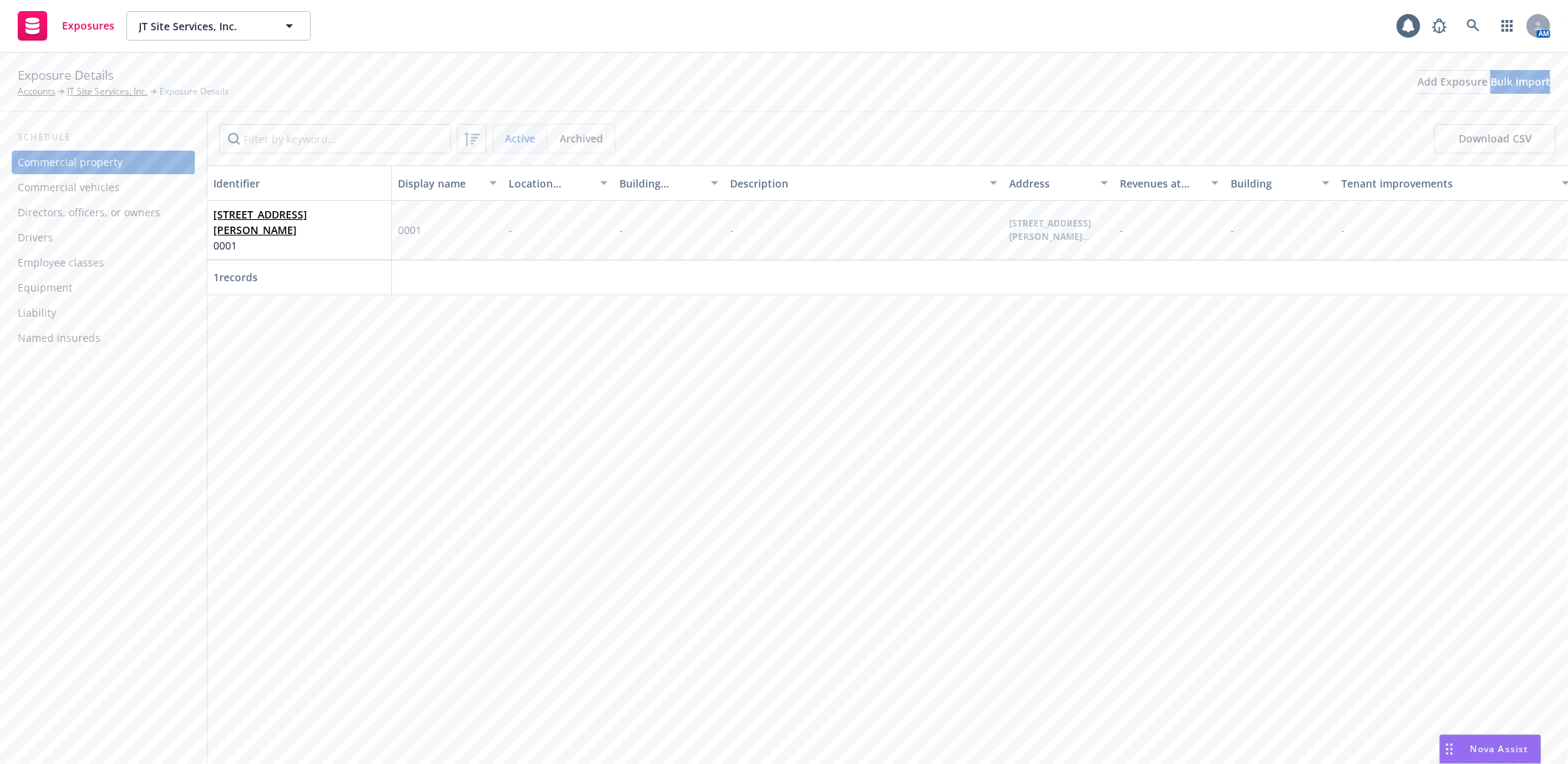
click at [76, 288] on div "Equipment" at bounding box center [102, 287] width 171 height 24
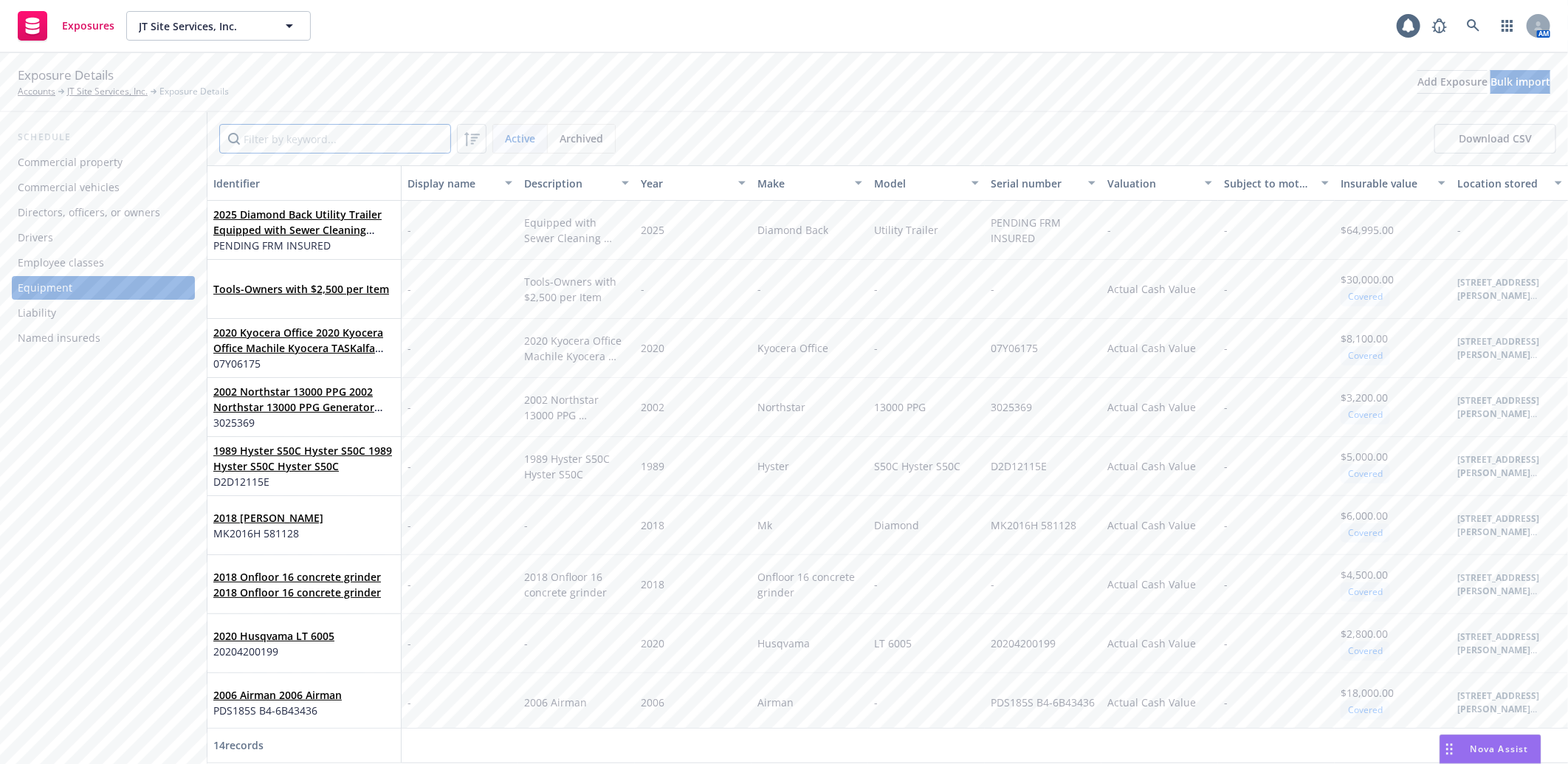
click at [267, 137] on input "Filter by keyword..." at bounding box center [335, 138] width 232 height 30
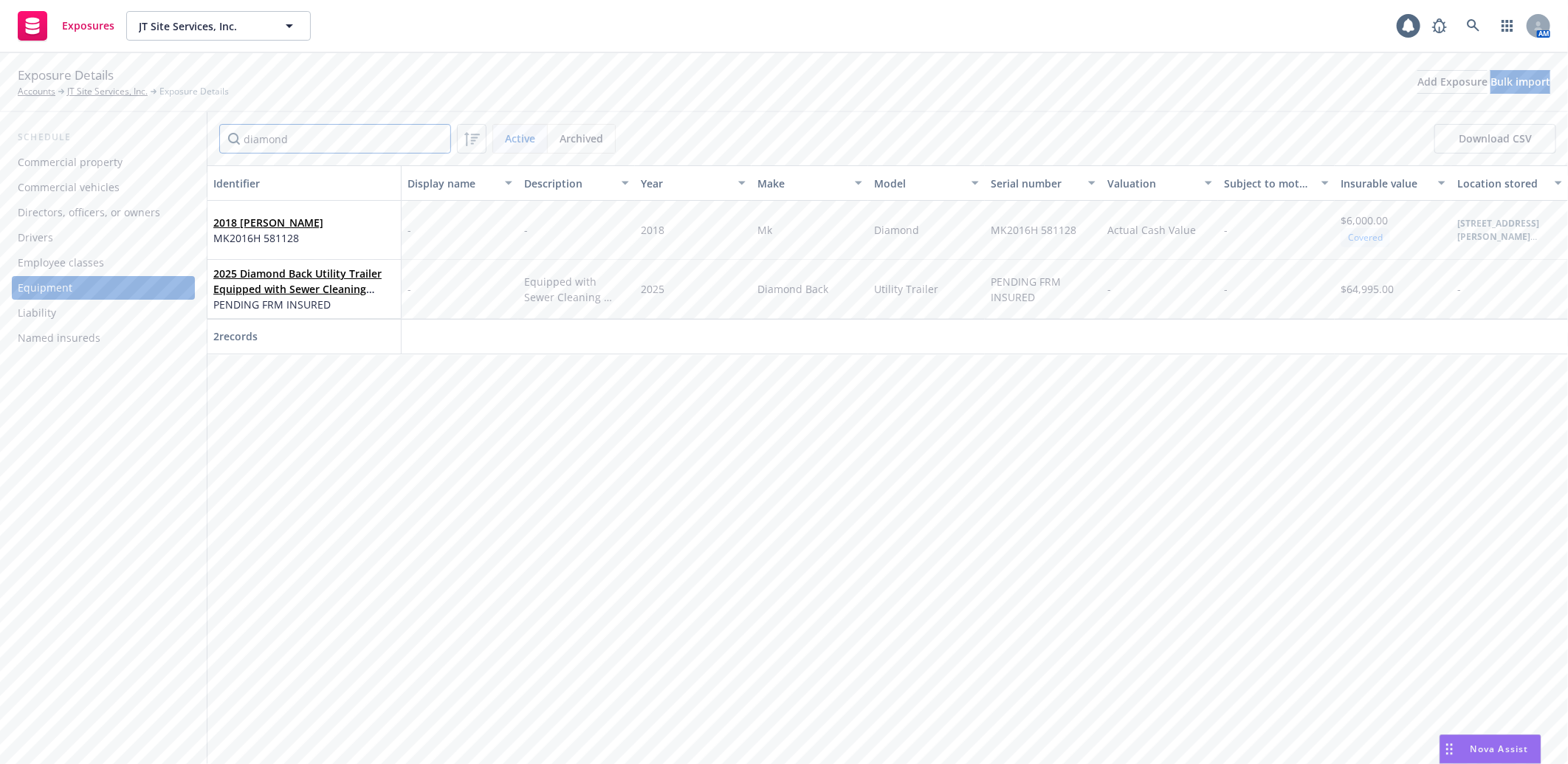
type input "diamond"
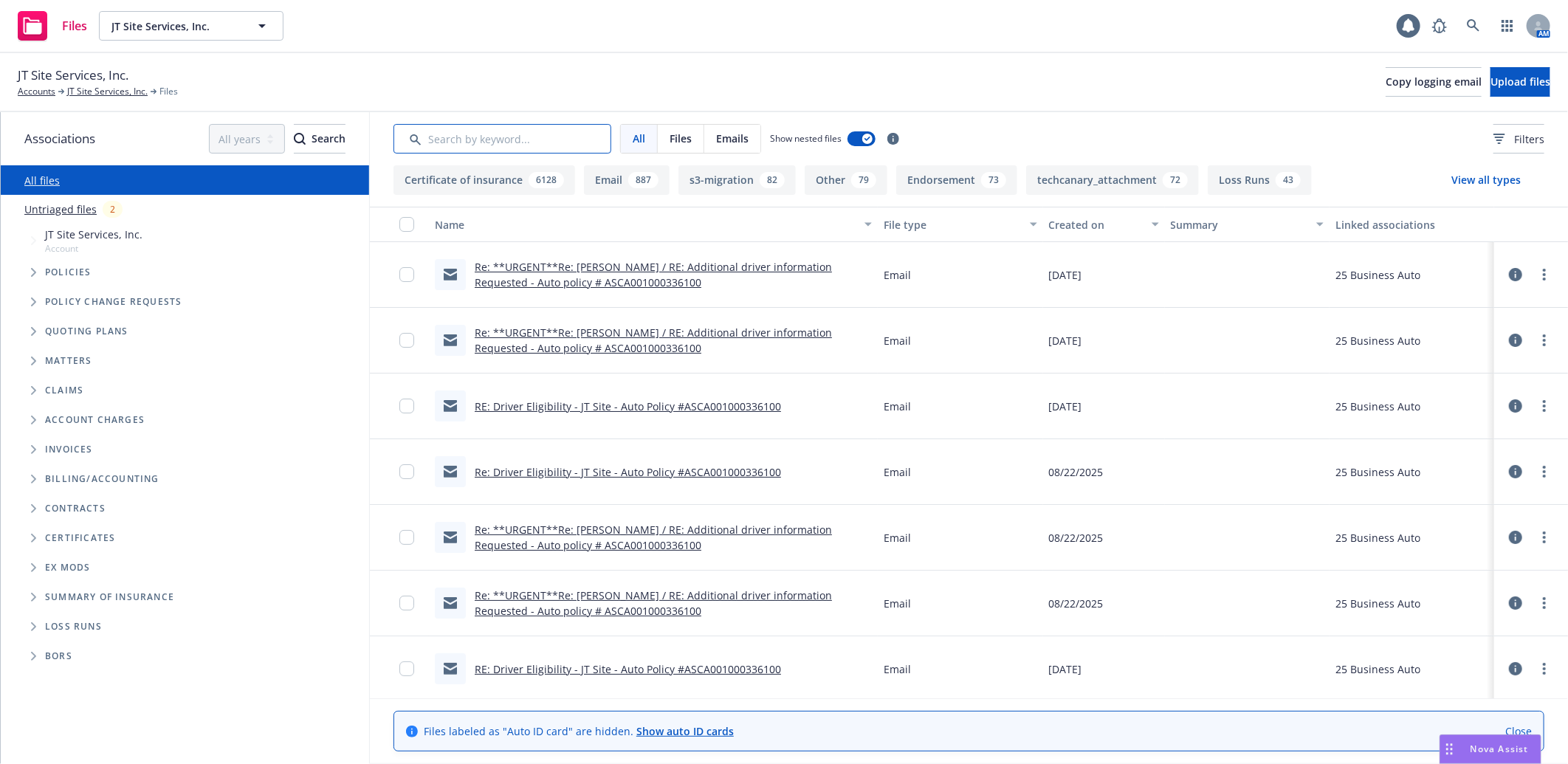
click at [513, 143] on input "Search by keyword..." at bounding box center [502, 138] width 217 height 30
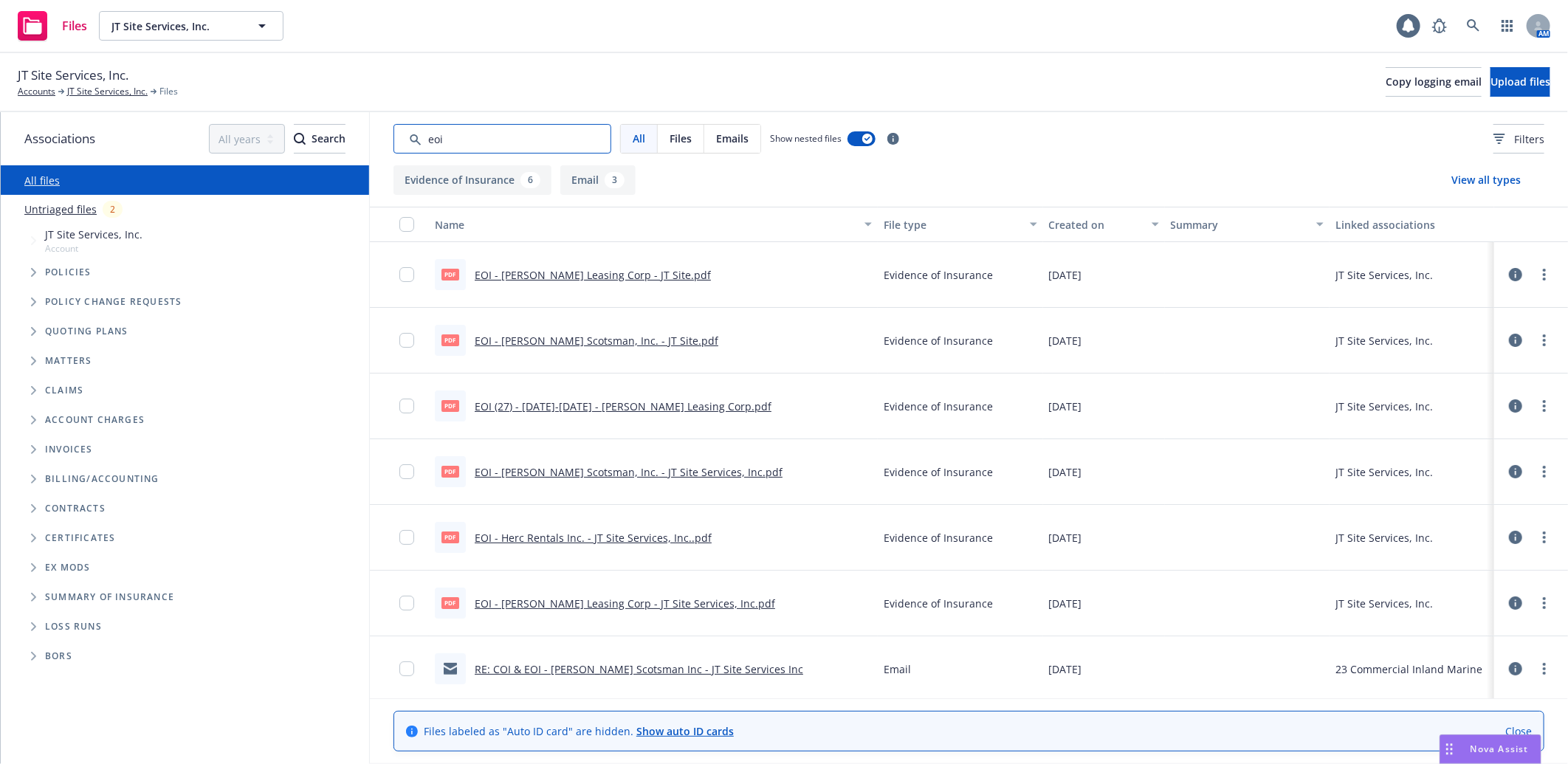
type input "eoi"
click at [600, 275] on link "EOI - [PERSON_NAME] Leasing Corp - JT Site.pdf" at bounding box center [593, 275] width 237 height 14
click at [619, 337] on link "EOI - [PERSON_NAME] Scotsman, Inc. - JT Site.pdf" at bounding box center [597, 340] width 243 height 14
click at [568, 402] on link "EOI (27) - [DATE]-[DATE] - [PERSON_NAME] Leasing Corp.pdf" at bounding box center [624, 406] width 297 height 14
click at [552, 474] on link "EOI - [PERSON_NAME] Scotsman, Inc. - JT Site Services, Inc.pdf" at bounding box center [628, 472] width 307 height 14
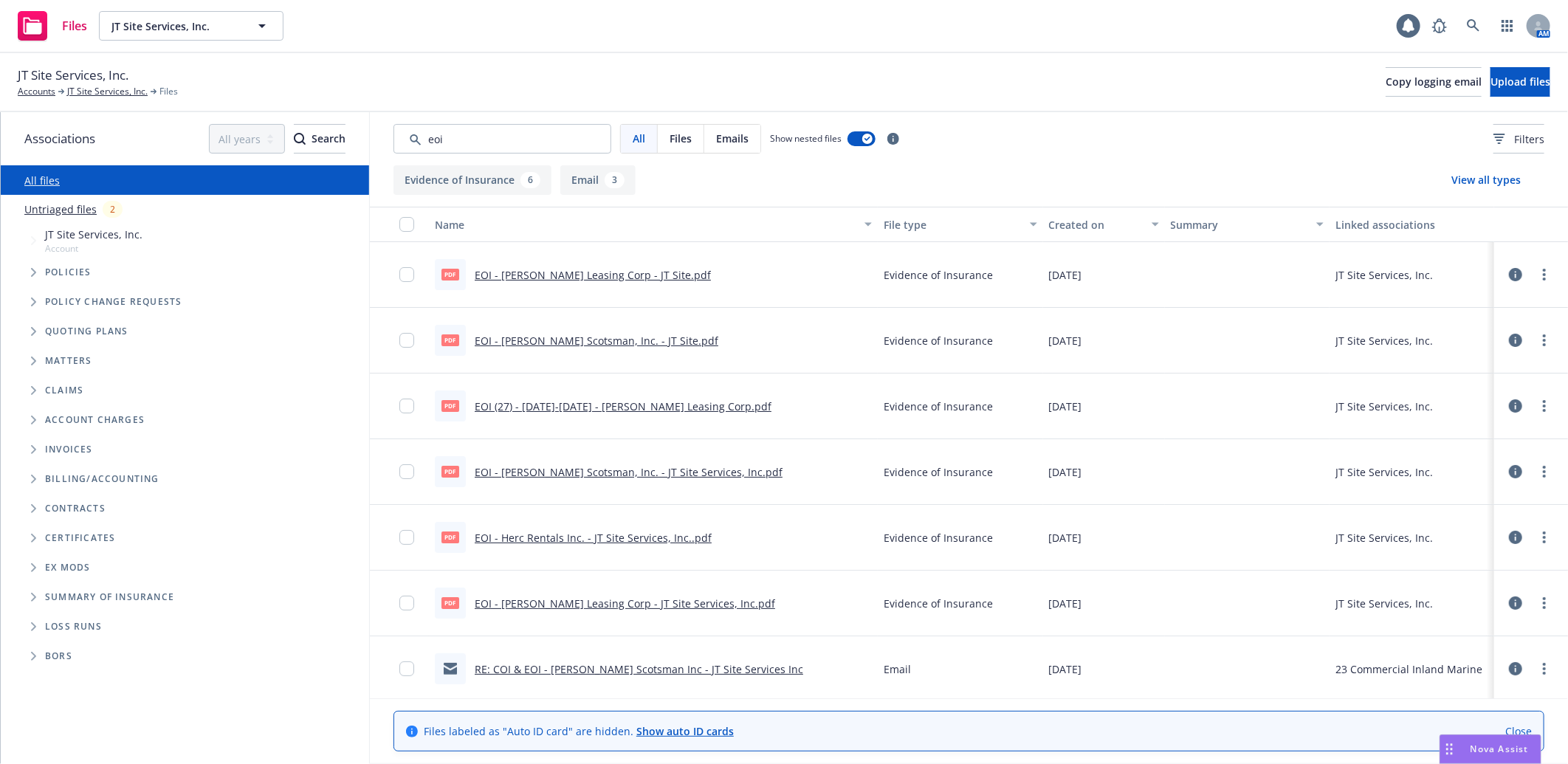
click at [565, 536] on link "EOI - Herc Rentals Inc. - JT Site Services, Inc..pdf" at bounding box center [593, 537] width 237 height 14
click at [557, 596] on link "EOI - [PERSON_NAME] Leasing Corp - JT Site Services, Inc.pdf" at bounding box center [625, 603] width 301 height 14
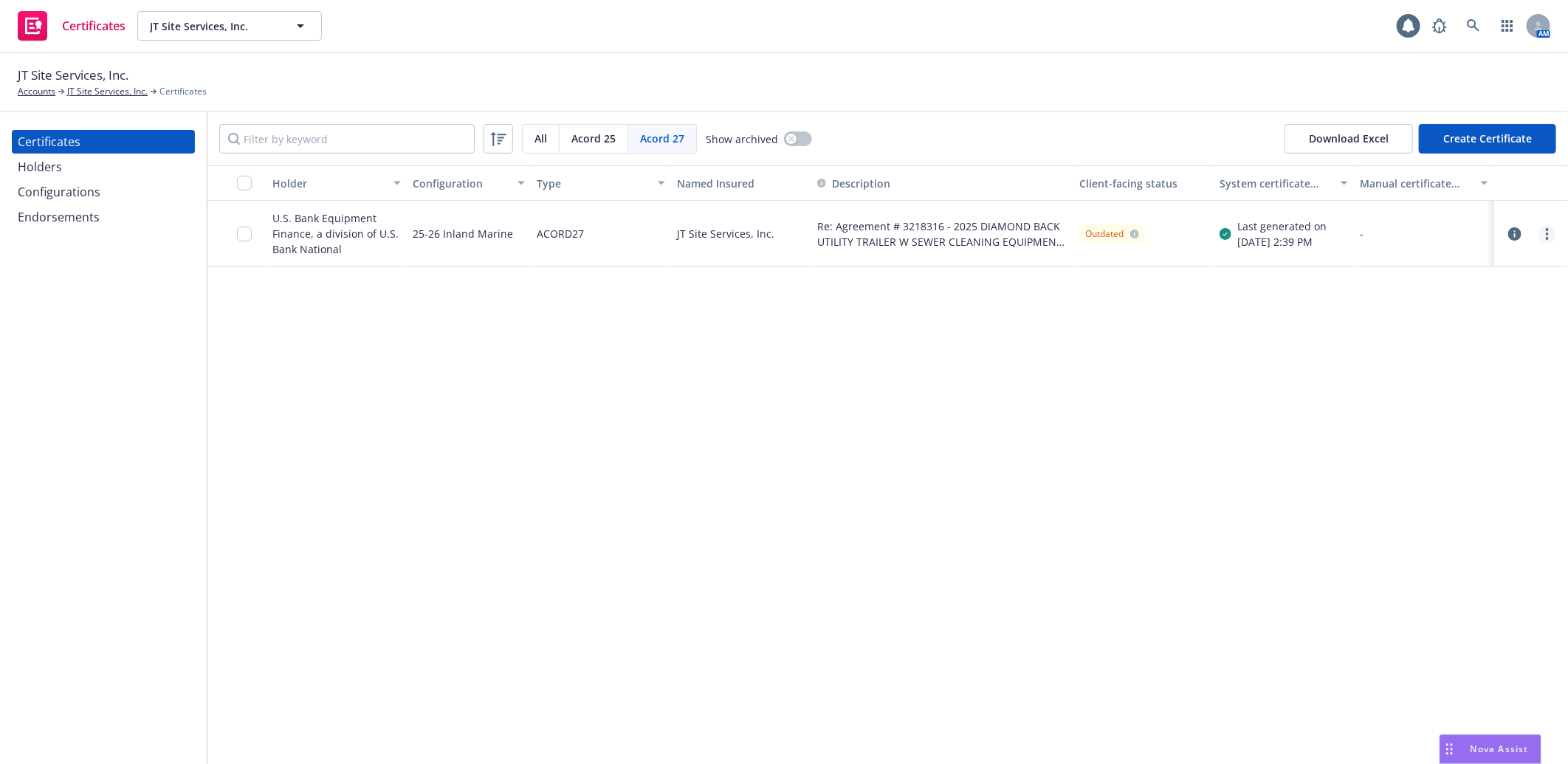
click at [1544, 234] on link "more" at bounding box center [1547, 234] width 17 height 17
click at [1469, 438] on link "Download uneditable generated certificate" at bounding box center [1437, 440] width 237 height 30
